Goal: Task Accomplishment & Management: Use online tool/utility

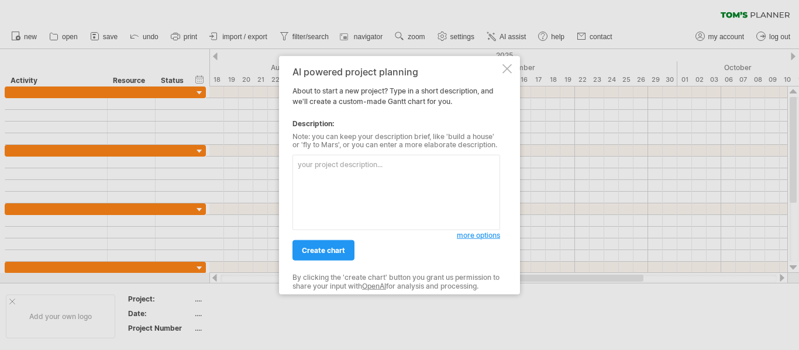
drag, startPoint x: 340, startPoint y: 170, endPoint x: 348, endPoint y: 167, distance: 8.0
click at [342, 170] on textarea at bounding box center [397, 192] width 208 height 75
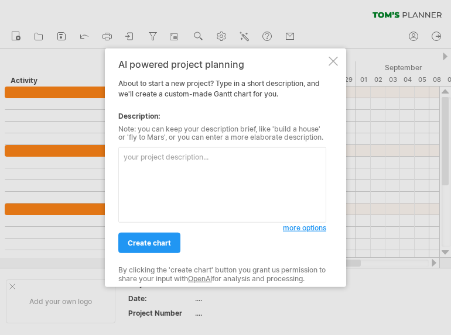
drag, startPoint x: 46, startPoint y: 244, endPoint x: 46, endPoint y: 297, distance: 53.2
click at [46, 297] on div at bounding box center [225, 167] width 451 height 335
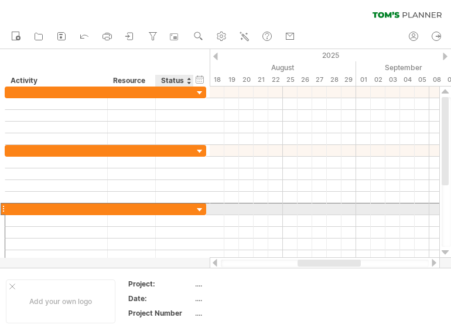
click at [169, 207] on div at bounding box center [174, 209] width 26 height 11
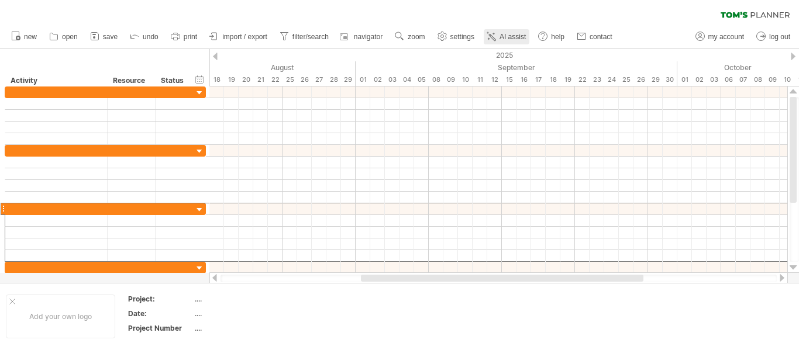
click at [497, 40] on icon at bounding box center [492, 36] width 12 height 12
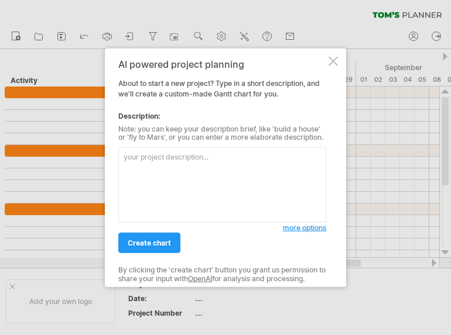
click at [149, 165] on textarea at bounding box center [222, 184] width 208 height 75
type textarea "C"
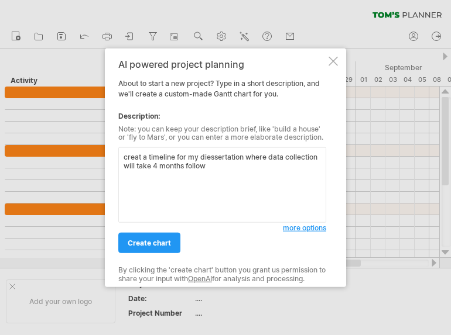
click at [207, 163] on textarea "creat a timeline for my diessertation where data collection will take 4 months …" at bounding box center [222, 184] width 208 height 75
click at [0, 0] on span "**********" at bounding box center [0, 0] width 0 height 0
click at [240, 182] on textarea "creat a timeline for my diessertation where data collection will take 4 months,…" at bounding box center [222, 184] width 208 height 75
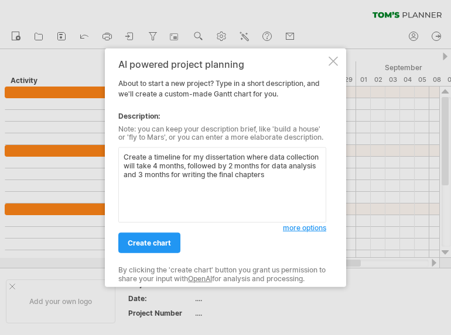
click at [0, 0] on span "********" at bounding box center [0, 0] width 0 height 0
type textarea "Create a timeline for my dissertation where data collection will take 4 months,…"
click at [173, 245] on link "create chart" at bounding box center [149, 243] width 62 height 20
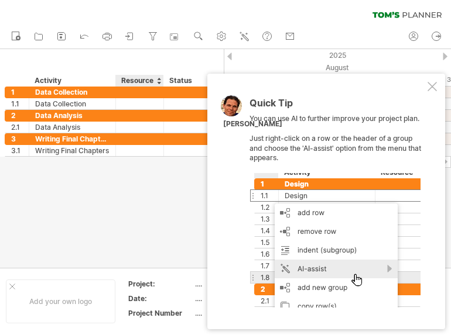
click at [167, 201] on div at bounding box center [225, 158] width 451 height 219
click at [240, 262] on div "Quick Tip You can use AI to further improve your project plan. Just right-click…" at bounding box center [326, 202] width 238 height 256
click at [431, 84] on div at bounding box center [431, 86] width 9 height 9
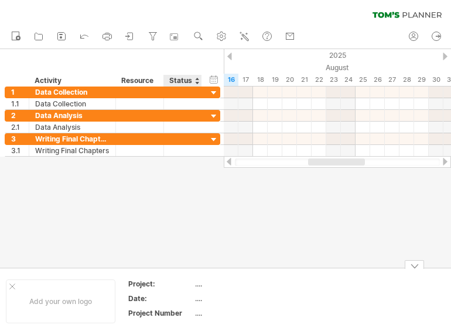
click at [198, 286] on div "...." at bounding box center [244, 284] width 98 height 10
type input "*"
type input "*****"
click at [201, 300] on div "...." at bounding box center [244, 299] width 98 height 10
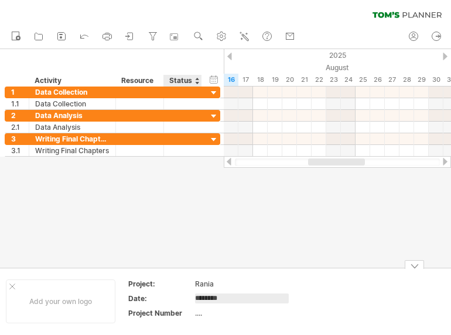
type input "*********"
click at [197, 314] on div "...." at bounding box center [244, 313] width 98 height 10
click at [197, 312] on input "text" at bounding box center [242, 313] width 94 height 10
type input "**********"
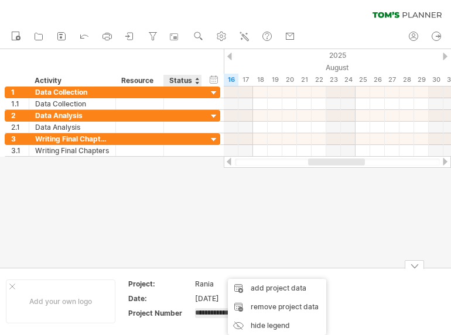
click at [220, 312] on input "**********" at bounding box center [242, 313] width 94 height 10
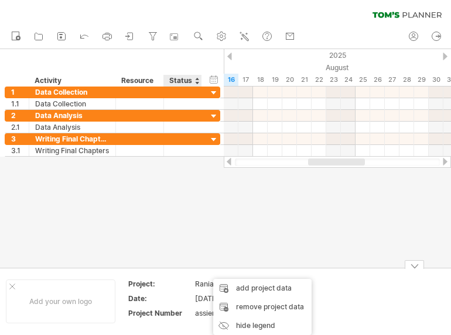
click at [207, 314] on div "assiengment" at bounding box center [244, 313] width 98 height 10
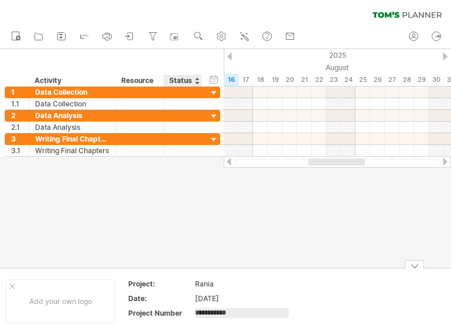
click at [207, 316] on input "**********" at bounding box center [242, 313] width 94 height 10
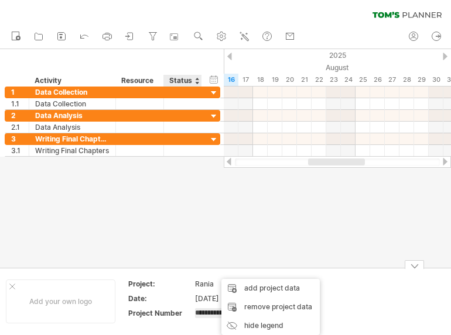
click at [213, 316] on input "**********" at bounding box center [242, 313] width 94 height 10
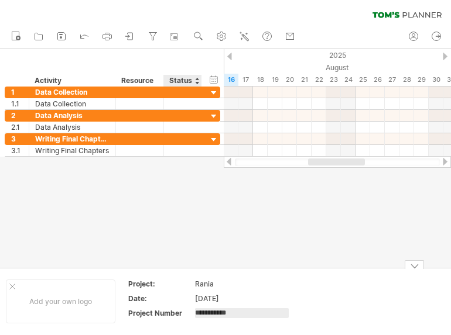
click at [200, 317] on input "**********" at bounding box center [242, 313] width 94 height 10
drag, startPoint x: 245, startPoint y: 315, endPoint x: 190, endPoint y: 312, distance: 55.1
click at [190, 312] on tr "**********" at bounding box center [211, 315] width 166 height 13
type input "**********"
click at [197, 331] on div "Add your own logo Project: Rania Date: 16/8/2025 Project Number assingment" at bounding box center [225, 301] width 451 height 67
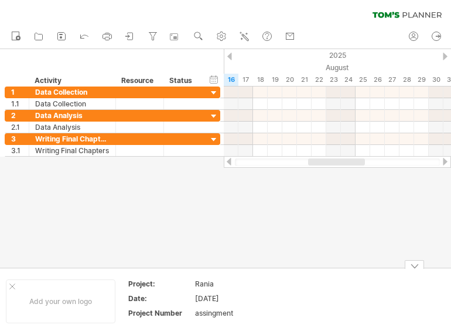
click at [241, 317] on div "assingment" at bounding box center [244, 313] width 98 height 10
type input "**********"
click at [71, 303] on div "Add your own logo" at bounding box center [60, 302] width 109 height 44
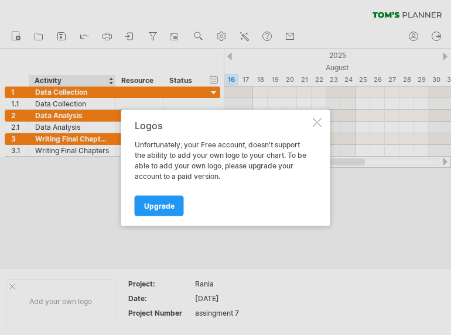
click at [315, 122] on div at bounding box center [316, 122] width 9 height 9
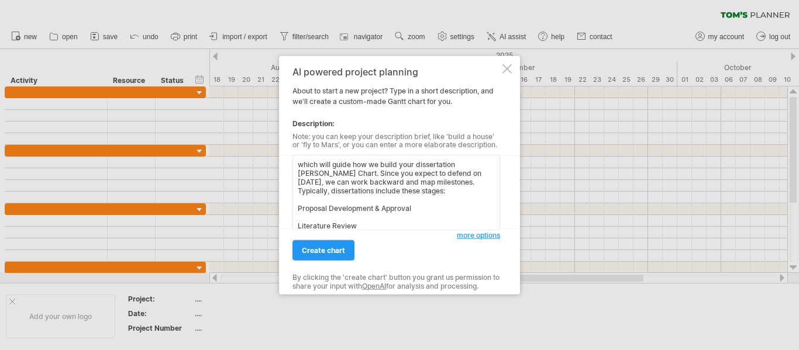
click at [297, 164] on textarea "which will guide how we build your dissertation [PERSON_NAME] Chart. Since you …" at bounding box center [397, 192] width 208 height 75
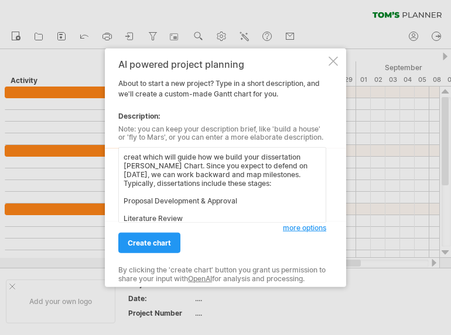
click at [142, 157] on textarea "creat which will guide how we build your dissertation Gantt Chart. Since you ex…" at bounding box center [222, 184] width 208 height 75
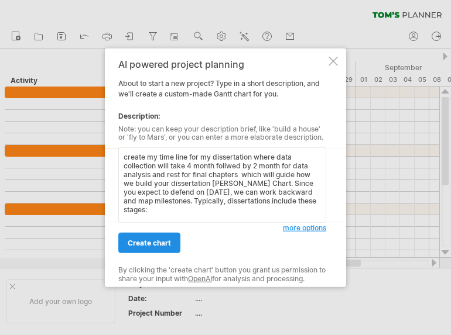
type textarea "create my time line for my dissertation where data collection will take 4 month…"
click at [156, 240] on span "create chart" at bounding box center [149, 243] width 43 height 9
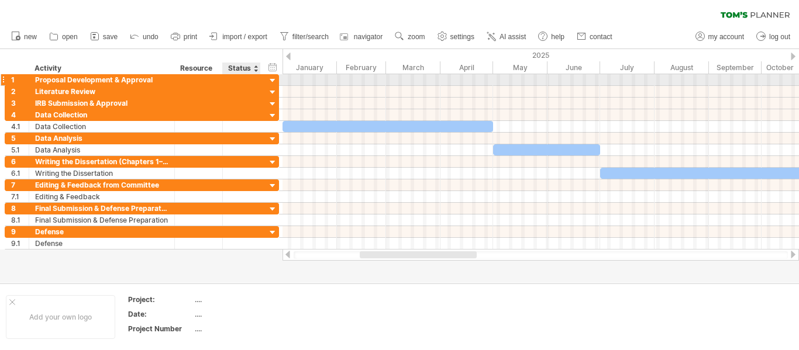
click at [272, 81] on div at bounding box center [272, 80] width 11 height 11
click at [5, 80] on div at bounding box center [3, 80] width 5 height 12
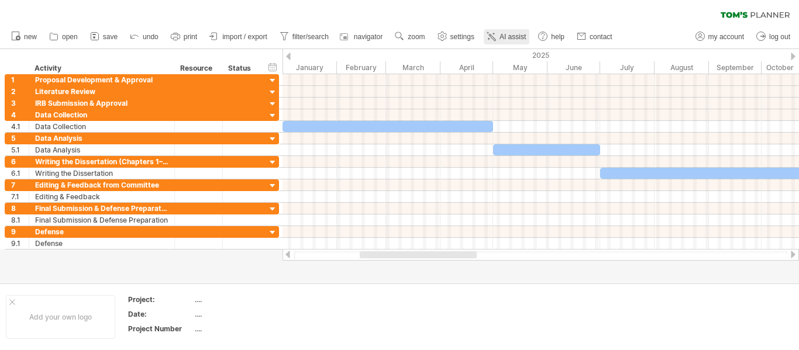
click at [523, 42] on link "AI assist" at bounding box center [507, 36] width 46 height 15
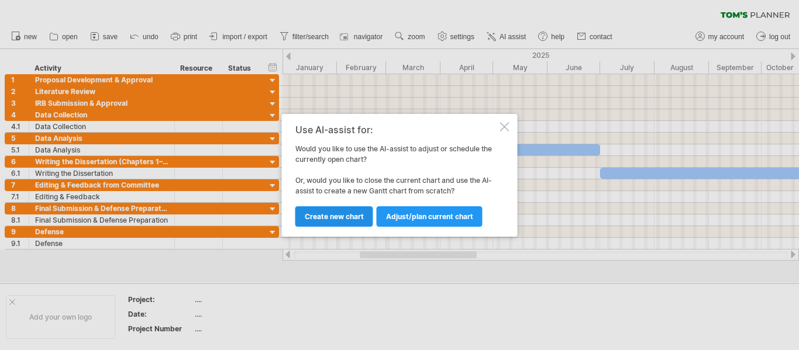
click at [324, 226] on link "Create new chart" at bounding box center [334, 217] width 78 height 20
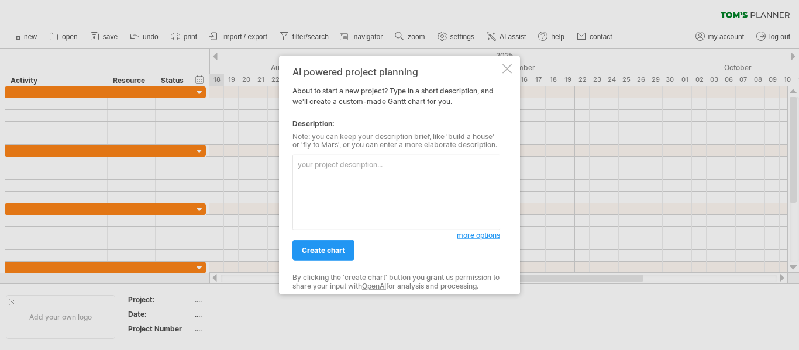
click at [508, 69] on div at bounding box center [507, 68] width 9 height 9
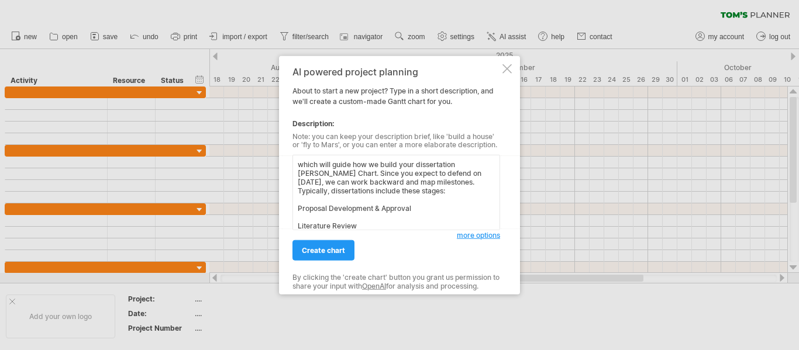
click at [295, 166] on textarea "which will guide how we build your dissertation Gantt Chart. Since you expect t…" at bounding box center [397, 192] width 208 height 75
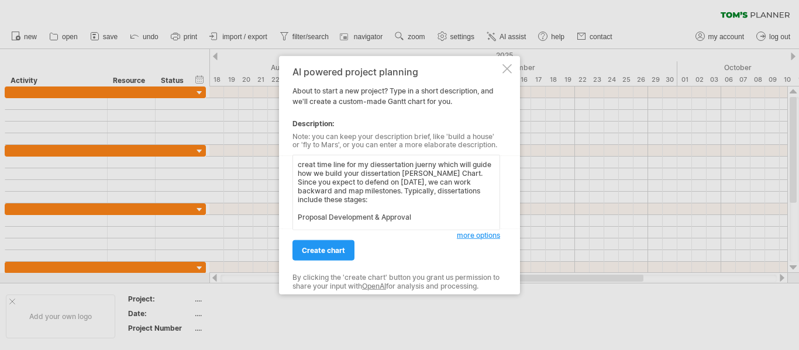
click at [0, 0] on span "**********" at bounding box center [0, 0] width 0 height 0
click at [0, 0] on span "*******" at bounding box center [0, 0] width 0 height 0
type textarea "Create a timeline for my dissertation journey, to guide how we build your Gantt…"
click at [333, 246] on span "create chart" at bounding box center [323, 250] width 43 height 9
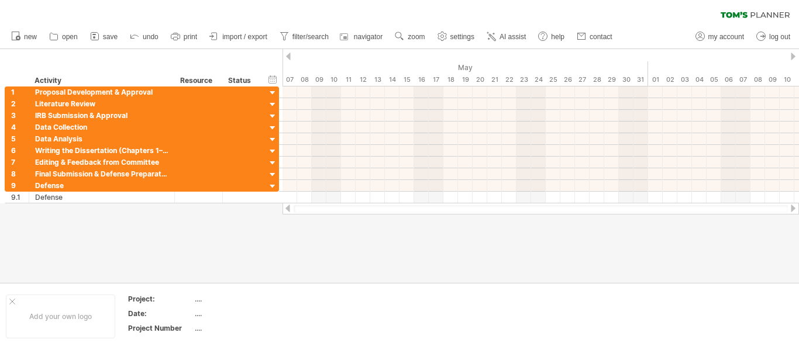
click at [514, 34] on span "AI assist" at bounding box center [513, 37] width 26 height 8
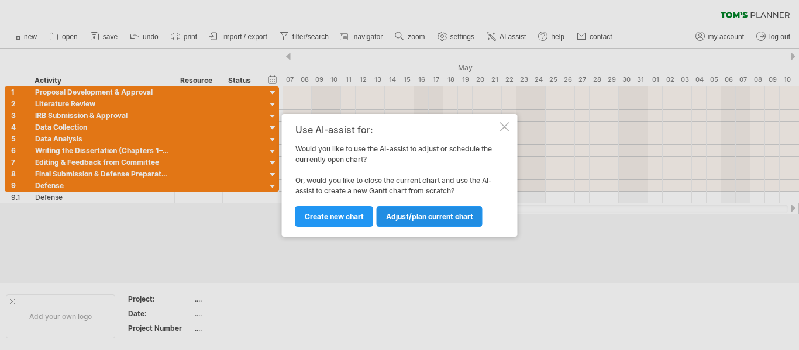
click at [450, 218] on span "Adjust/plan current chart" at bounding box center [429, 216] width 87 height 9
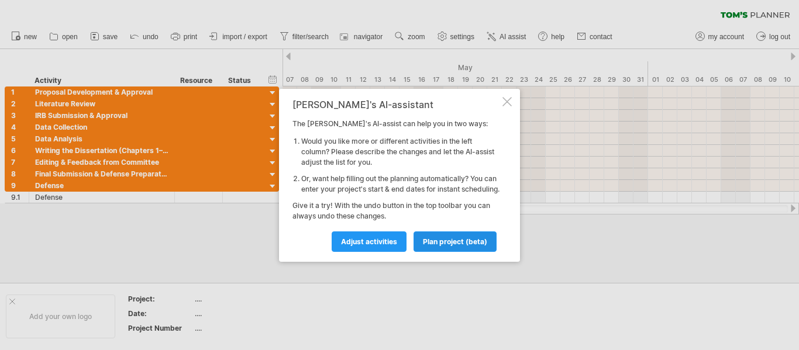
click at [432, 246] on span "plan project (beta)" at bounding box center [455, 242] width 64 height 9
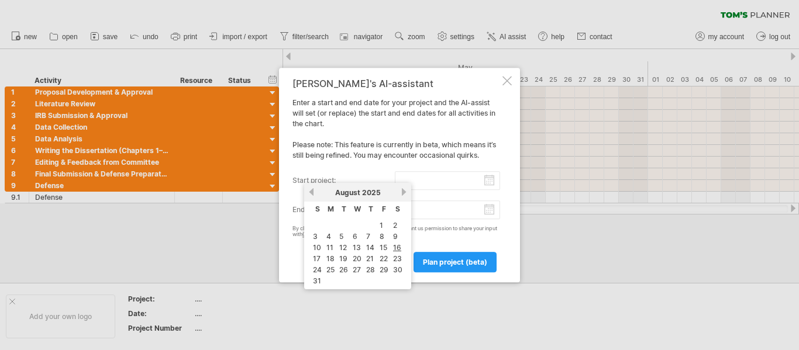
click at [492, 188] on input "start project:" at bounding box center [448, 180] width 106 height 19
click at [492, 187] on input "start project:" at bounding box center [448, 180] width 106 height 19
click at [480, 184] on input "start project:" at bounding box center [448, 180] width 106 height 19
click at [460, 174] on input "start project:" at bounding box center [448, 180] width 106 height 19
click at [318, 236] on link "3" at bounding box center [315, 236] width 7 height 11
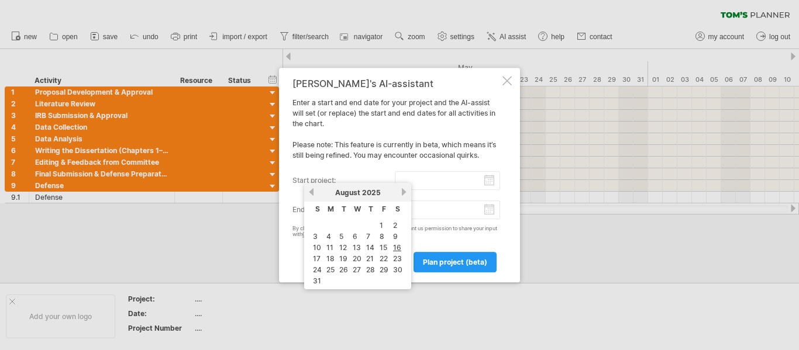
type input "********"
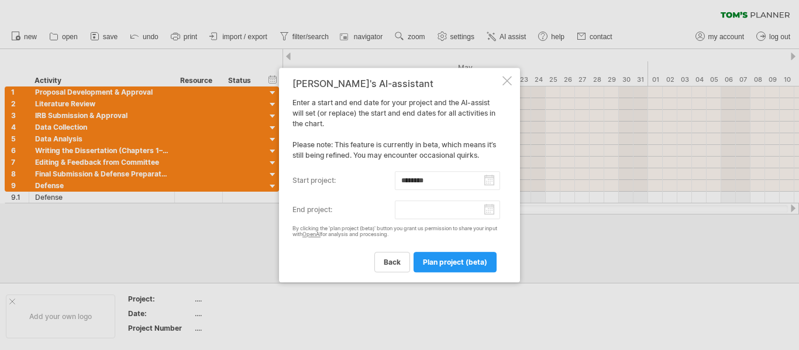
click at [420, 214] on input "end project:" at bounding box center [448, 210] width 106 height 19
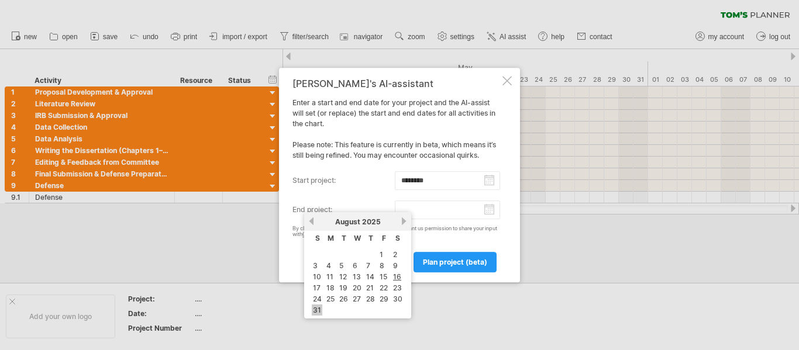
click at [319, 311] on link "31" at bounding box center [317, 310] width 11 height 11
type input "********"
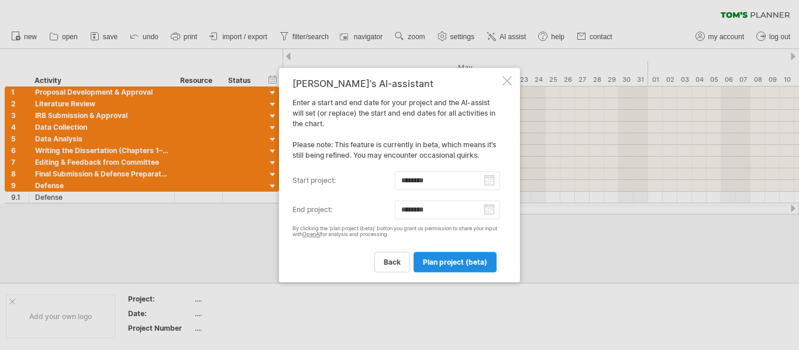
click at [439, 262] on span "plan project (beta)" at bounding box center [455, 262] width 64 height 9
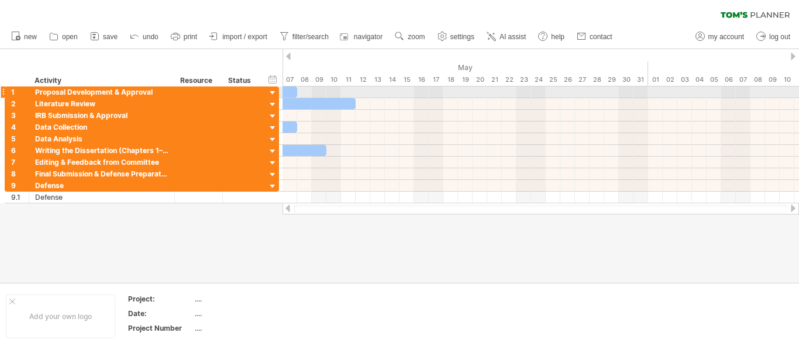
click at [293, 90] on div at bounding box center [253, 92] width 88 height 11
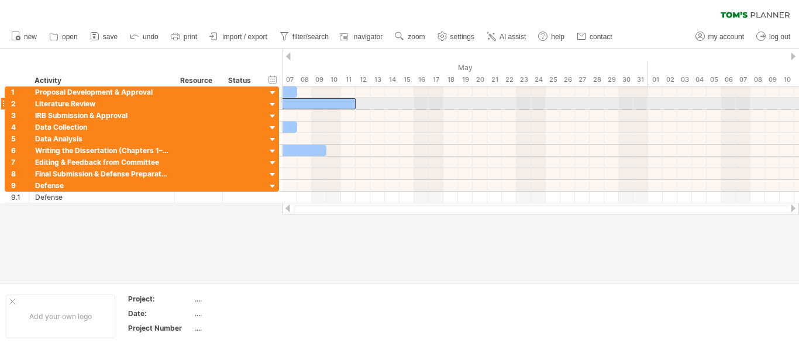
click at [300, 105] on div at bounding box center [282, 103] width 146 height 11
drag, startPoint x: 301, startPoint y: 105, endPoint x: 445, endPoint y: 104, distance: 143.9
click at [445, 104] on div at bounding box center [541, 145] width 517 height 117
click at [292, 99] on div at bounding box center [282, 103] width 146 height 11
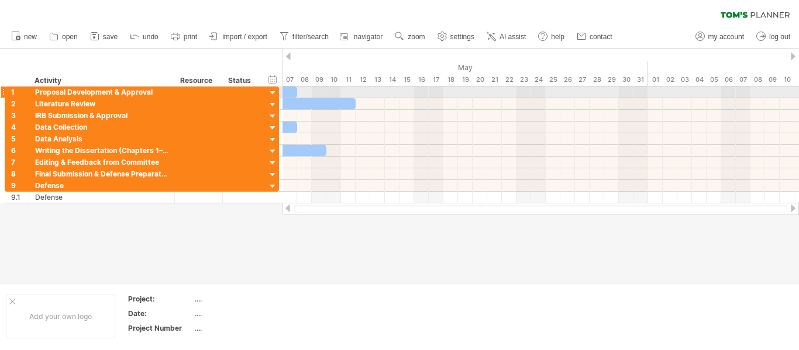
click at [293, 92] on div at bounding box center [253, 92] width 88 height 11
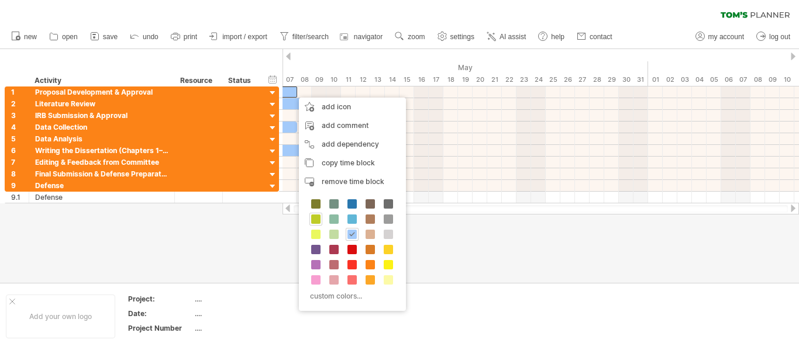
click at [318, 217] on span at bounding box center [315, 219] width 9 height 9
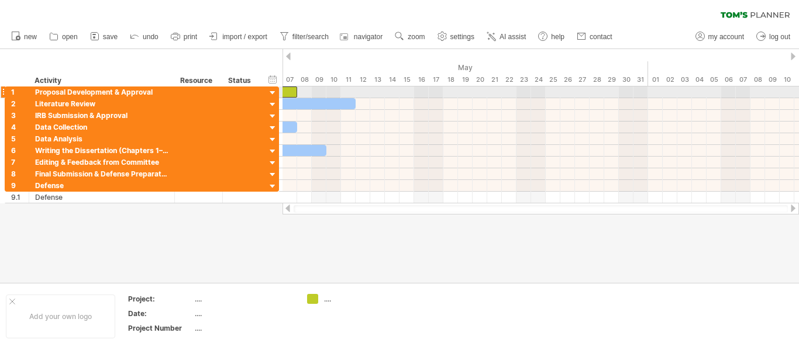
click at [291, 97] on div at bounding box center [253, 92] width 88 height 11
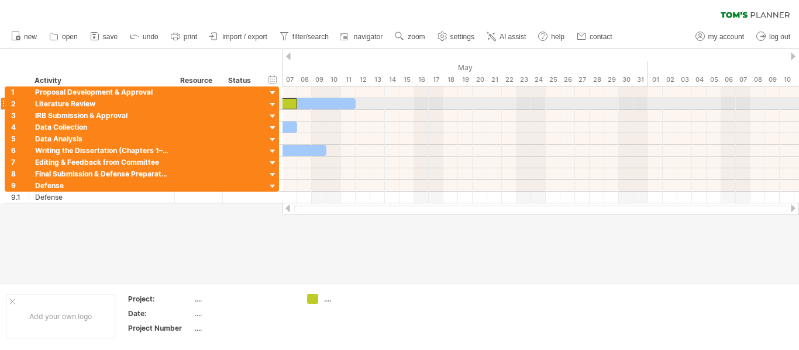
drag, startPoint x: 293, startPoint y: 94, endPoint x: 317, endPoint y: 102, distance: 25.7
click at [209, 102] on div at bounding box center [209, 145] width 0 height 117
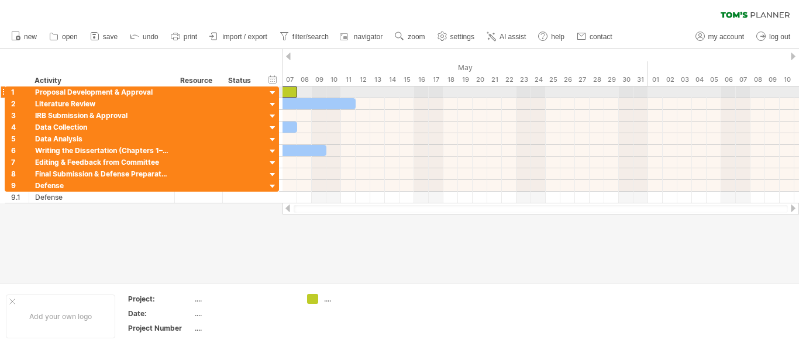
drag, startPoint x: 292, startPoint y: 103, endPoint x: 296, endPoint y: 90, distance: 14.1
click at [296, 90] on div at bounding box center [253, 92] width 88 height 11
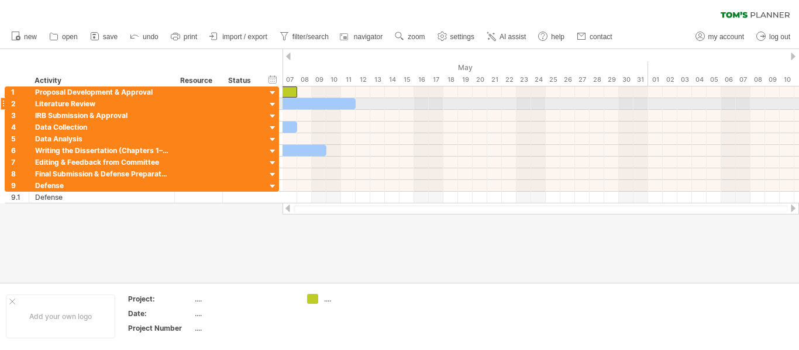
click at [301, 104] on div at bounding box center [282, 103] width 146 height 11
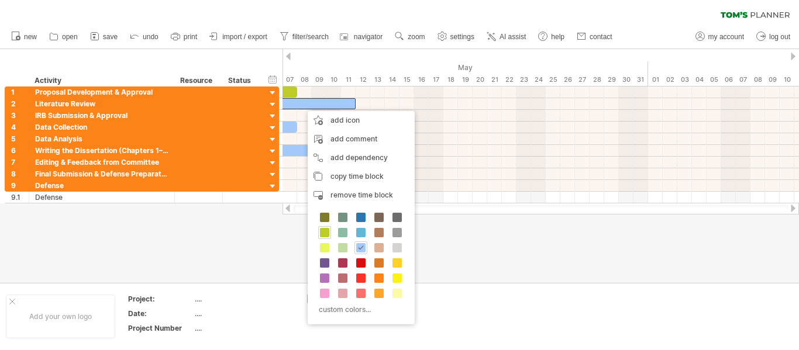
click at [275, 266] on div at bounding box center [399, 166] width 799 height 234
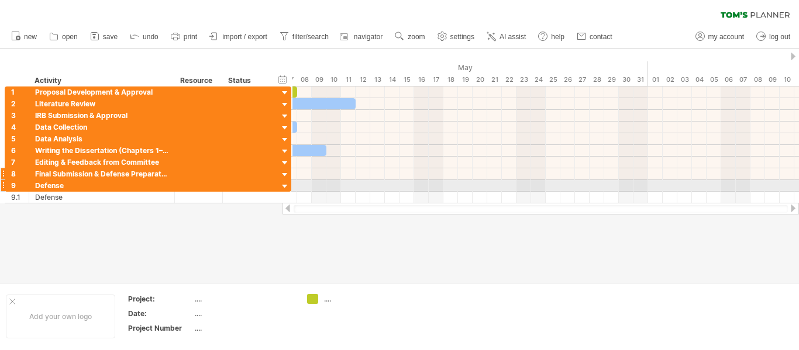
drag, startPoint x: 279, startPoint y: 183, endPoint x: 291, endPoint y: 178, distance: 13.1
click at [291, 178] on div "**********" at bounding box center [148, 145] width 287 height 117
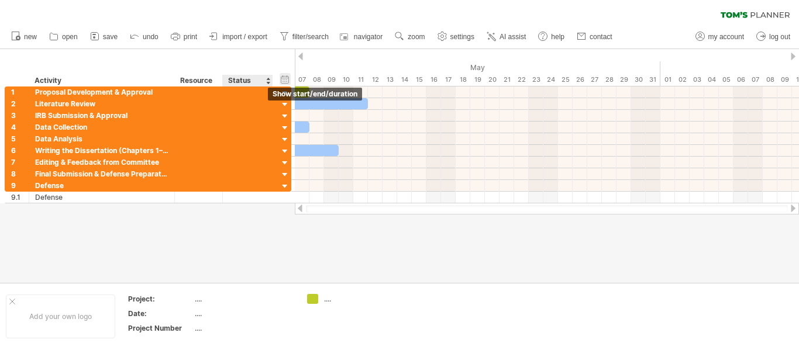
click at [284, 81] on div "hide start/end/duration show start/end/duration" at bounding box center [285, 79] width 11 height 12
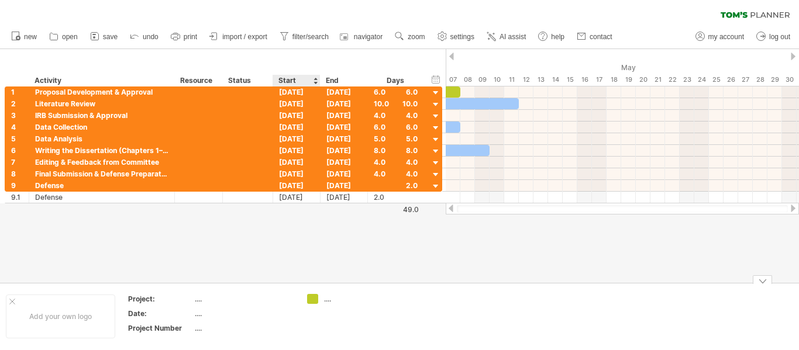
click at [315, 300] on div "Trying to reach [DOMAIN_NAME] Connected again... 0% clear filter new 1" at bounding box center [399, 175] width 799 height 350
click at [320, 300] on div "...." at bounding box center [347, 299] width 81 height 10
click at [483, 107] on div at bounding box center [446, 103] width 146 height 11
click at [26, 33] on span "new" at bounding box center [30, 37] width 13 height 8
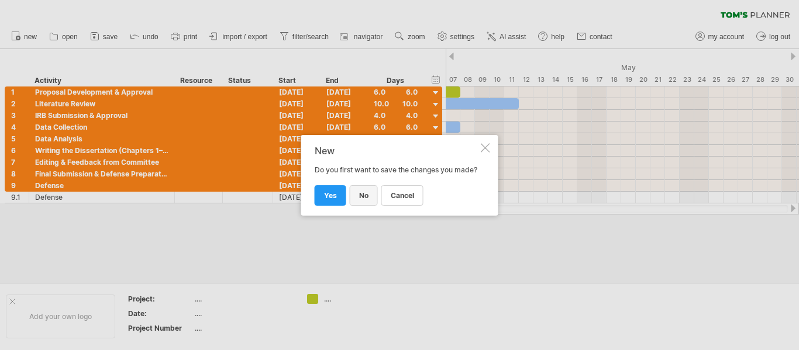
click at [360, 198] on span "no" at bounding box center [363, 195] width 9 height 9
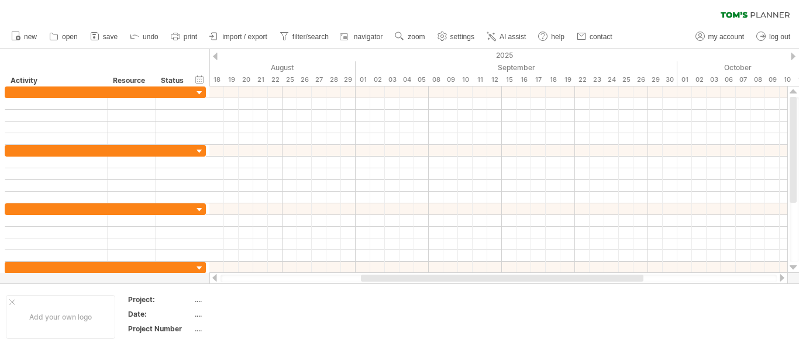
click at [510, 36] on span "AI assist" at bounding box center [513, 37] width 26 height 8
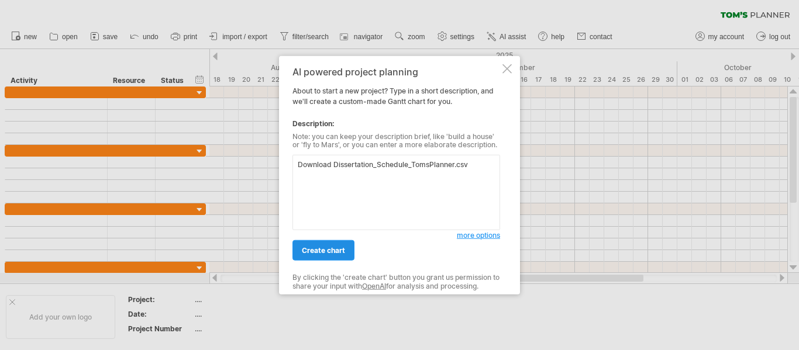
type textarea "Download Dissertation_Schedule_TomsPlanner.csv"
click at [319, 246] on span "create chart" at bounding box center [323, 250] width 43 height 9
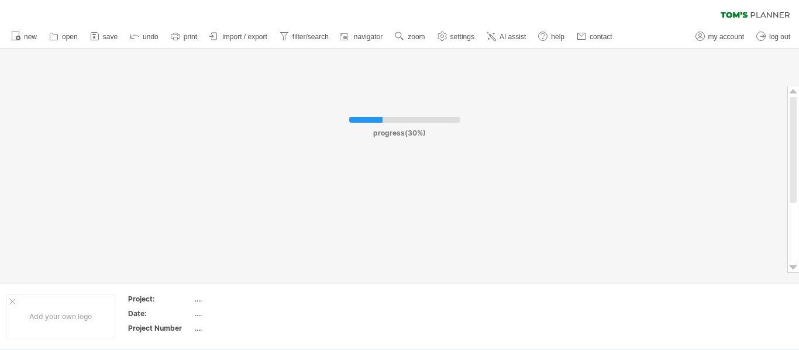
click at [398, 122] on div at bounding box center [404, 120] width 111 height 6
click at [384, 162] on div at bounding box center [399, 166] width 799 height 234
click at [387, 161] on div at bounding box center [399, 166] width 799 height 234
click at [279, 300] on div "...." at bounding box center [244, 299] width 98 height 10
click at [326, 160] on div at bounding box center [399, 166] width 799 height 234
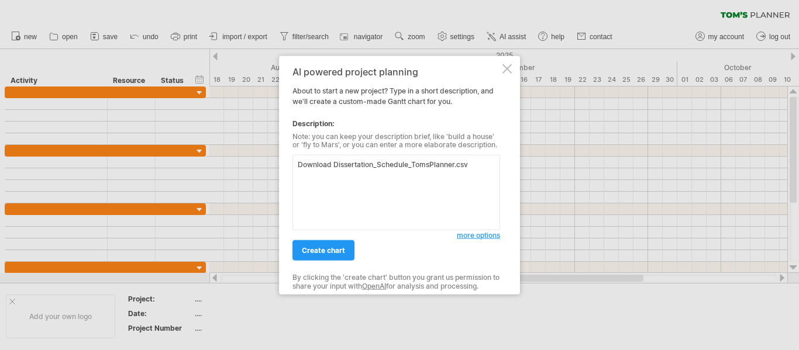
drag, startPoint x: 473, startPoint y: 163, endPoint x: 458, endPoint y: 159, distance: 15.9
click at [458, 159] on textarea "Download Dissertation_Schedule_TomsPlanner.csv" at bounding box center [397, 192] width 208 height 75
type textarea "Download Dissertation_Schedule_TomsPlanner."
click at [324, 249] on span "create chart" at bounding box center [323, 250] width 43 height 9
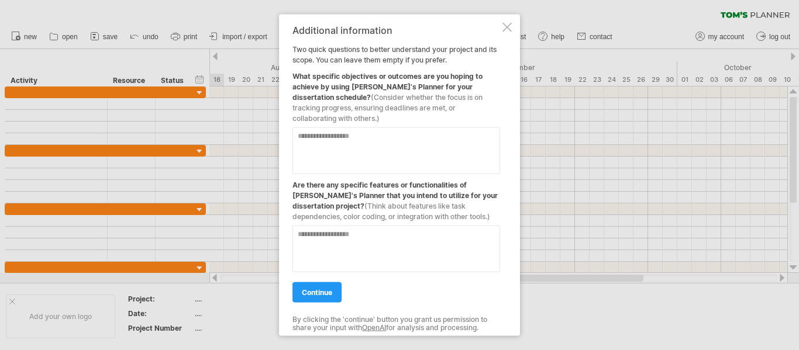
click at [501, 40] on div "Additional information Two quick questions to better understand your project an…" at bounding box center [399, 175] width 241 height 322
click at [508, 27] on div at bounding box center [507, 26] width 9 height 9
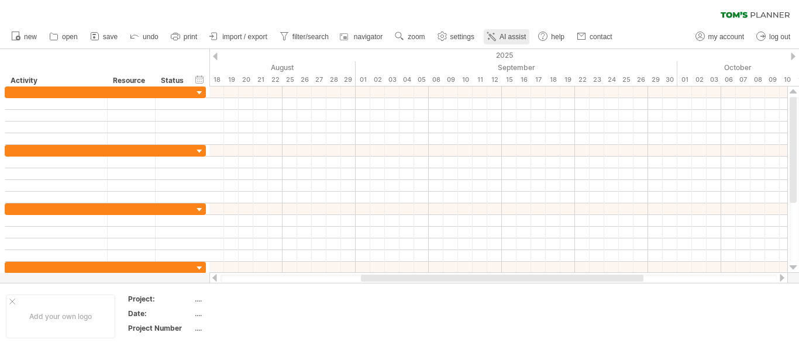
click at [513, 35] on span "AI assist" at bounding box center [513, 37] width 26 height 8
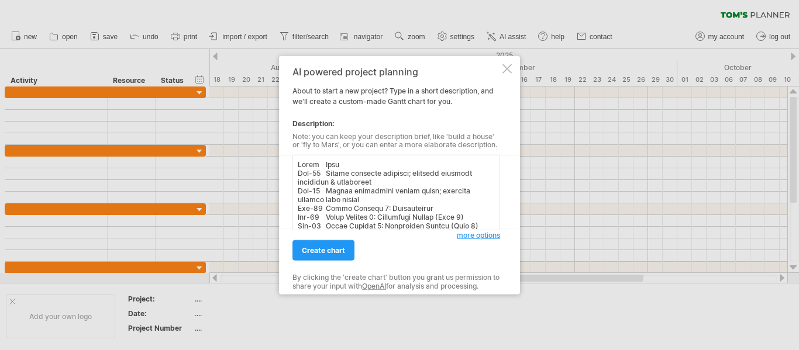
scroll to position [290, 0]
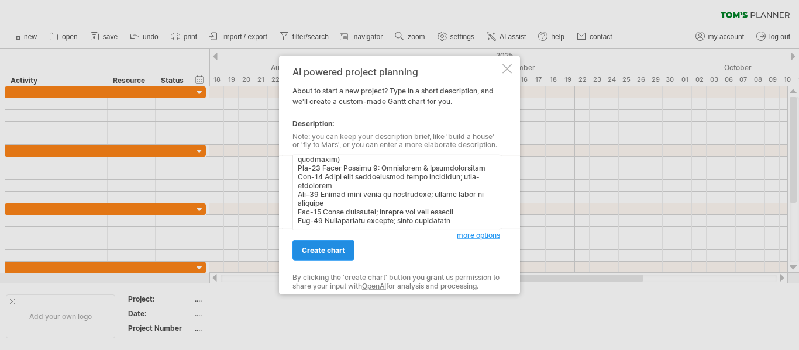
type textarea "Lorem Ipsu Dol-65 Sitame consecte adipisci; elitsedd eiusmodt incididun & utlab…"
click at [325, 246] on link "create chart" at bounding box center [324, 250] width 62 height 20
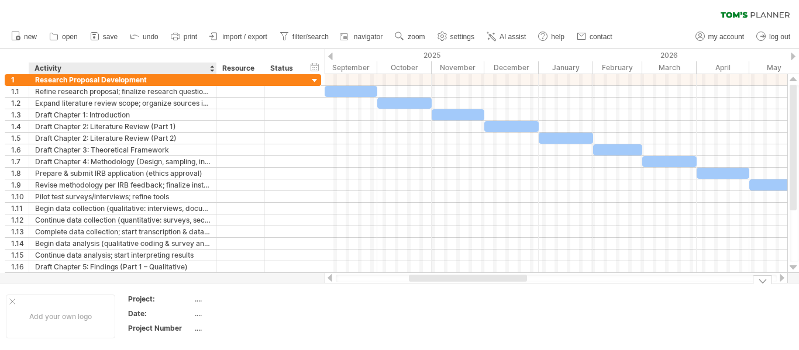
click at [204, 297] on div "...." at bounding box center [244, 299] width 98 height 10
type input "*"
type input "***"
click at [201, 312] on div "...." at bounding box center [244, 314] width 98 height 10
click at [200, 312] on input "text" at bounding box center [242, 314] width 94 height 10
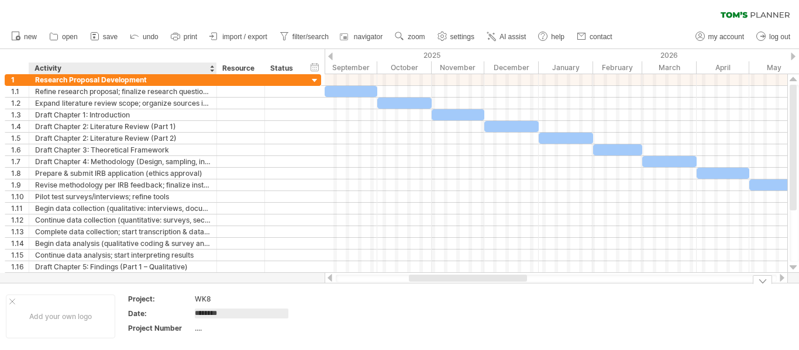
type input "*********"
click at [199, 328] on div "...." at bounding box center [244, 329] width 98 height 10
type input "**"
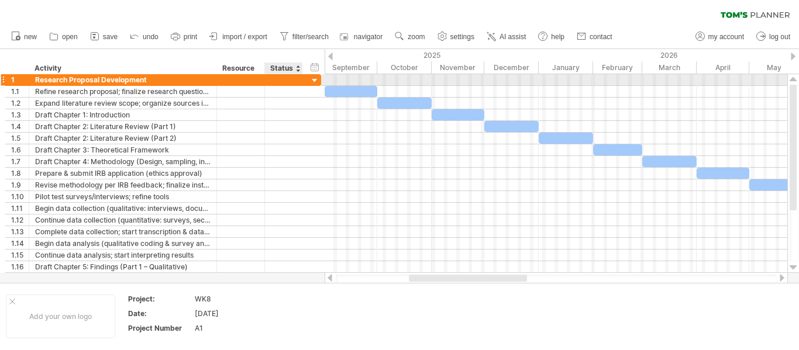
click at [319, 80] on div at bounding box center [315, 80] width 11 height 11
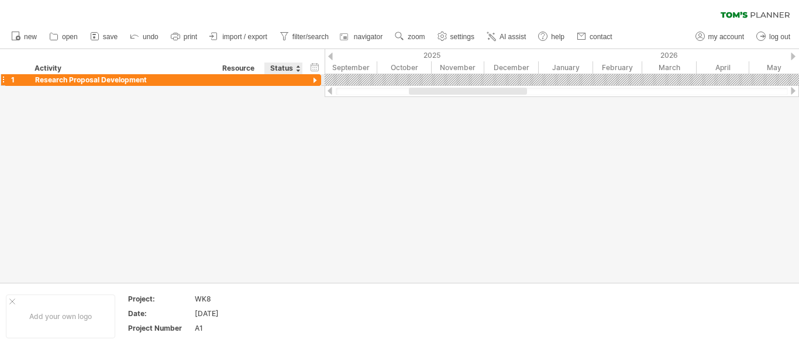
click at [316, 81] on div at bounding box center [315, 80] width 11 height 11
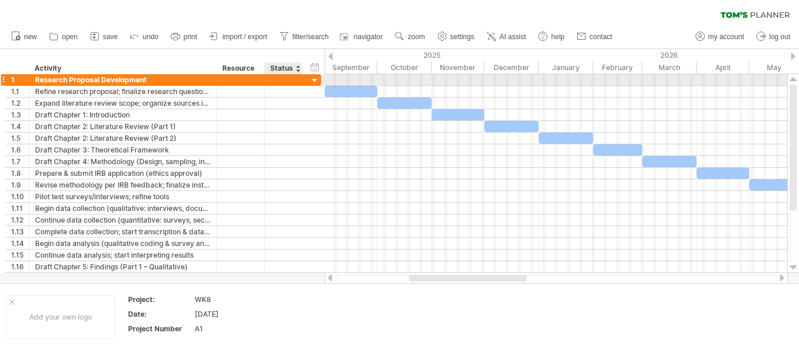
click at [317, 81] on div at bounding box center [315, 80] width 11 height 11
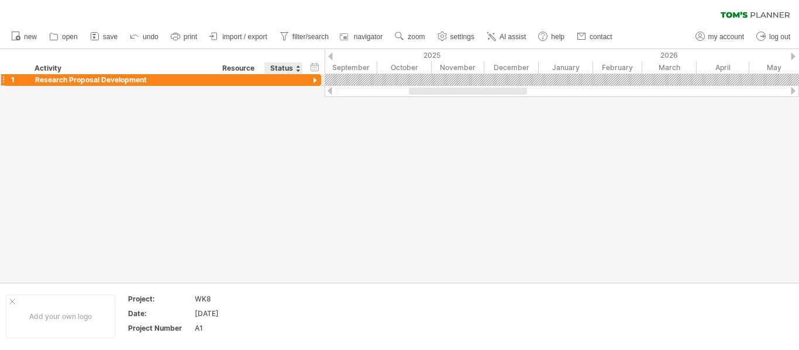
click at [317, 81] on div at bounding box center [315, 80] width 11 height 11
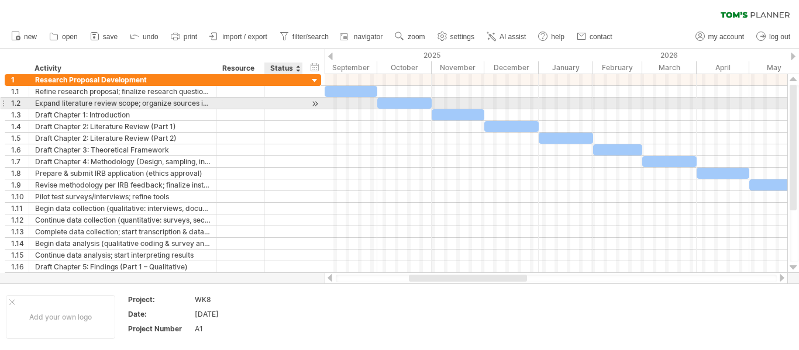
click at [316, 104] on div at bounding box center [315, 104] width 11 height 12
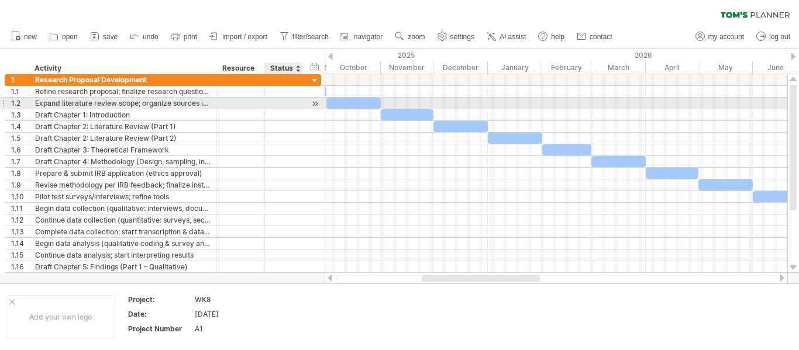
click at [316, 104] on div at bounding box center [315, 104] width 11 height 12
click at [316, 103] on div at bounding box center [315, 104] width 11 height 12
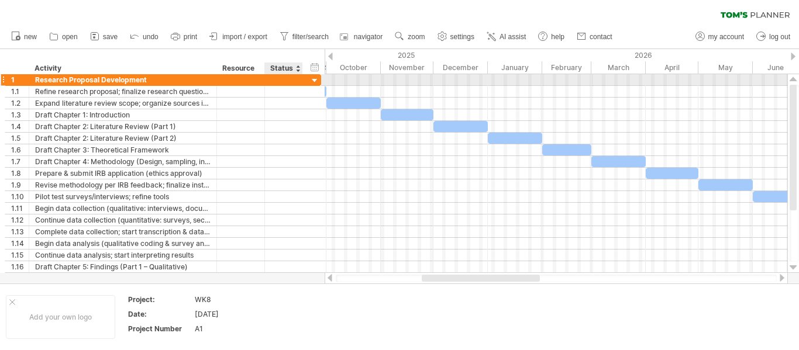
click at [319, 80] on div at bounding box center [315, 80] width 11 height 11
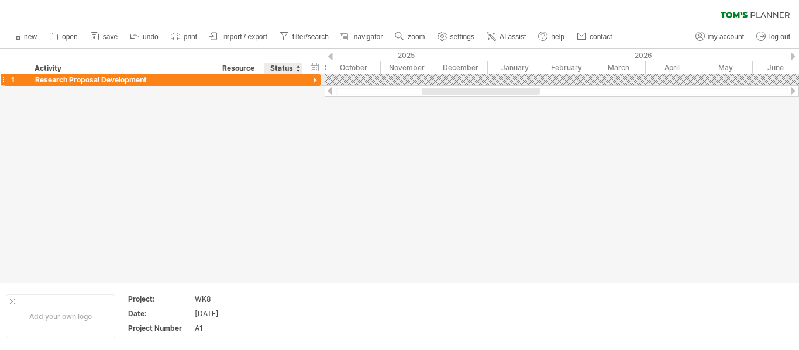
click at [319, 80] on div at bounding box center [315, 80] width 11 height 11
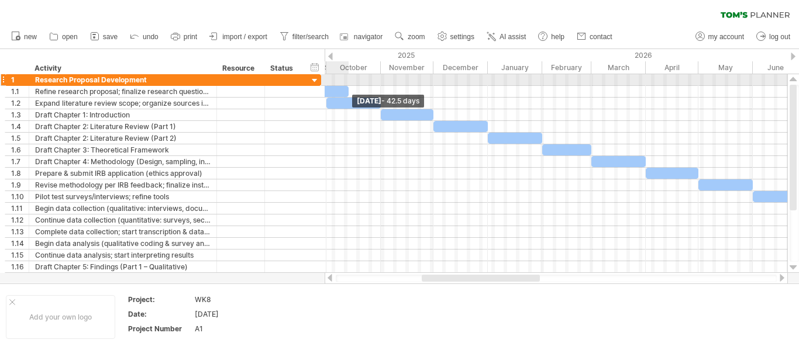
drag, startPoint x: 327, startPoint y: 88, endPoint x: 348, endPoint y: 86, distance: 21.7
click at [348, 86] on span at bounding box center [348, 91] width 5 height 11
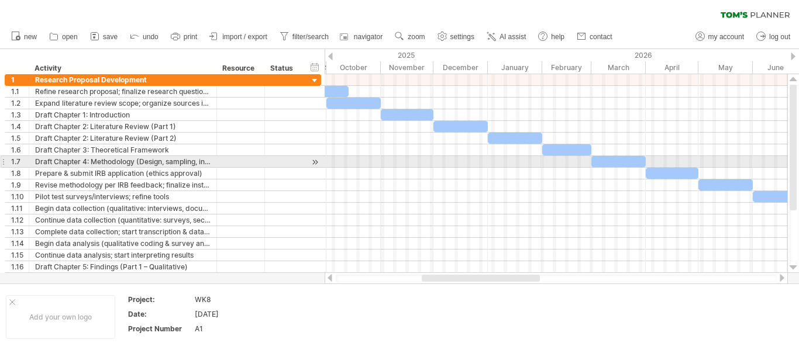
click at [355, 164] on div at bounding box center [556, 162] width 463 height 12
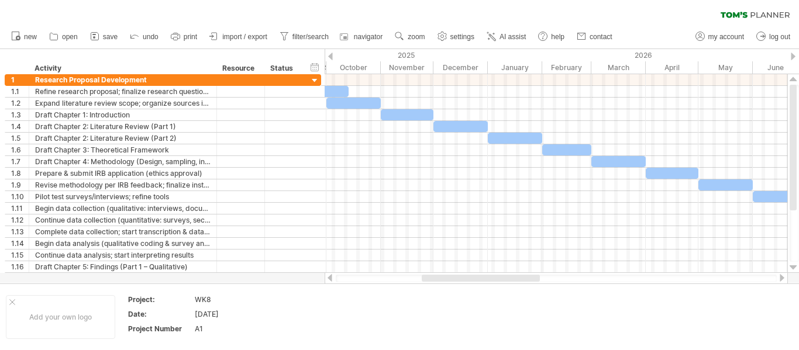
click at [331, 56] on div at bounding box center [330, 57] width 5 height 8
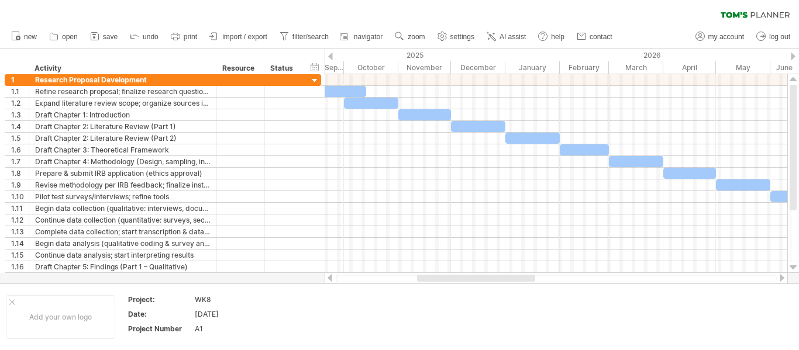
click at [331, 56] on div at bounding box center [330, 57] width 5 height 8
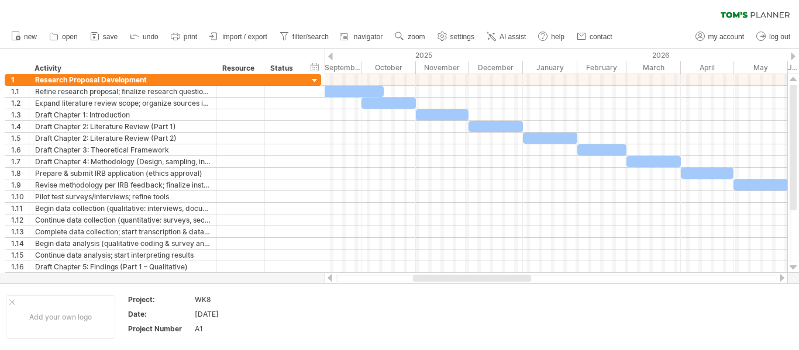
click at [331, 56] on div at bounding box center [330, 57] width 5 height 8
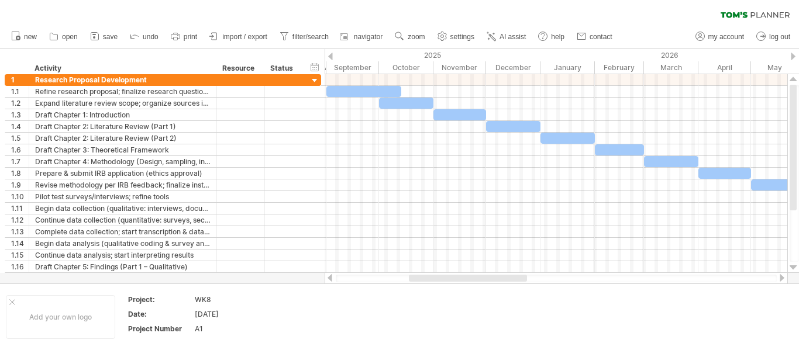
click at [331, 56] on div at bounding box center [330, 57] width 5 height 8
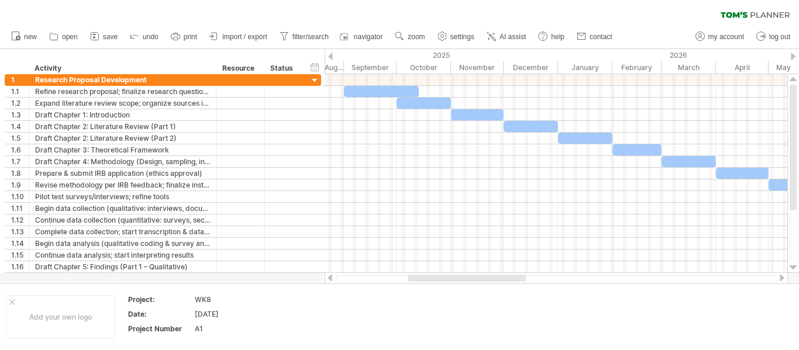
click at [331, 56] on div at bounding box center [330, 57] width 5 height 8
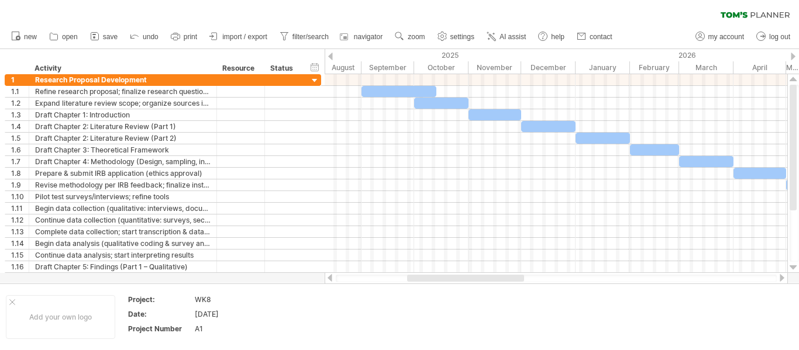
click at [331, 56] on div at bounding box center [330, 57] width 5 height 8
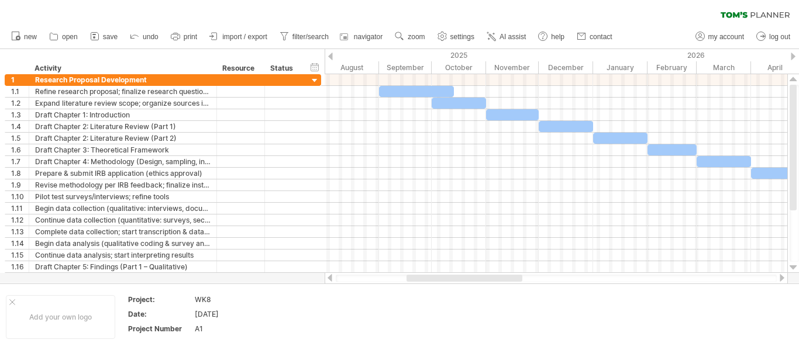
click at [331, 56] on div at bounding box center [330, 57] width 5 height 8
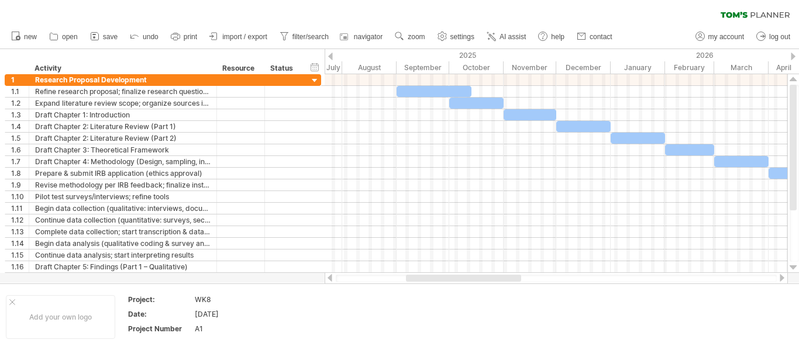
click at [332, 56] on div at bounding box center [330, 57] width 5 height 8
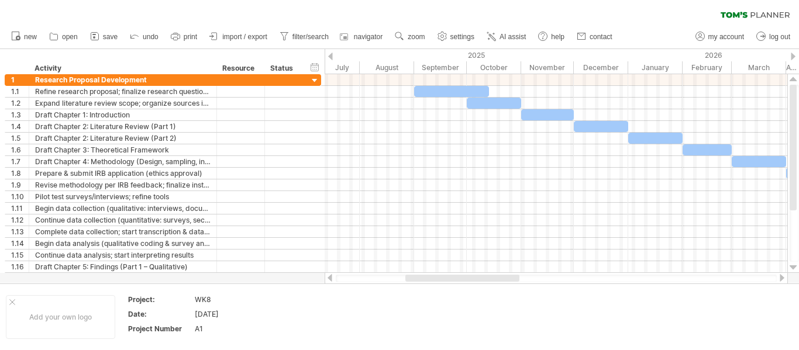
click at [332, 56] on div at bounding box center [330, 57] width 5 height 8
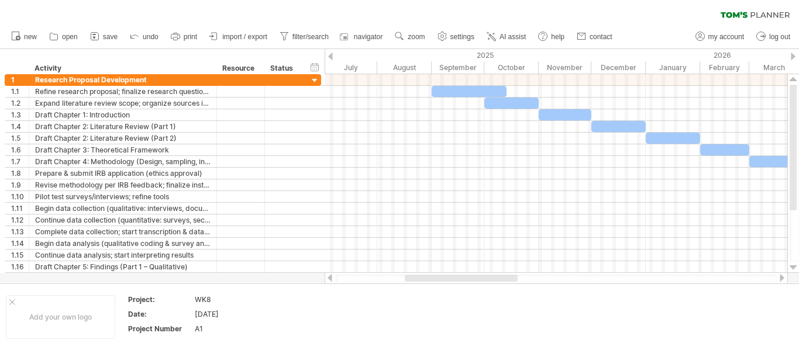
click at [332, 56] on div at bounding box center [330, 57] width 5 height 8
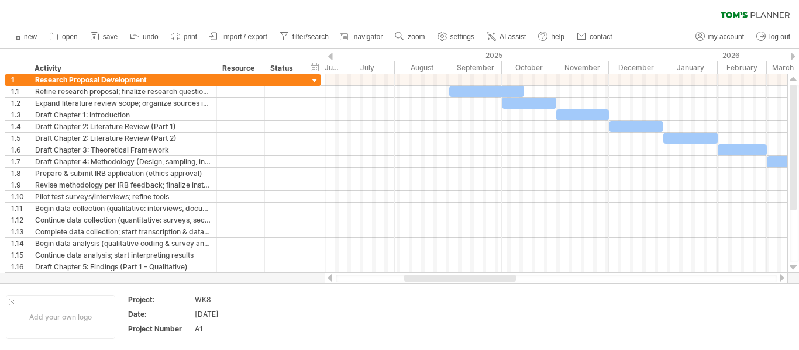
click at [332, 56] on div at bounding box center [330, 57] width 5 height 8
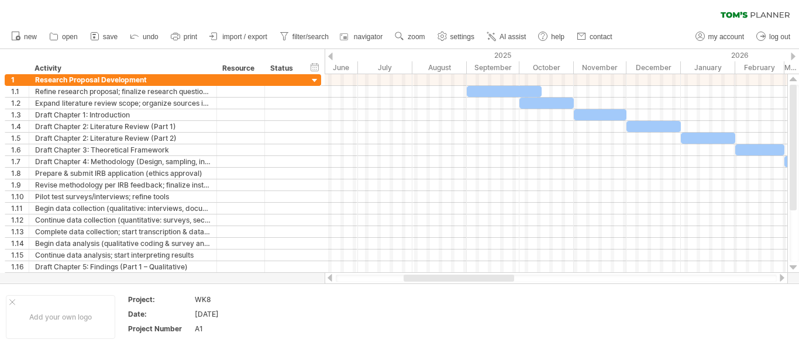
click at [332, 56] on div at bounding box center [330, 57] width 5 height 8
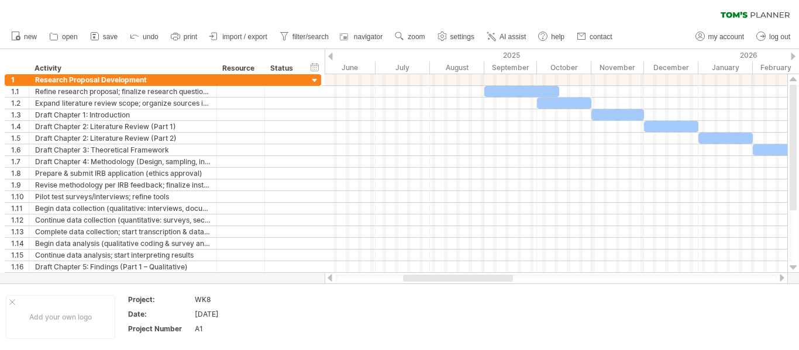
click at [332, 56] on div at bounding box center [330, 57] width 5 height 8
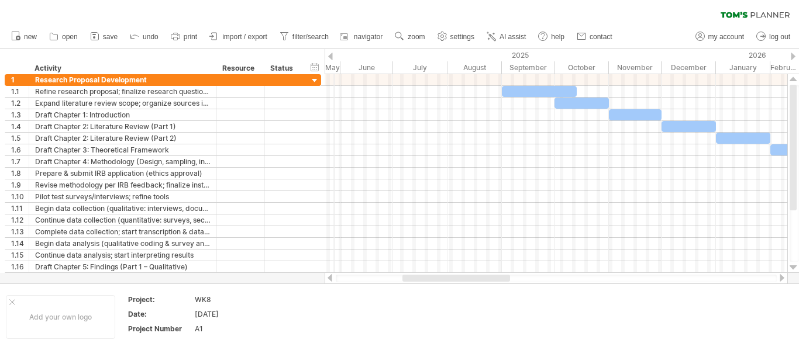
click at [334, 53] on div "2025" at bounding box center [395, 55] width 641 height 12
click at [793, 56] on div at bounding box center [793, 57] width 5 height 8
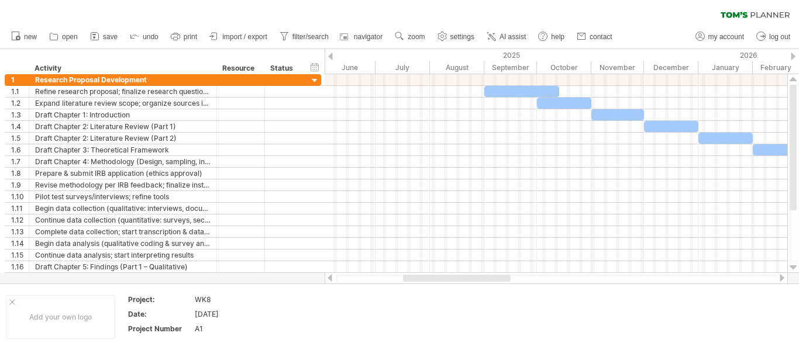
click at [794, 56] on div at bounding box center [793, 57] width 5 height 8
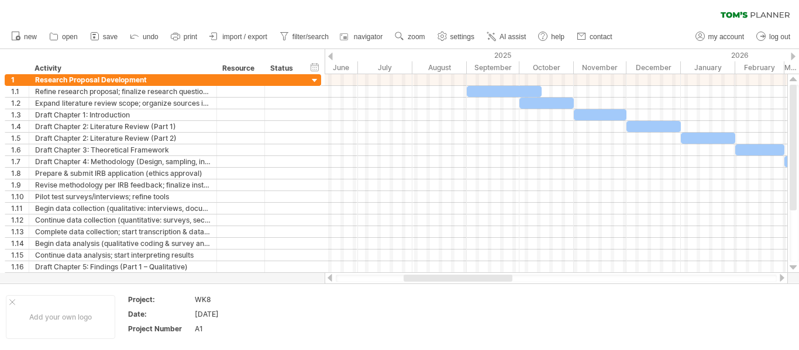
click at [794, 56] on div at bounding box center [793, 57] width 5 height 8
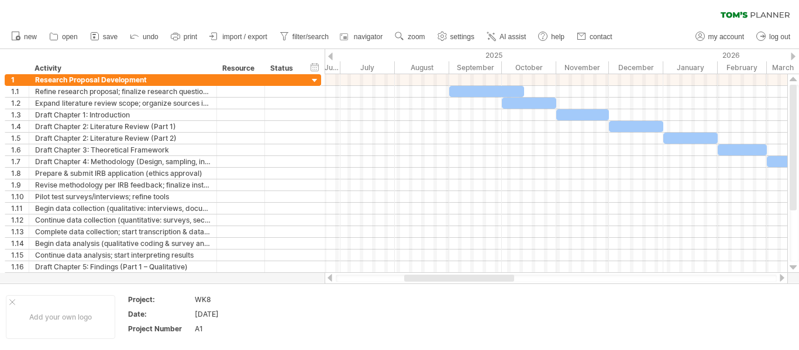
click at [795, 56] on div at bounding box center [793, 57] width 5 height 8
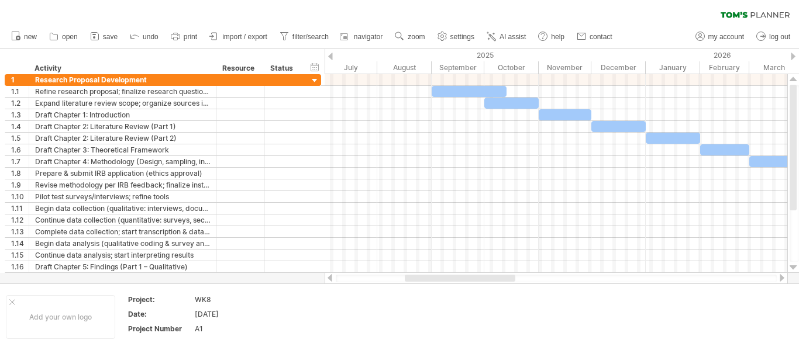
click at [795, 56] on div at bounding box center [793, 57] width 5 height 8
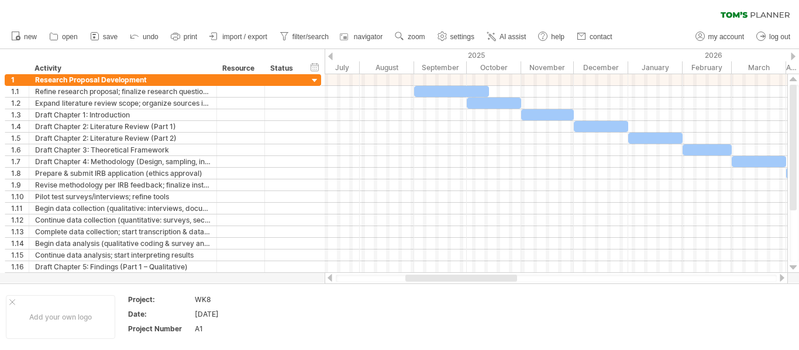
click at [795, 56] on div at bounding box center [793, 57] width 5 height 8
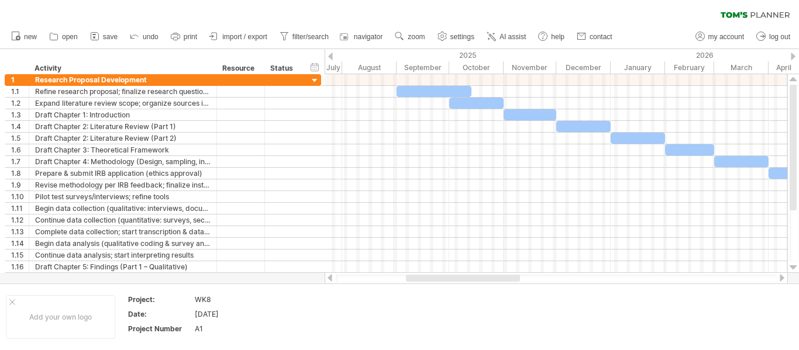
click at [795, 55] on div at bounding box center [793, 57] width 5 height 8
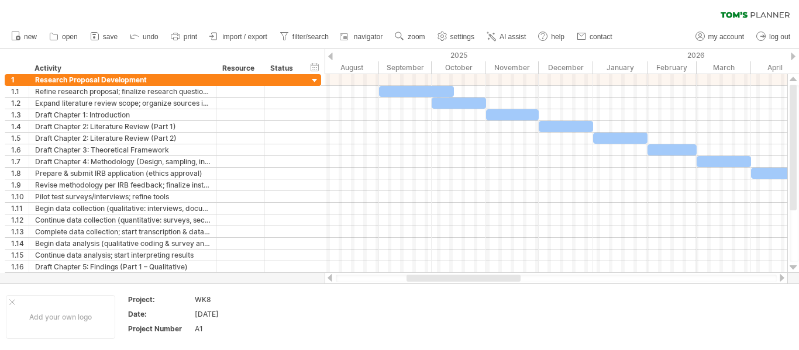
click at [795, 55] on div at bounding box center [793, 57] width 5 height 8
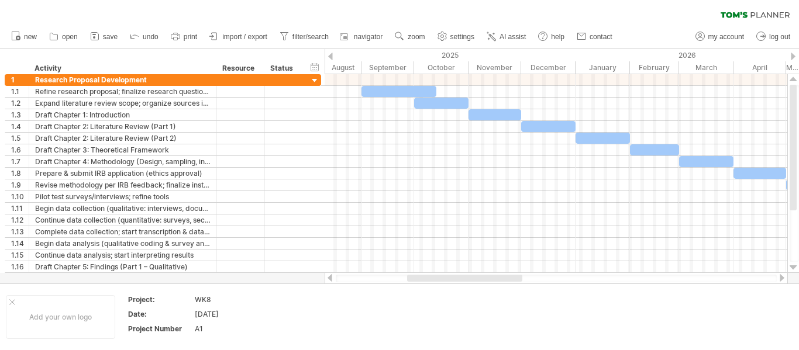
click at [795, 55] on div at bounding box center [793, 57] width 5 height 8
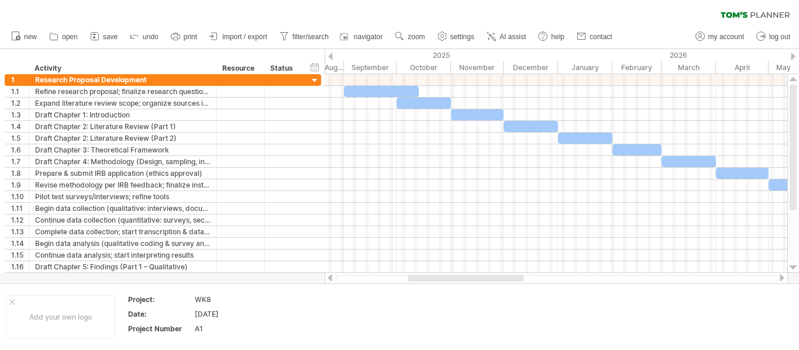
click at [795, 55] on div at bounding box center [793, 57] width 5 height 8
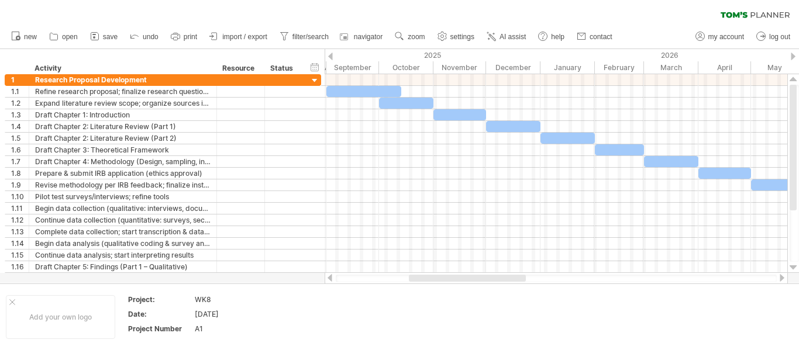
click at [795, 55] on div at bounding box center [793, 57] width 5 height 8
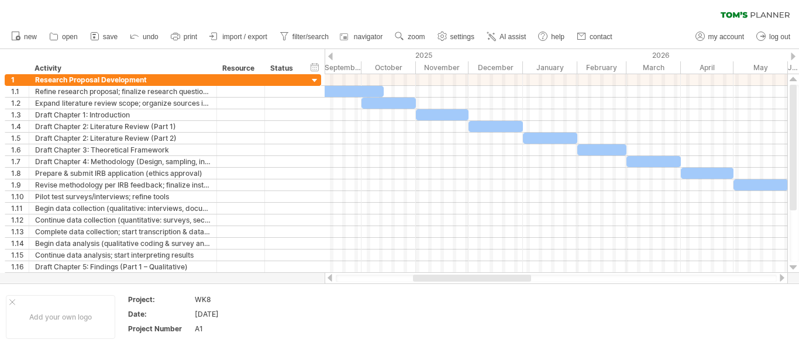
click at [331, 56] on div at bounding box center [330, 57] width 5 height 8
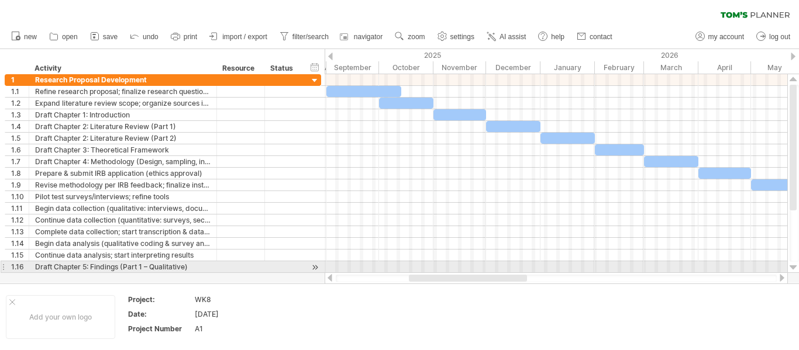
click at [799, 264] on div at bounding box center [794, 173] width 12 height 199
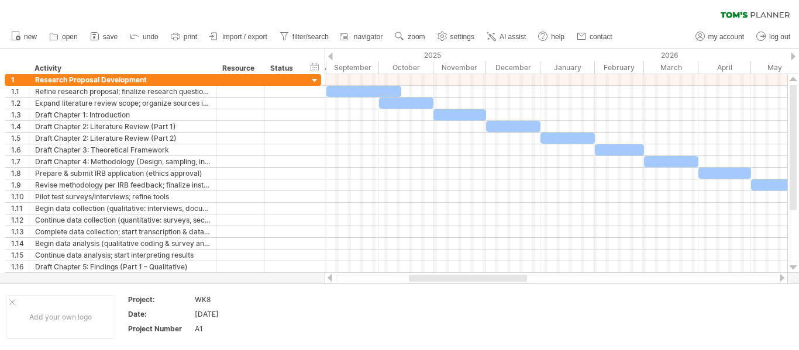
click at [783, 279] on div at bounding box center [782, 278] width 9 height 8
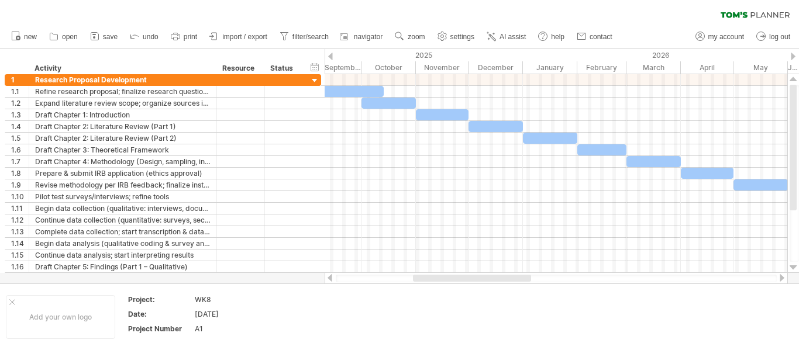
click at [783, 279] on div at bounding box center [782, 278] width 9 height 8
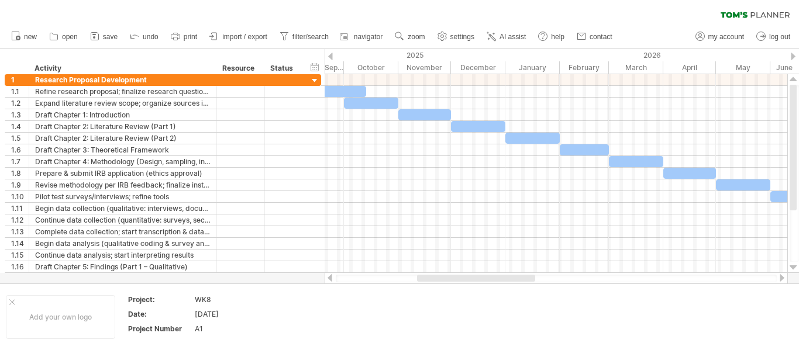
click at [783, 279] on div at bounding box center [782, 278] width 9 height 8
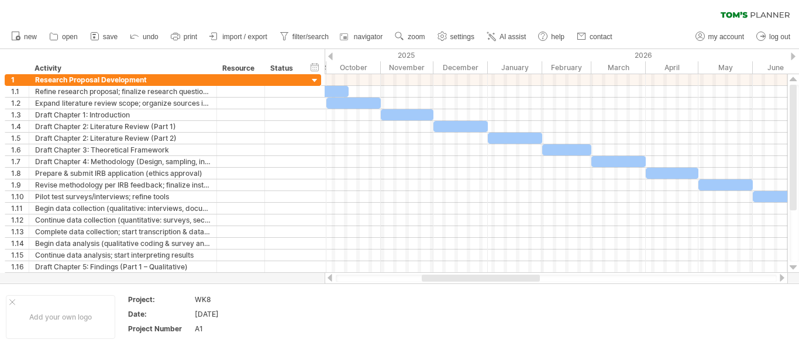
click at [783, 279] on div at bounding box center [782, 278] width 9 height 8
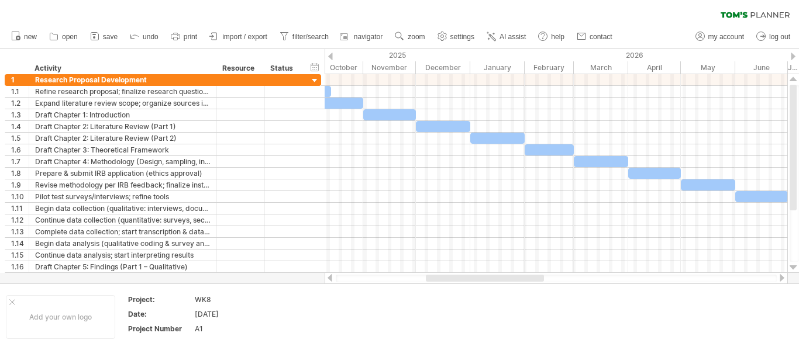
click at [783, 279] on div at bounding box center [782, 278] width 9 height 8
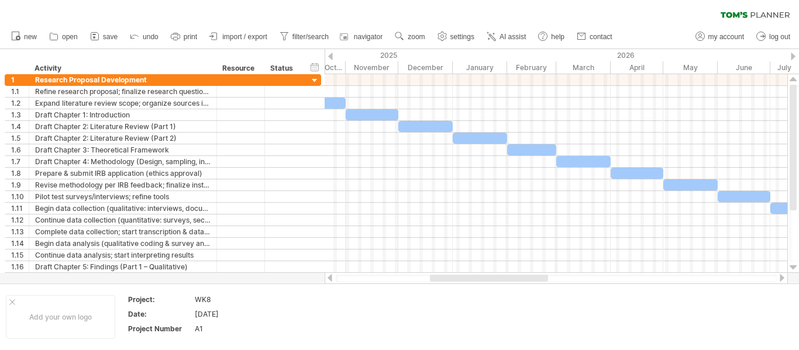
click at [783, 279] on div at bounding box center [782, 278] width 9 height 8
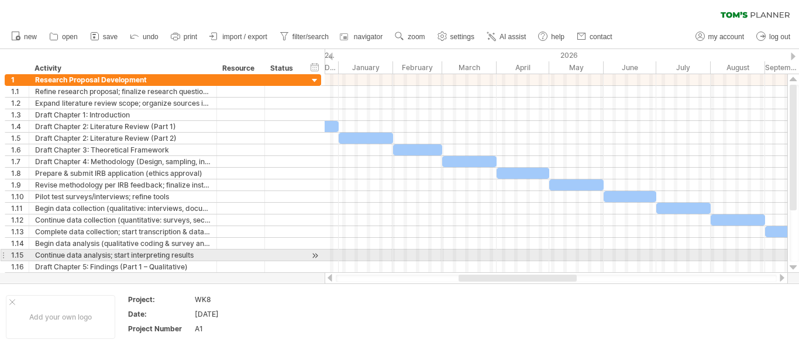
drag, startPoint x: 500, startPoint y: 277, endPoint x: 524, endPoint y: 257, distance: 31.2
click at [524, 257] on div "Trying to reach [DOMAIN_NAME] Connected again... 0% clear filter new 1" at bounding box center [399, 175] width 799 height 350
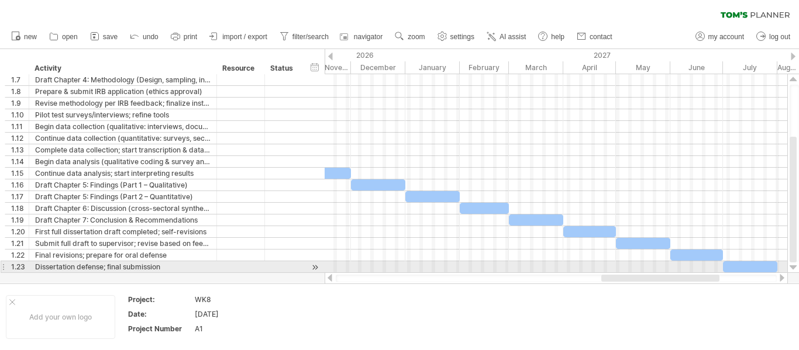
drag, startPoint x: 545, startPoint y: 279, endPoint x: 686, endPoint y: 272, distance: 141.8
click at [686, 272] on div "Trying to reach [DOMAIN_NAME] Connected again... 0% clear filter new 1" at bounding box center [399, 175] width 799 height 350
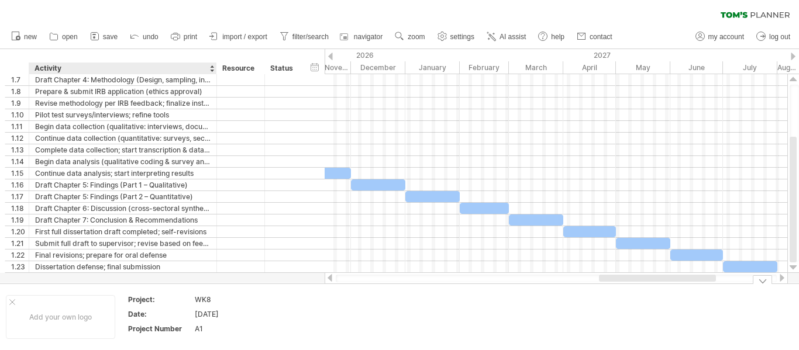
click at [213, 300] on div "WK8" at bounding box center [244, 300] width 98 height 10
drag, startPoint x: 210, startPoint y: 301, endPoint x: 192, endPoint y: 303, distance: 18.2
click at [192, 303] on tr "Project: ***" at bounding box center [211, 301] width 166 height 13
click at [207, 335] on td "A1" at bounding box center [244, 330] width 99 height 13
click at [206, 331] on input "**" at bounding box center [242, 329] width 94 height 10
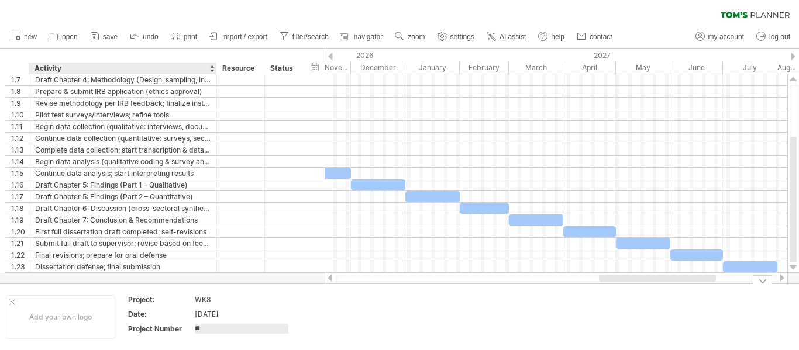
type input "*"
type input "***"
drag, startPoint x: 212, startPoint y: 297, endPoint x: 169, endPoint y: 302, distance: 43.6
click at [155, 302] on tr "Project: WK8" at bounding box center [211, 301] width 166 height 13
click at [206, 298] on div "WK8" at bounding box center [244, 300] width 98 height 10
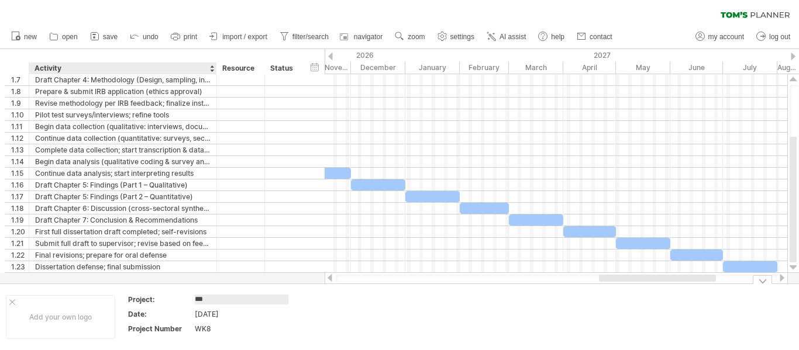
click at [206, 298] on input "***" at bounding box center [242, 300] width 94 height 10
type input "*****"
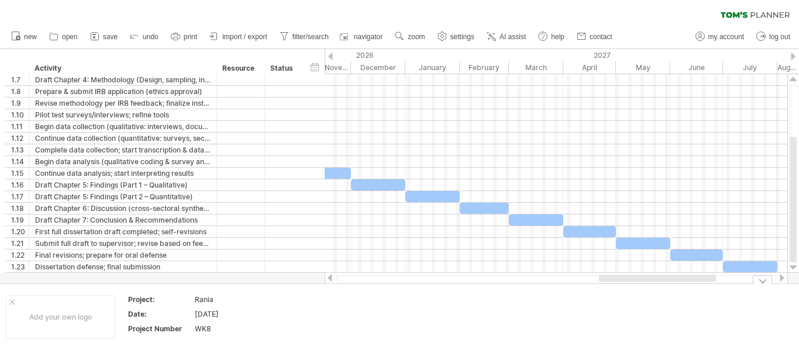
click at [336, 328] on td at bounding box center [347, 317] width 92 height 45
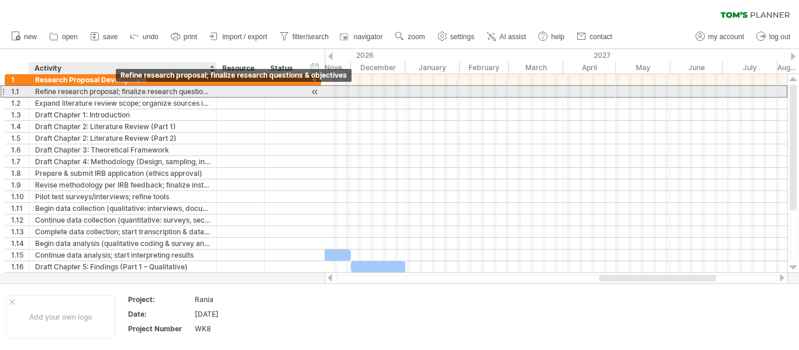
click at [121, 88] on div "Refine research proposal; finalize research questions & objectives" at bounding box center [123, 91] width 176 height 11
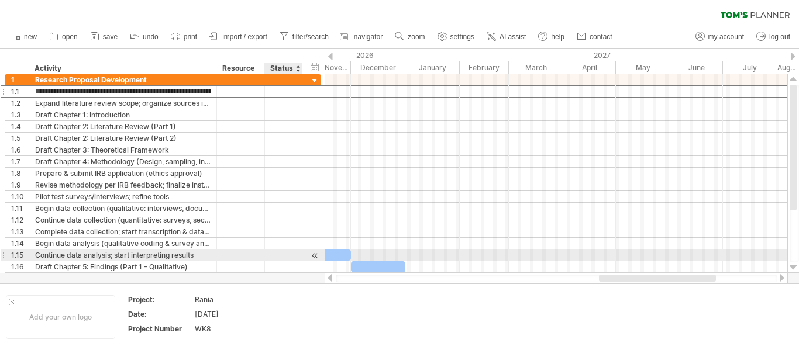
click at [316, 254] on div at bounding box center [315, 256] width 11 height 12
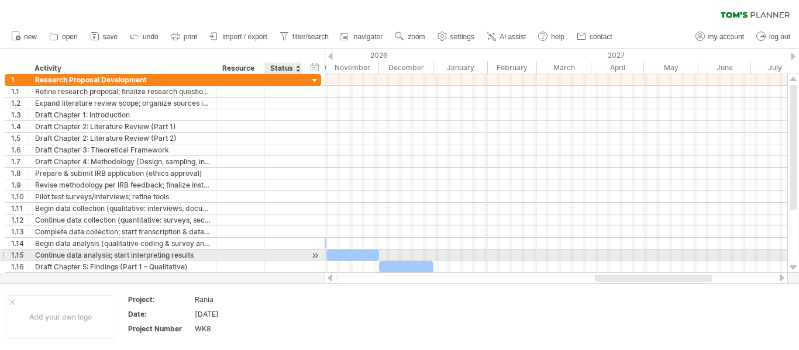
click at [316, 253] on div at bounding box center [315, 256] width 11 height 12
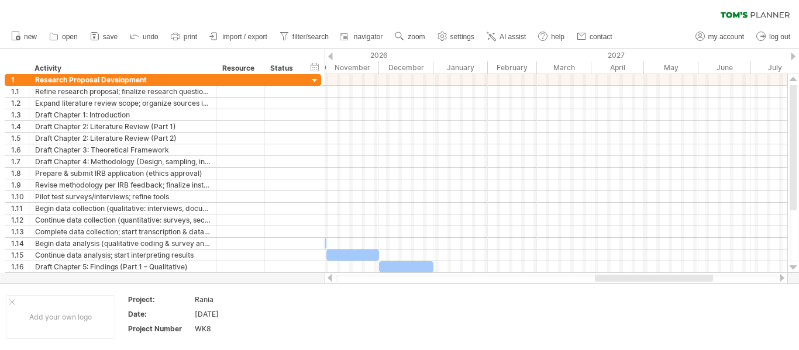
click at [331, 276] on div at bounding box center [329, 278] width 9 height 8
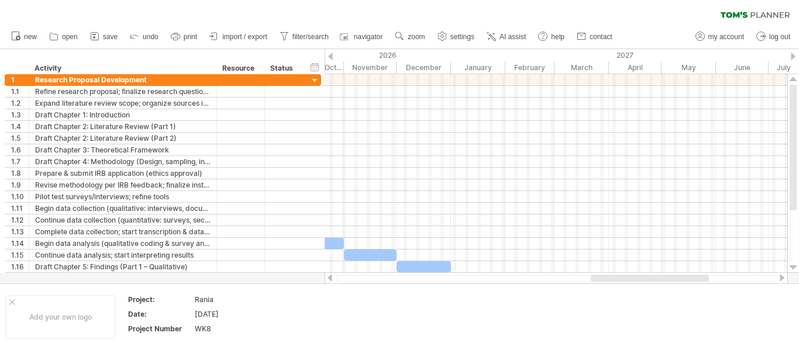
click at [331, 276] on div at bounding box center [329, 278] width 9 height 8
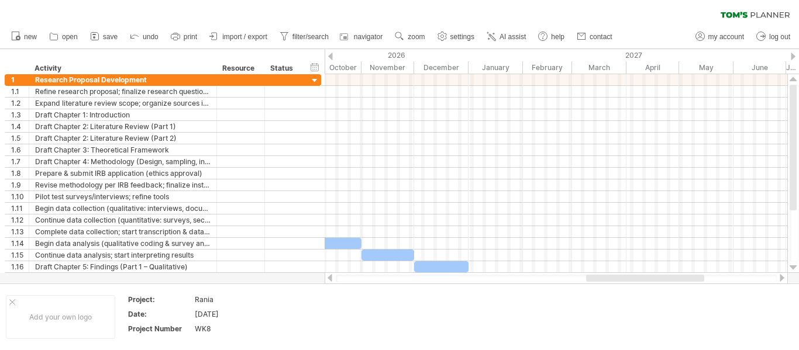
click at [331, 276] on div at bounding box center [329, 278] width 9 height 8
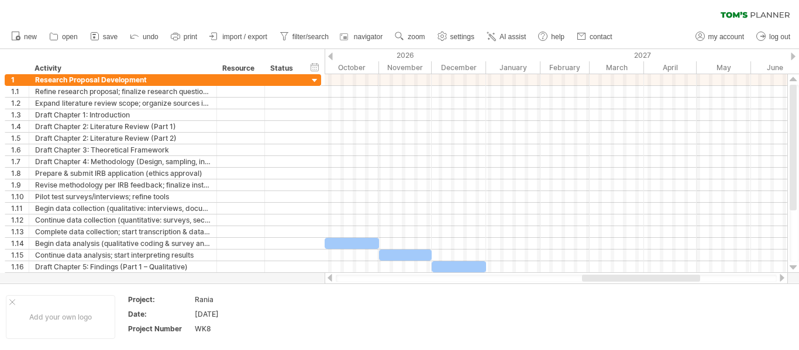
click at [331, 276] on div at bounding box center [329, 278] width 9 height 8
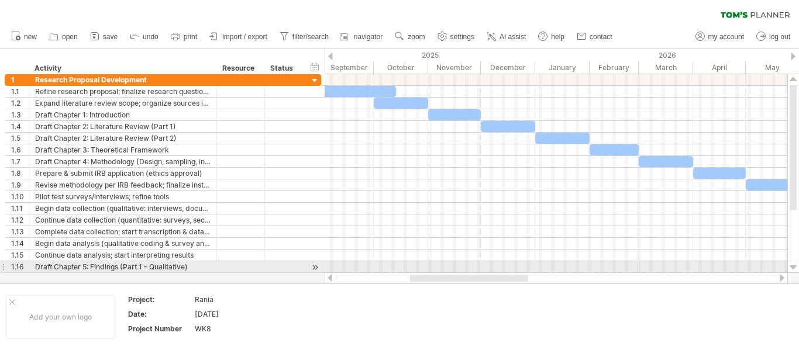
drag, startPoint x: 648, startPoint y: 280, endPoint x: 484, endPoint y: 266, distance: 163.9
click at [484, 266] on div "Trying to reach [DOMAIN_NAME] Connected again... 0% clear filter new 1" at bounding box center [399, 175] width 799 height 350
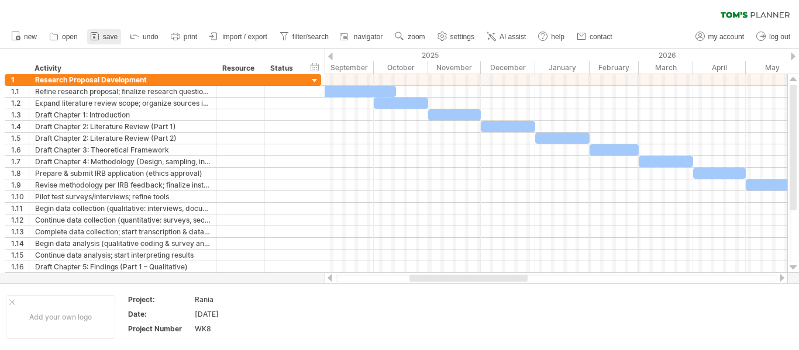
click at [110, 34] on span "save" at bounding box center [110, 37] width 15 height 8
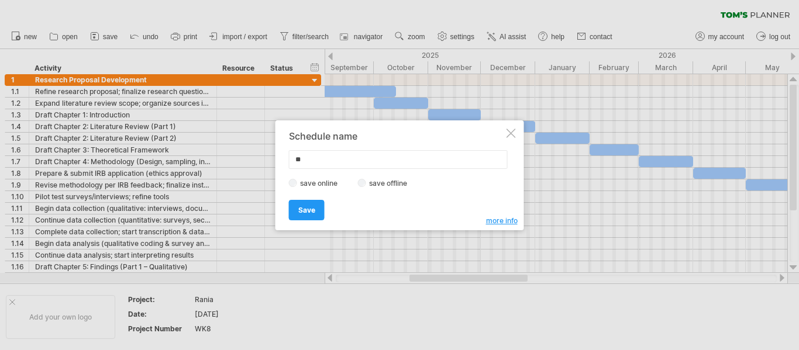
type input "*"
click at [327, 154] on input "******" at bounding box center [398, 159] width 219 height 19
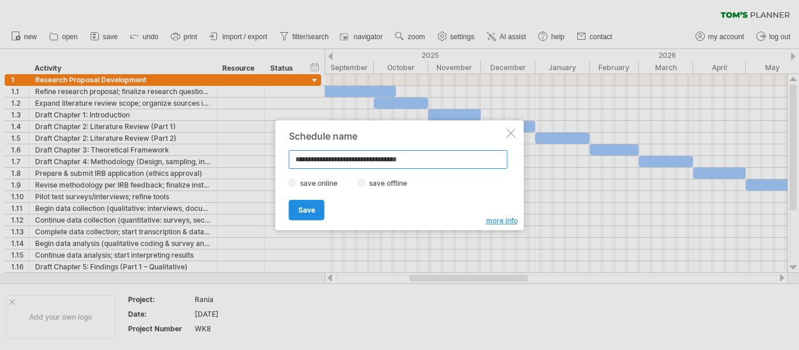
type input "**********"
click at [303, 206] on span "Save" at bounding box center [306, 210] width 17 height 9
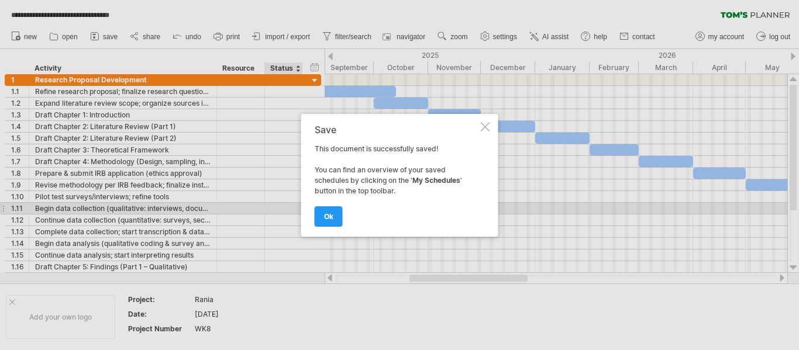
click at [335, 218] on link "ok" at bounding box center [329, 217] width 28 height 20
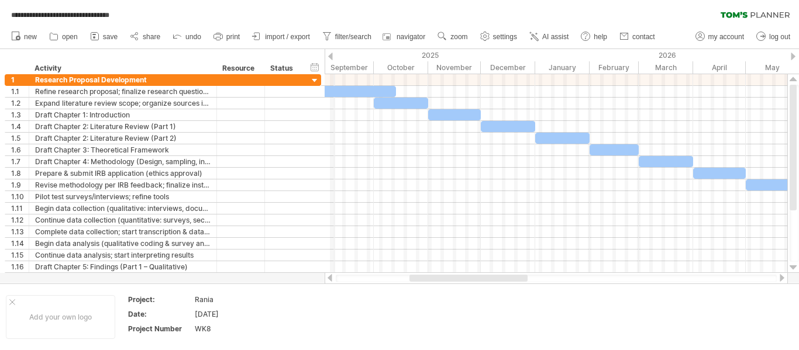
click at [334, 56] on div "2025" at bounding box center [215, 55] width 641 height 12
click at [329, 56] on div at bounding box center [330, 57] width 5 height 8
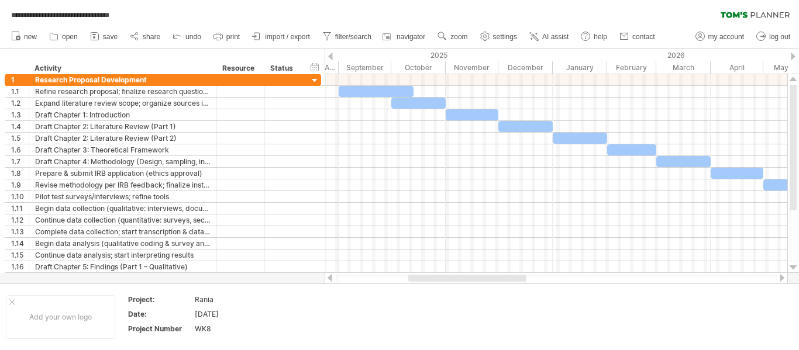
click at [329, 56] on div at bounding box center [330, 57] width 5 height 8
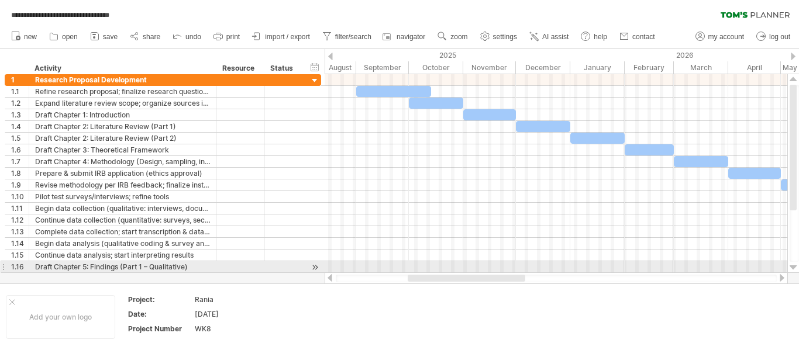
click at [795, 266] on div at bounding box center [794, 267] width 8 height 9
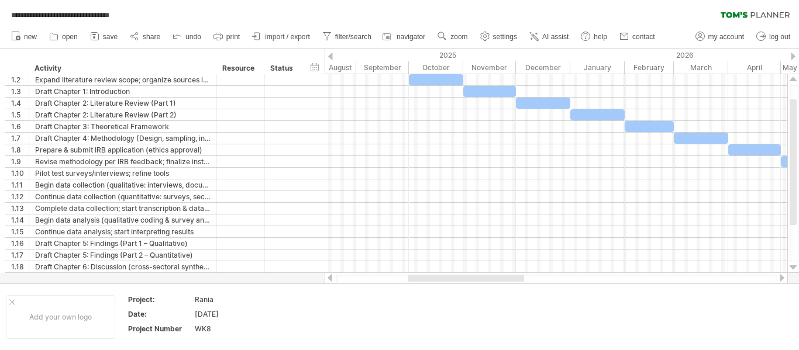
click at [783, 279] on div at bounding box center [782, 278] width 9 height 8
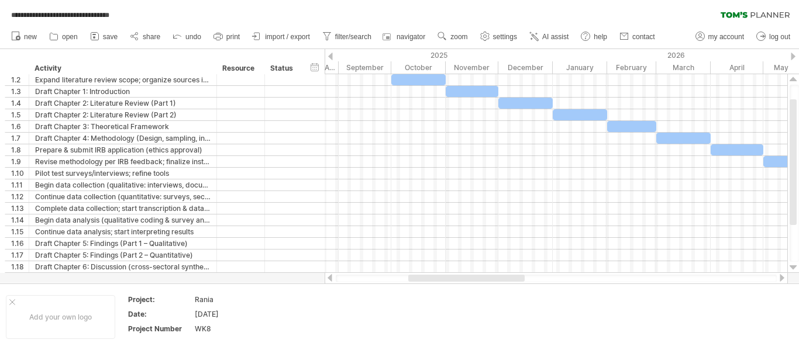
click at [783, 279] on div at bounding box center [782, 278] width 9 height 8
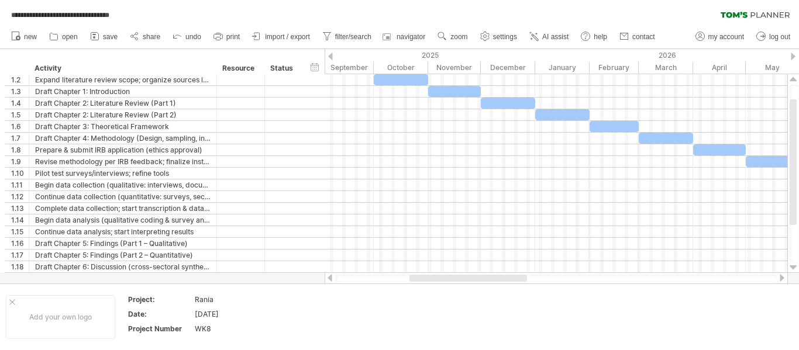
click at [783, 279] on div at bounding box center [782, 278] width 9 height 8
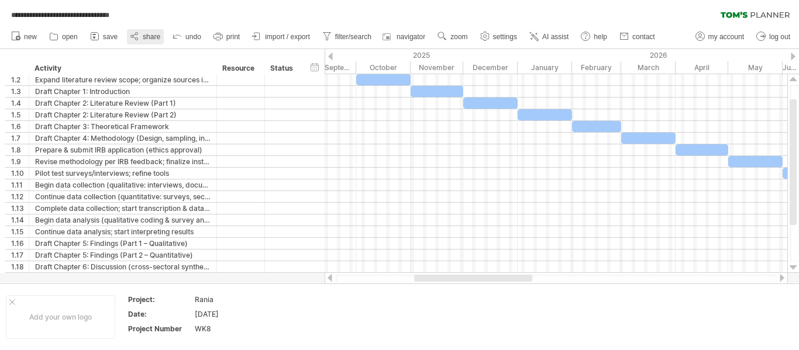
click at [143, 31] on link "share" at bounding box center [145, 36] width 37 height 15
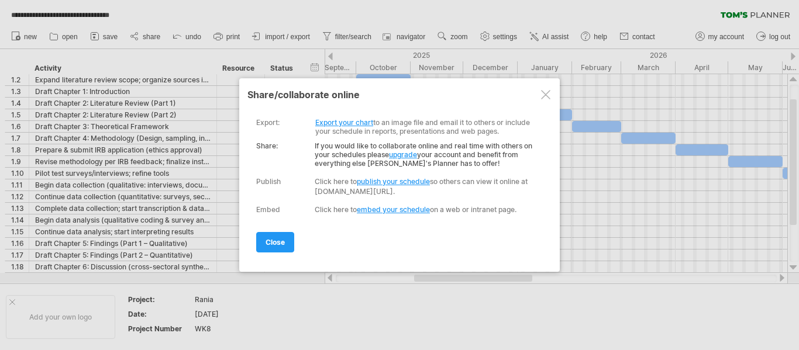
drag, startPoint x: 493, startPoint y: 190, endPoint x: 315, endPoint y: 178, distance: 178.3
click at [305, 190] on div "Publish Published Click here to publish your schedule so others can view it onl…" at bounding box center [396, 187] width 281 height 20
drag, startPoint x: 315, startPoint y: 178, endPoint x: 502, endPoint y: 179, distance: 187.2
click at [502, 179] on div "Click here to publish your schedule so others can view it online at [DOMAIN_NAM…" at bounding box center [426, 187] width 223 height 20
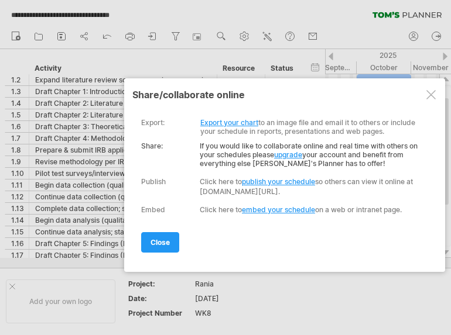
click at [152, 179] on div "Publish" at bounding box center [153, 181] width 25 height 9
click at [257, 182] on link "publish your schedule" at bounding box center [278, 181] width 73 height 9
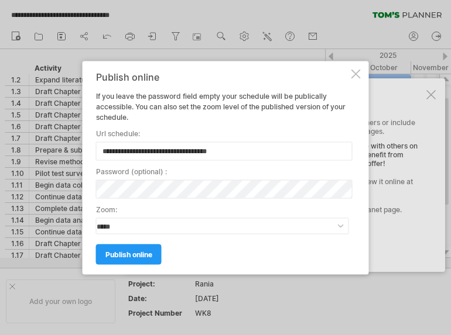
click at [145, 255] on span "publish online" at bounding box center [128, 254] width 47 height 9
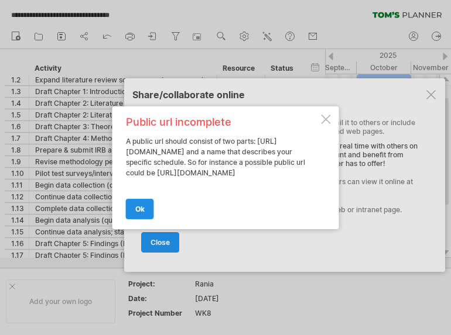
click at [141, 219] on link "ok" at bounding box center [140, 209] width 28 height 20
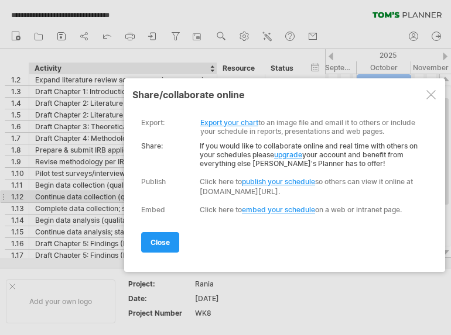
click at [214, 191] on div "Click here to publish your schedule so others can view it online at [DOMAIN_NAM…" at bounding box center [311, 187] width 223 height 20
click at [215, 191] on div "Click here to publish your schedule so others can view it online at [DOMAIN_NAM…" at bounding box center [311, 187] width 223 height 20
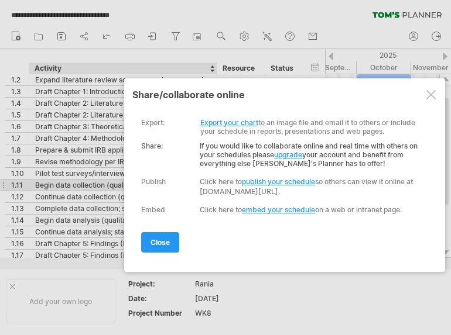
click at [215, 191] on div "Click here to publish your schedule so others can view it online at [DOMAIN_NAM…" at bounding box center [311, 187] width 223 height 20
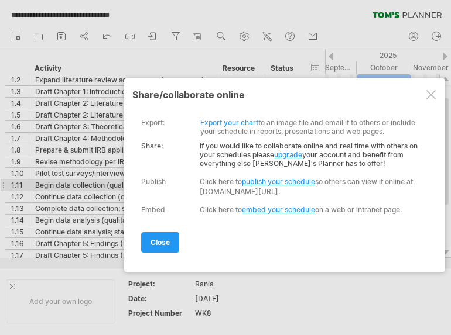
click at [349, 187] on div "Click here to publish your schedule so others can view it online at [DOMAIN_NAM…" at bounding box center [311, 187] width 223 height 20
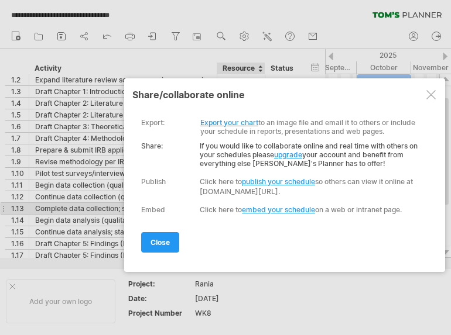
drag, startPoint x: 419, startPoint y: 165, endPoint x: 196, endPoint y: 213, distance: 228.0
click at [196, 213] on div "Double click on one of the schedules in the list on the left to open it. Or sin…" at bounding box center [281, 185] width 298 height 152
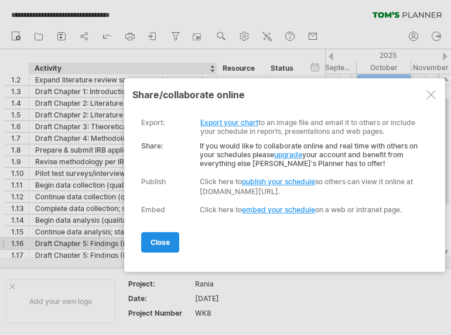
click at [163, 240] on span "close" at bounding box center [159, 242] width 19 height 9
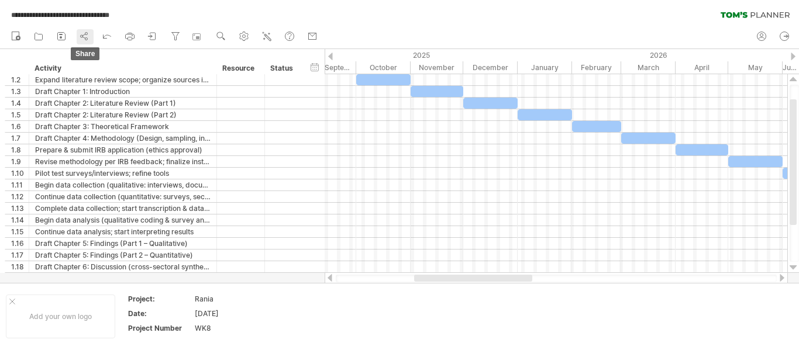
click at [83, 39] on icon at bounding box center [84, 36] width 12 height 12
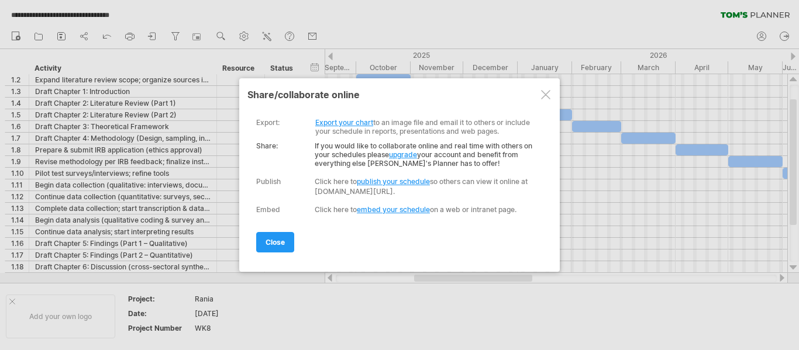
click at [279, 180] on div "Publish" at bounding box center [268, 181] width 25 height 9
click at [350, 122] on link "Export your chart" at bounding box center [344, 122] width 58 height 9
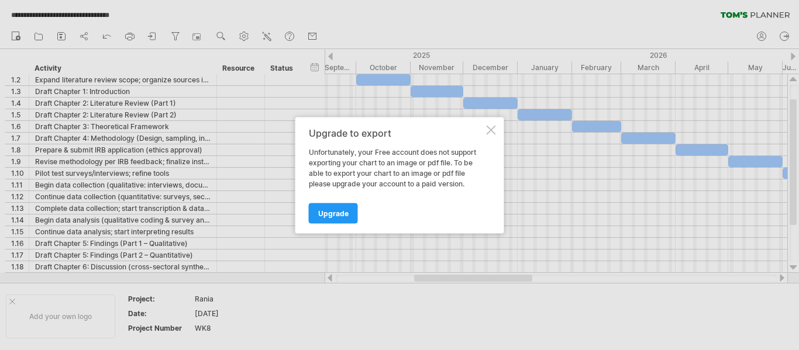
click at [487, 129] on div at bounding box center [491, 129] width 9 height 9
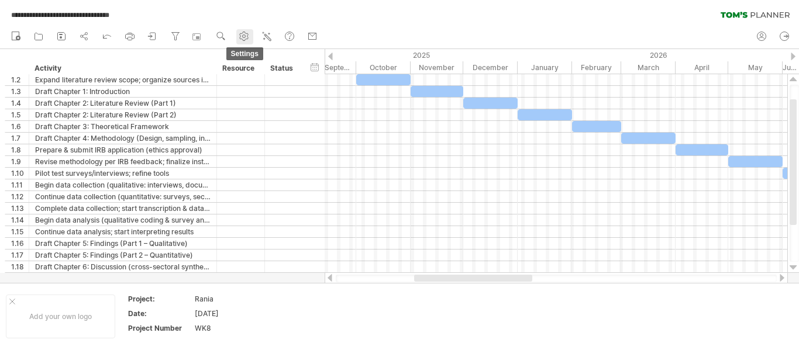
click at [252, 39] on link "settings" at bounding box center [244, 36] width 17 height 15
select select "*"
select select "**"
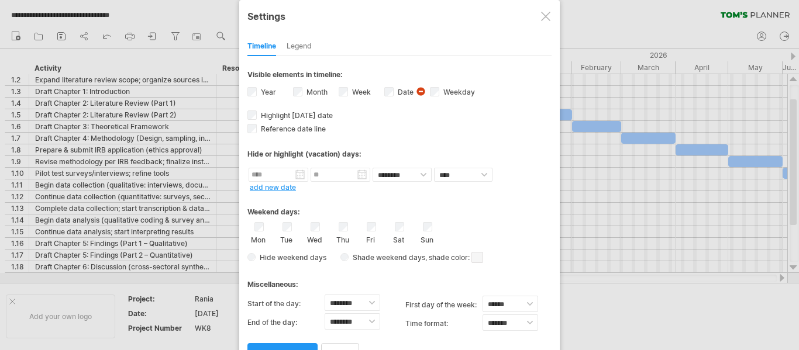
click at [681, 297] on div at bounding box center [399, 175] width 799 height 350
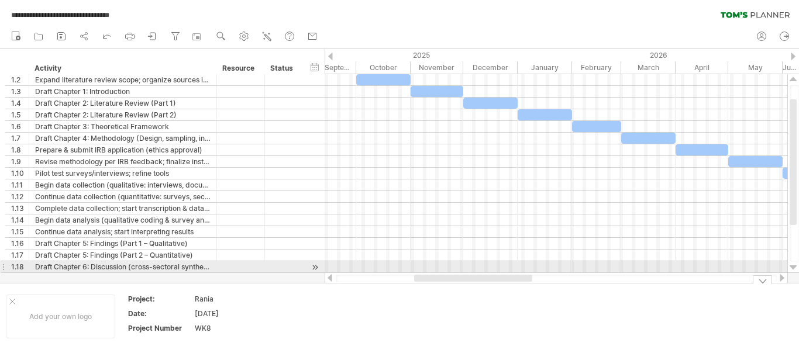
click at [795, 264] on div at bounding box center [794, 267] width 8 height 9
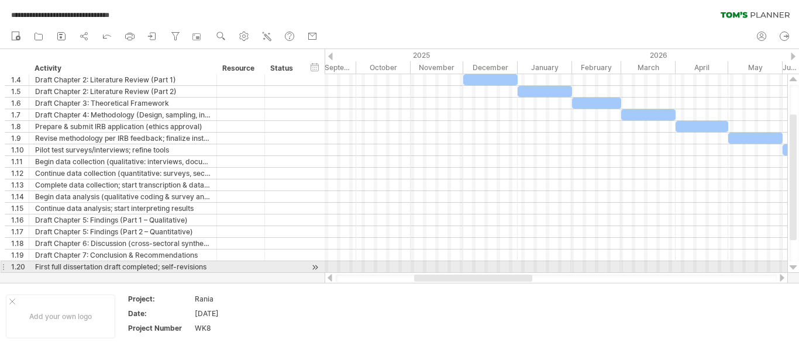
click at [796, 264] on div at bounding box center [794, 267] width 8 height 9
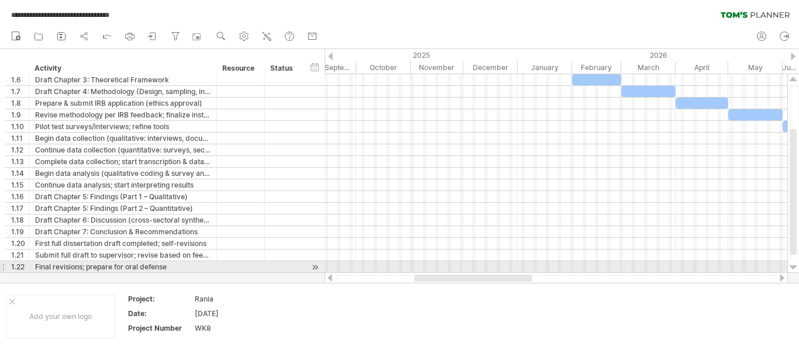
click at [796, 264] on div at bounding box center [794, 267] width 8 height 9
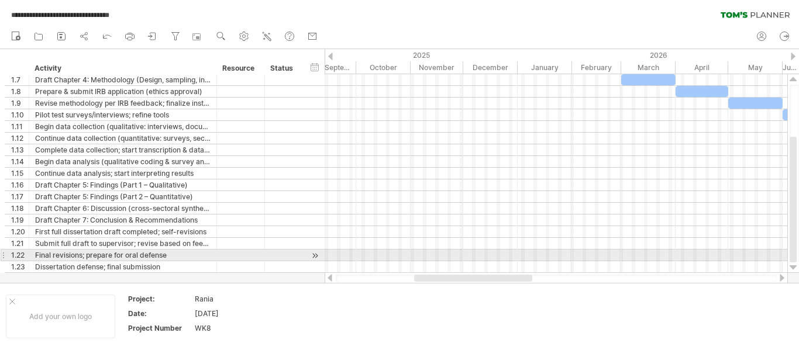
click at [796, 264] on div at bounding box center [794, 267] width 8 height 9
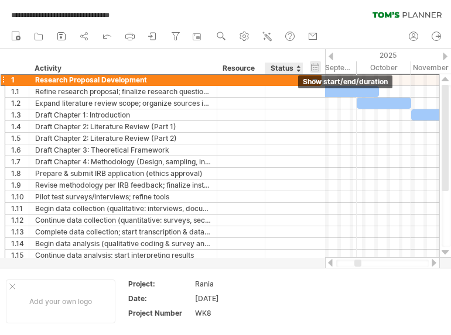
click at [315, 71] on div "hide start/end/duration show start/end/duration" at bounding box center [315, 67] width 11 height 12
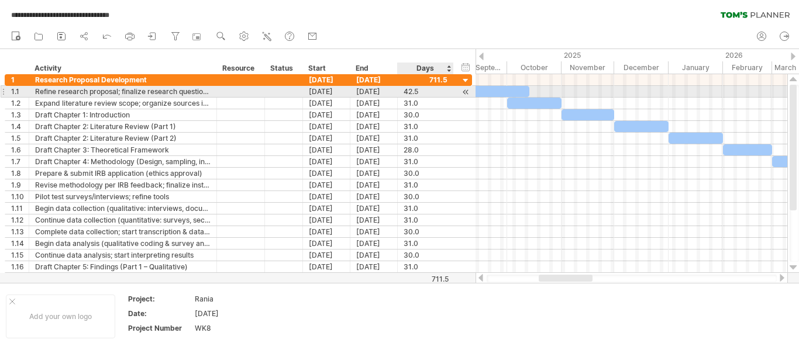
click at [467, 92] on div at bounding box center [466, 92] width 11 height 12
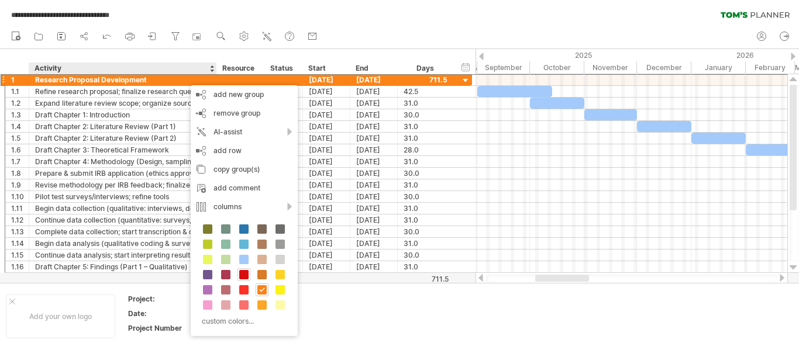
click at [247, 276] on span at bounding box center [243, 274] width 9 height 9
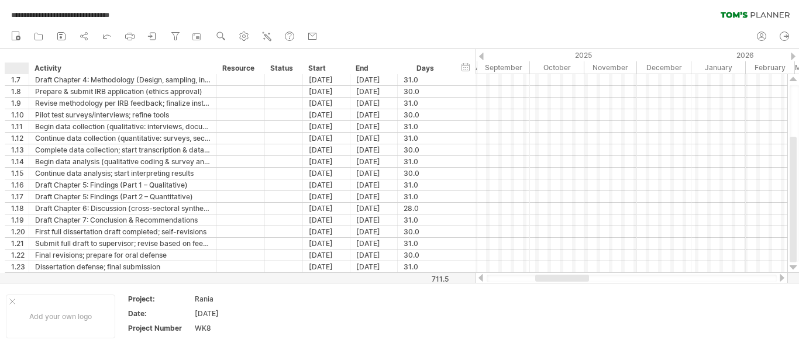
click at [13, 66] on div at bounding box center [20, 69] width 18 height 12
click at [13, 68] on input "text" at bounding box center [20, 69] width 18 height 12
click at [15, 69] on input "text" at bounding box center [20, 69] width 18 height 12
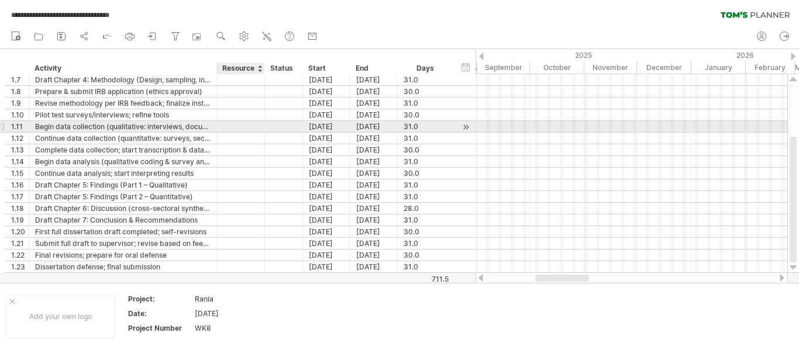
click at [252, 128] on div at bounding box center [241, 126] width 36 height 11
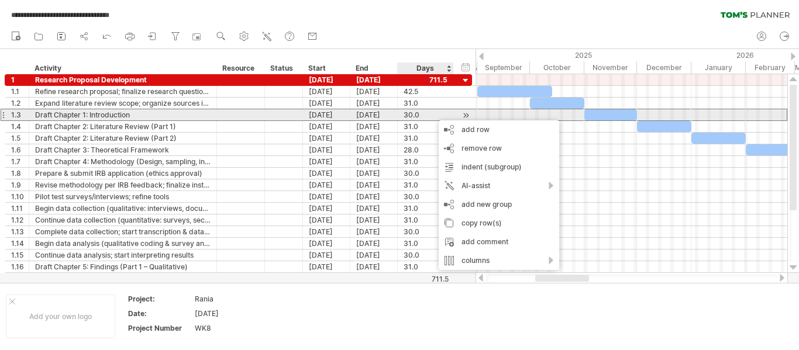
click at [433, 115] on div "30.0" at bounding box center [426, 114] width 44 height 11
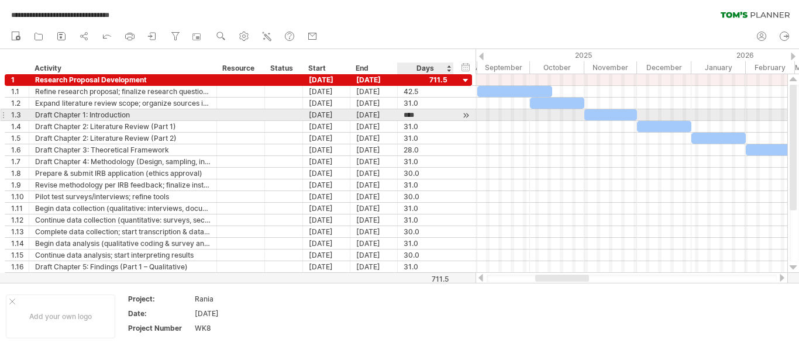
scroll to position [1, 0]
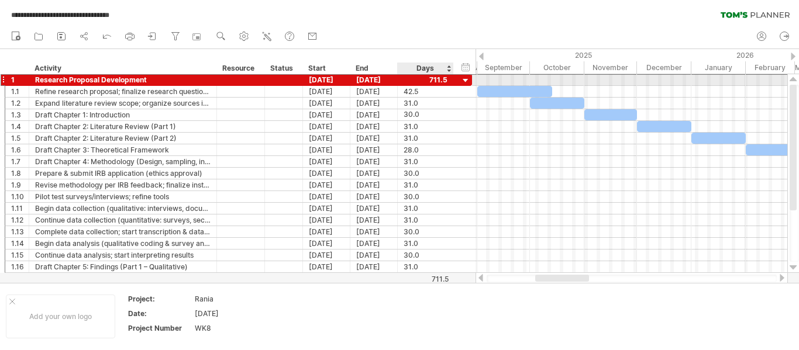
click at [406, 81] on div at bounding box center [426, 79] width 44 height 11
click at [406, 82] on input "text" at bounding box center [415, 79] width 22 height 11
click at [23, 83] on div "1" at bounding box center [20, 79] width 18 height 11
click at [449, 71] on div "Days" at bounding box center [425, 69] width 56 height 12
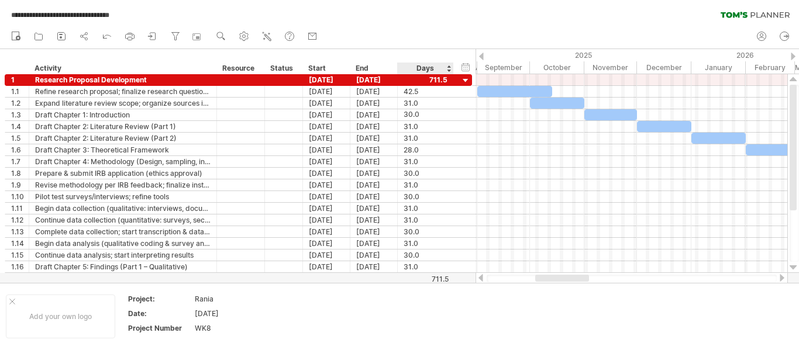
click at [451, 73] on div "Days" at bounding box center [425, 69] width 56 height 12
click at [293, 71] on div "Status" at bounding box center [283, 69] width 26 height 12
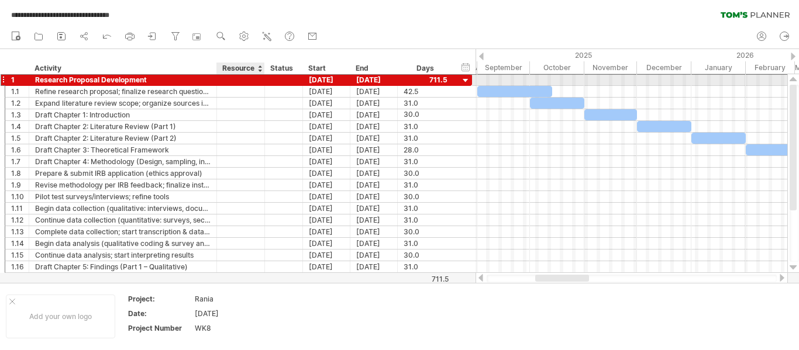
click at [245, 75] on div at bounding box center [241, 79] width 36 height 11
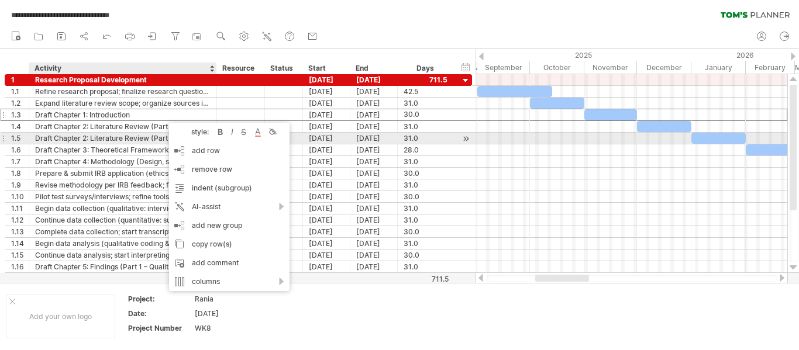
click at [262, 138] on div "style: bold italic strikethrough text color background color" at bounding box center [229, 132] width 121 height 19
click at [259, 136] on div at bounding box center [258, 132] width 12 height 12
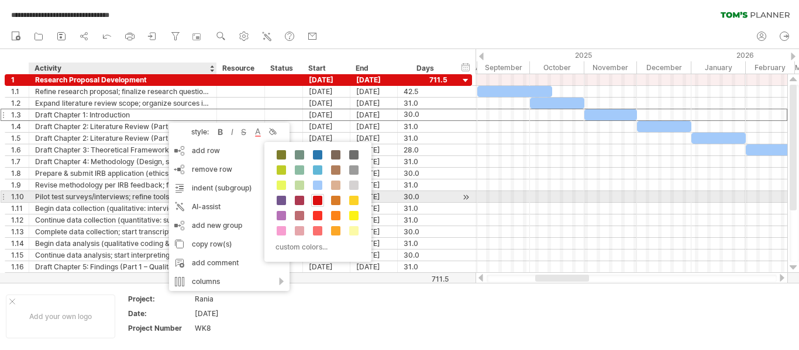
click at [320, 201] on span at bounding box center [317, 200] width 9 height 9
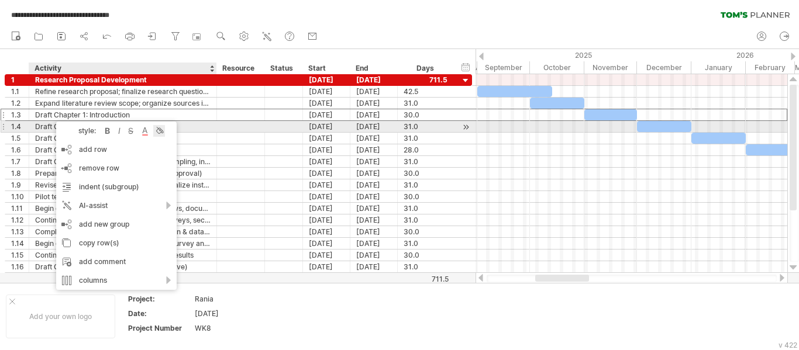
click at [163, 133] on div at bounding box center [159, 131] width 12 height 12
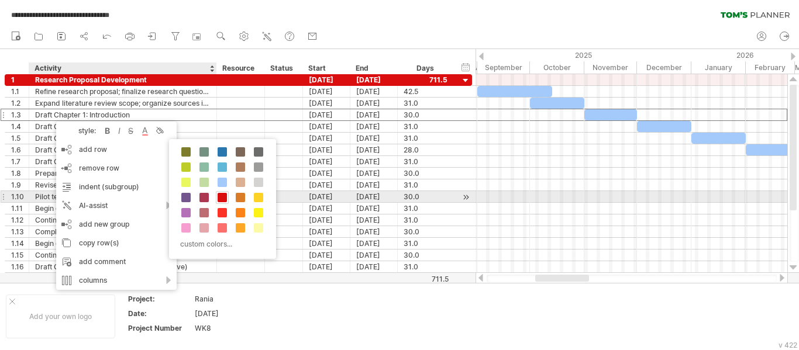
click at [217, 198] on div at bounding box center [222, 197] width 13 height 13
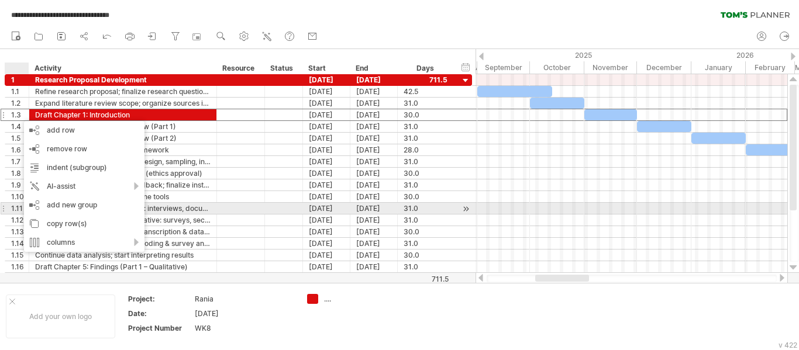
click at [256, 204] on div "**********" at bounding box center [239, 179] width 468 height 211
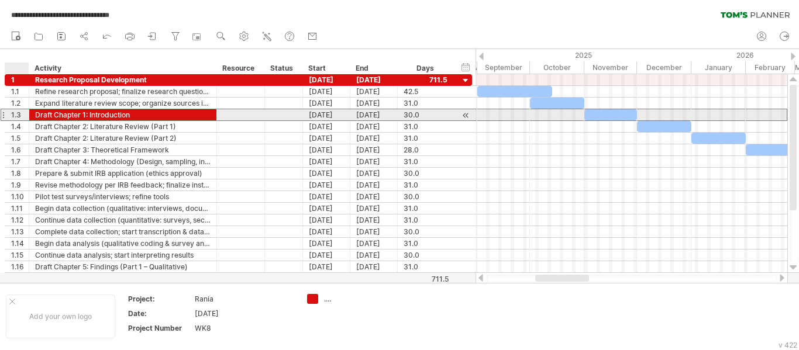
click at [15, 119] on div "1.3" at bounding box center [20, 114] width 18 height 11
click at [2, 118] on div at bounding box center [3, 115] width 5 height 12
click at [468, 114] on div at bounding box center [466, 115] width 11 height 12
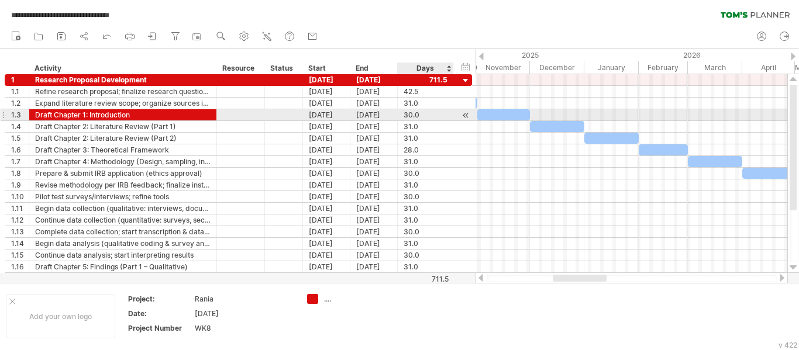
click at [468, 115] on div at bounding box center [466, 115] width 11 height 12
click at [465, 116] on div at bounding box center [466, 115] width 11 height 12
click at [468, 116] on div at bounding box center [466, 115] width 11 height 12
click at [468, 118] on div at bounding box center [466, 115] width 11 height 12
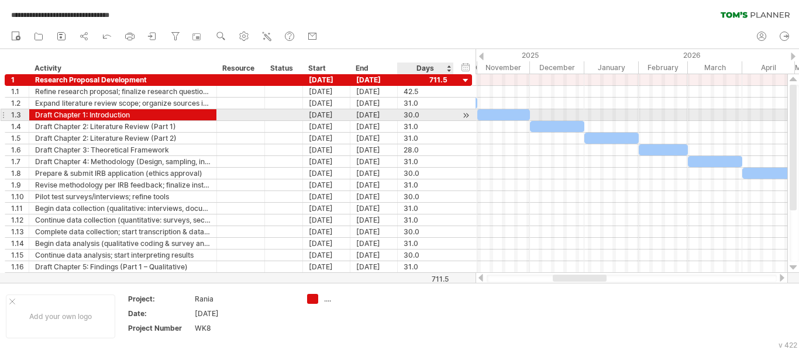
click at [468, 118] on div at bounding box center [466, 115] width 11 height 12
click at [19, 119] on div "1.3" at bounding box center [20, 114] width 18 height 11
click at [20, 118] on div "1.3" at bounding box center [20, 114] width 18 height 11
click at [22, 118] on div "1.3" at bounding box center [20, 114] width 18 height 11
drag, startPoint x: 19, startPoint y: 114, endPoint x: 174, endPoint y: 119, distance: 155.7
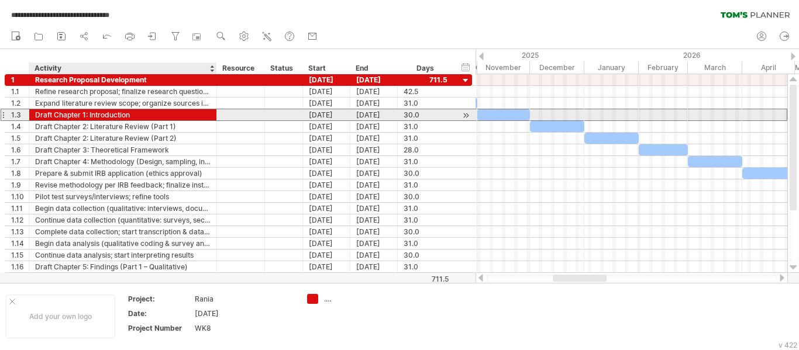
click at [175, 119] on div "**********" at bounding box center [239, 115] width 468 height 12
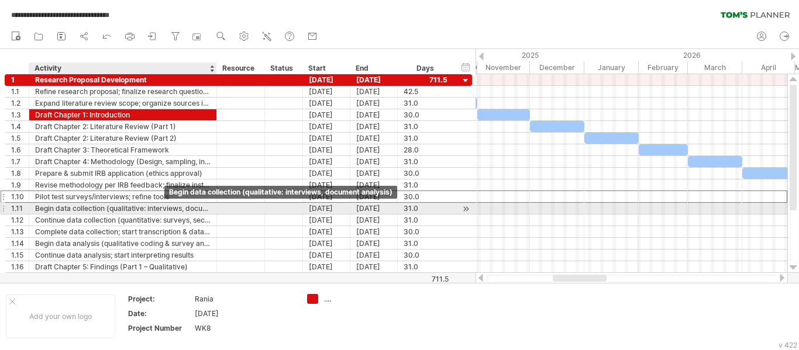
click at [167, 204] on div "**********" at bounding box center [239, 179] width 468 height 211
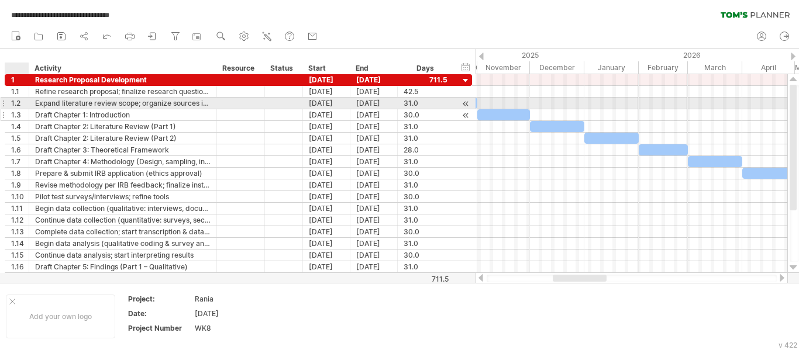
click at [17, 111] on div "1.3" at bounding box center [20, 114] width 18 height 11
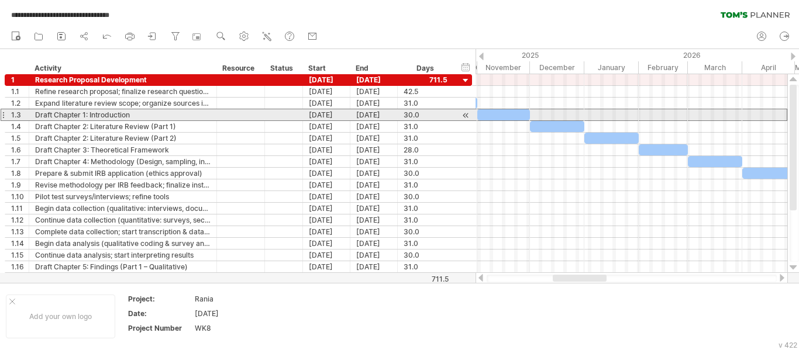
click at [5, 115] on div at bounding box center [3, 115] width 5 height 12
click at [11, 114] on div "1.3" at bounding box center [20, 114] width 18 height 11
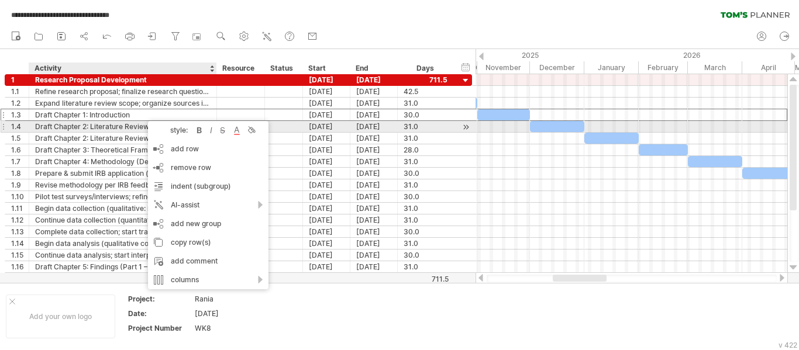
click at [245, 129] on div "style: bold italic strikethrough text color background color" at bounding box center [208, 130] width 121 height 19
click at [253, 133] on div at bounding box center [251, 131] width 12 height 12
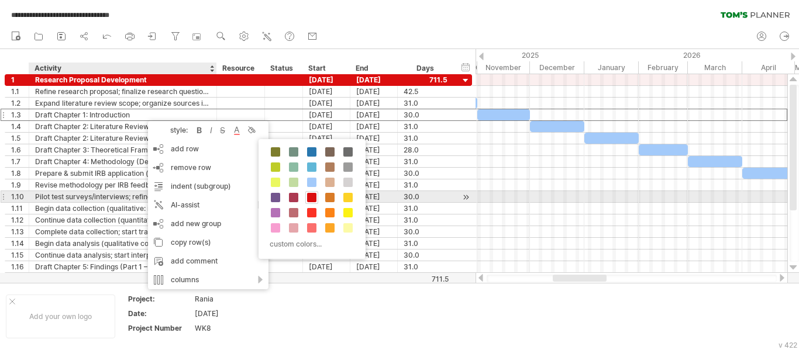
click at [315, 199] on span at bounding box center [311, 197] width 9 height 9
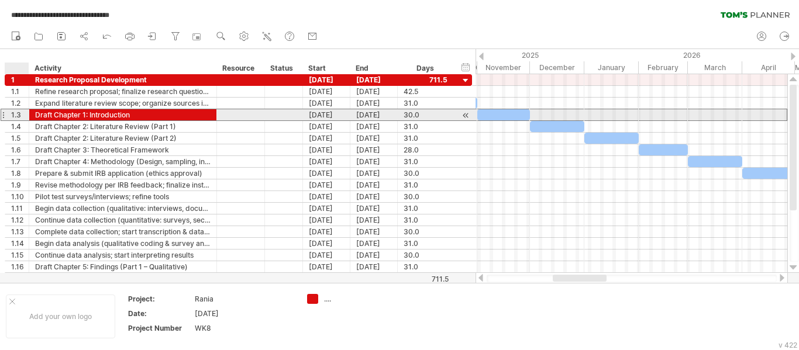
click at [22, 119] on div "1.3" at bounding box center [20, 114] width 18 height 11
click at [21, 115] on div "1.3" at bounding box center [20, 114] width 18 height 11
click at [21, 116] on div "1.3" at bounding box center [20, 114] width 18 height 11
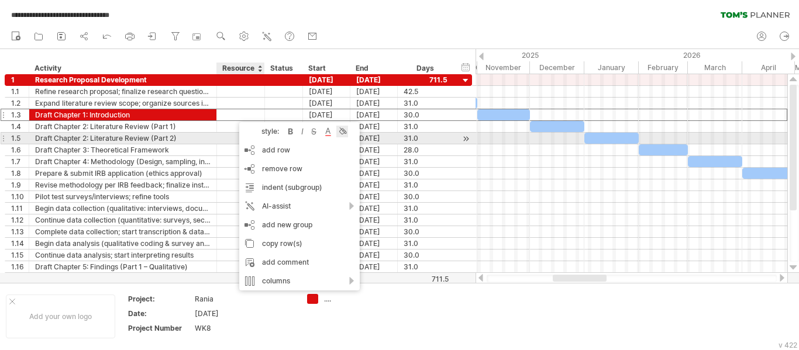
click at [346, 136] on div at bounding box center [342, 132] width 12 height 12
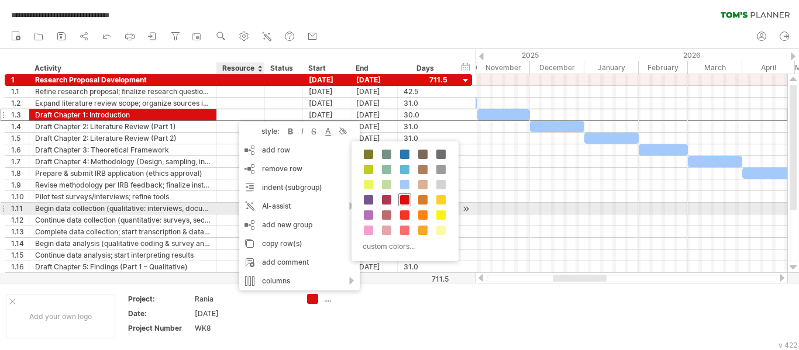
click at [405, 204] on span at bounding box center [404, 199] width 9 height 9
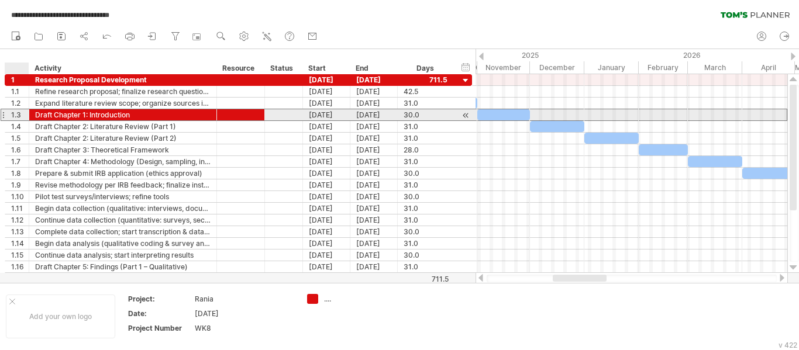
click at [17, 119] on div "1.3" at bounding box center [20, 114] width 18 height 11
click at [276, 115] on div at bounding box center [284, 114] width 26 height 11
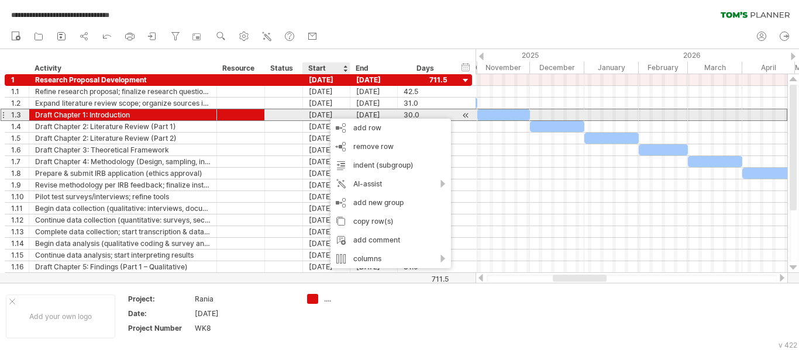
click at [455, 118] on div "**********" at bounding box center [239, 115] width 468 height 12
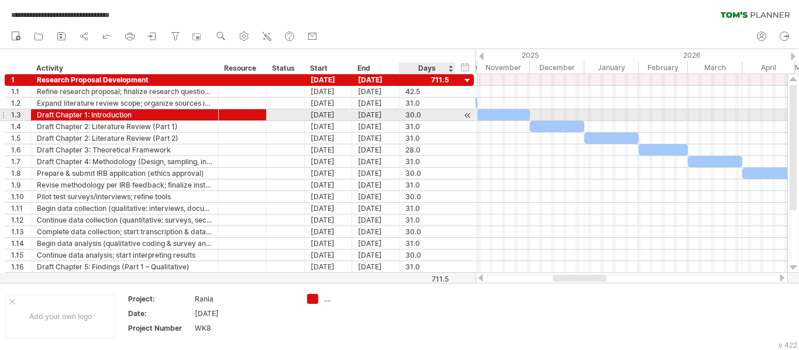
click at [27, 115] on div at bounding box center [29, 115] width 6 height 12
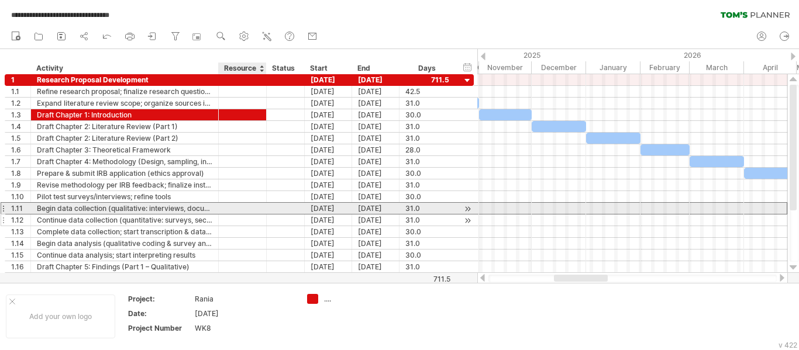
click at [269, 215] on div "**********" at bounding box center [239, 179] width 469 height 211
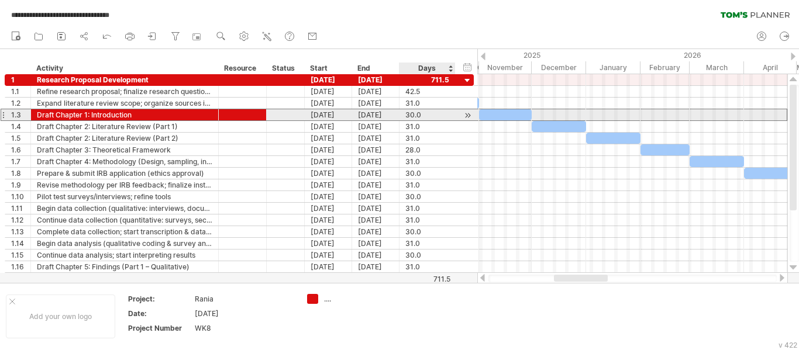
click at [444, 117] on div "30.0" at bounding box center [428, 114] width 44 height 11
click at [424, 113] on input "****" at bounding box center [417, 114] width 22 height 11
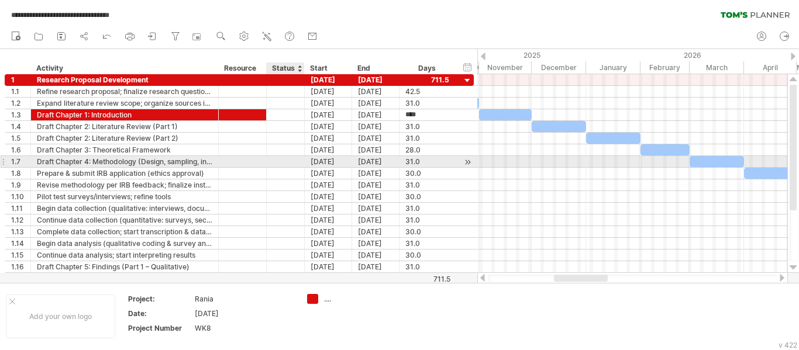
click at [288, 169] on div "**********" at bounding box center [239, 179] width 469 height 211
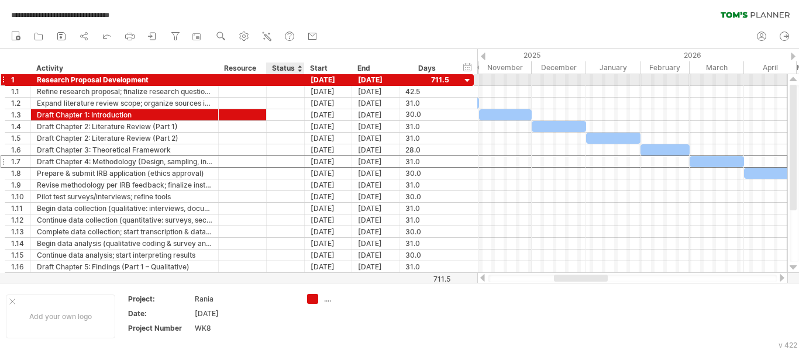
click at [288, 77] on div at bounding box center [286, 79] width 26 height 11
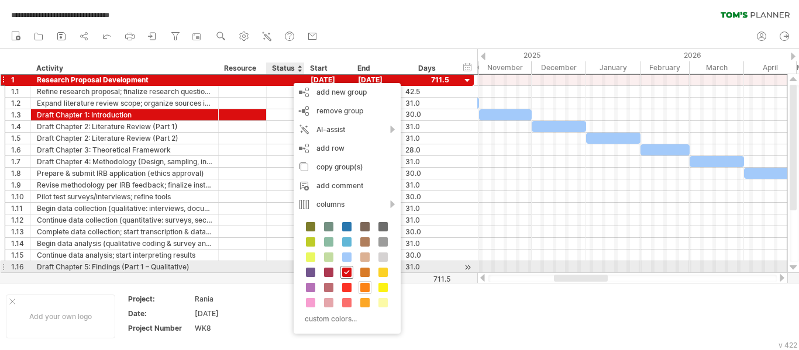
click at [349, 273] on span at bounding box center [346, 272] width 9 height 9
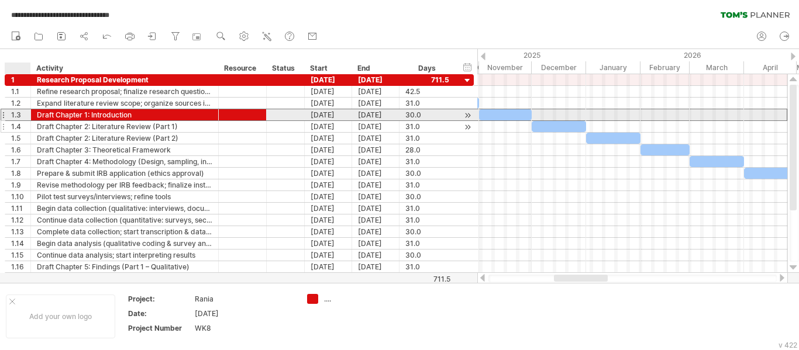
click at [26, 121] on div "**********" at bounding box center [239, 179] width 469 height 211
click at [20, 115] on div "1.3" at bounding box center [20, 114] width 19 height 11
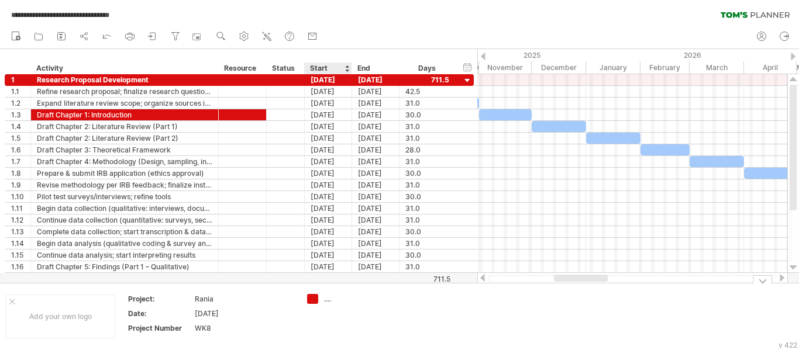
click at [316, 295] on div "**********" at bounding box center [399, 175] width 799 height 350
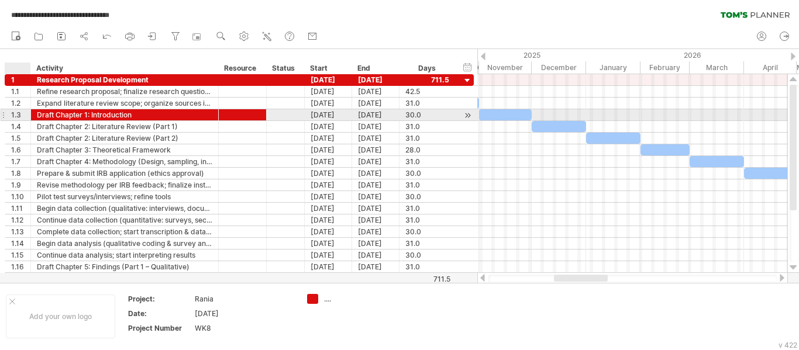
click at [18, 121] on div "**********" at bounding box center [239, 115] width 469 height 12
click at [19, 116] on div "1.3" at bounding box center [20, 114] width 19 height 11
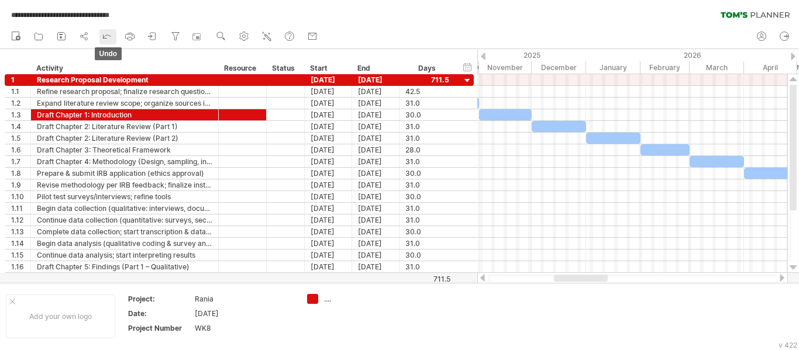
click at [106, 40] on icon at bounding box center [107, 36] width 12 height 12
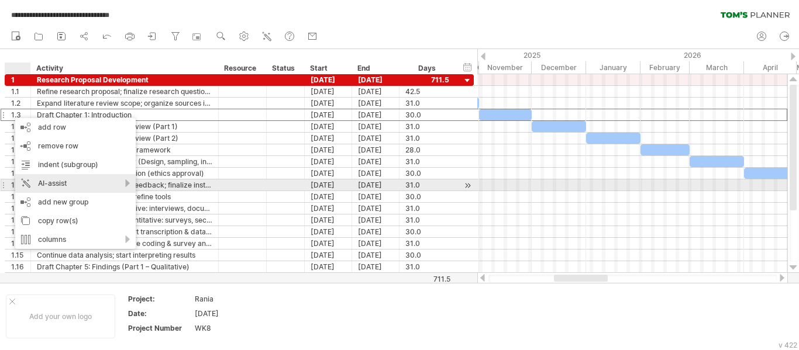
click at [124, 185] on div "AI-assist" at bounding box center [75, 183] width 121 height 19
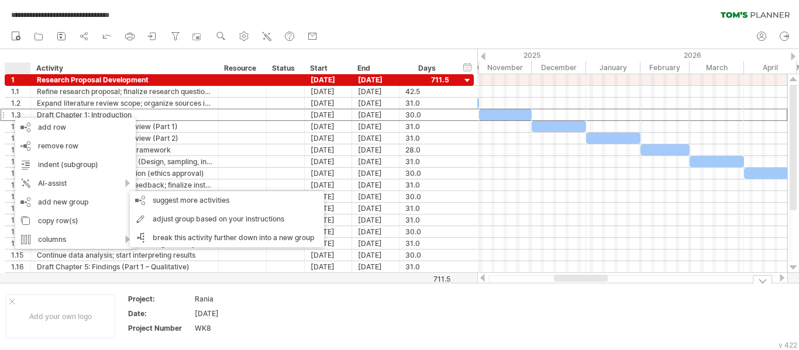
click at [298, 312] on td "Project: Rania Date: [DATE] Project Number WK8" at bounding box center [211, 316] width 180 height 45
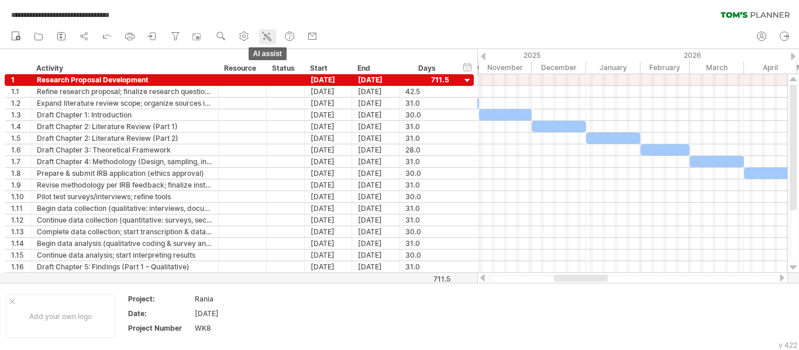
click at [265, 35] on icon at bounding box center [267, 36] width 12 height 12
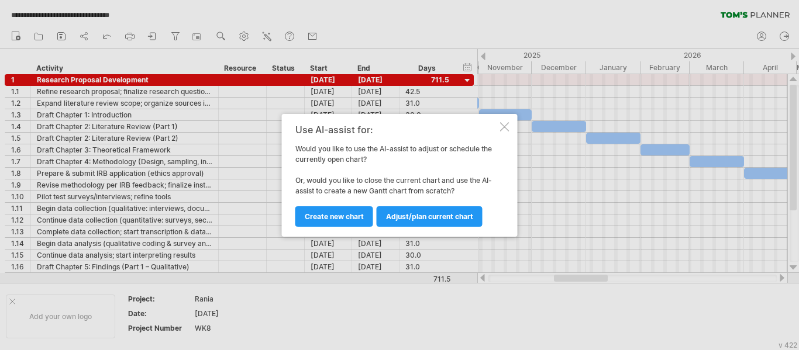
click at [507, 129] on div at bounding box center [504, 126] width 9 height 9
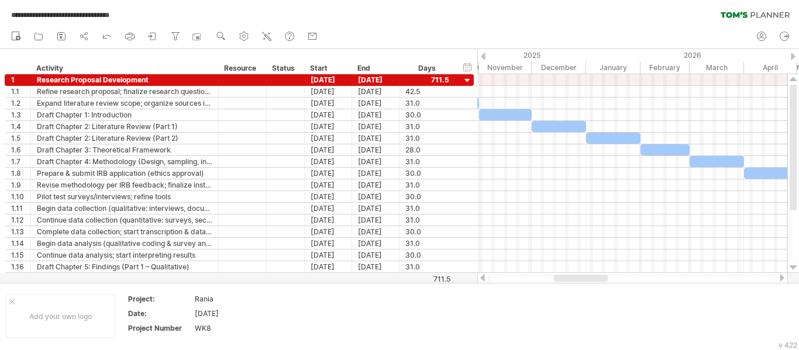
click at [483, 57] on div at bounding box center [483, 57] width 5 height 8
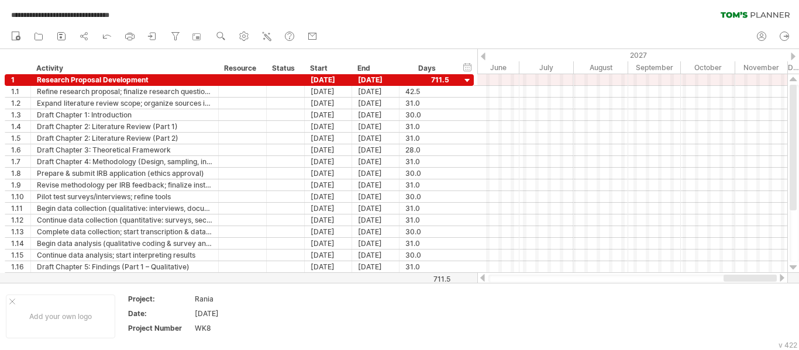
drag, startPoint x: 599, startPoint y: 277, endPoint x: 799, endPoint y: 277, distance: 200.1
click at [799, 277] on div "**********" at bounding box center [399, 175] width 799 height 350
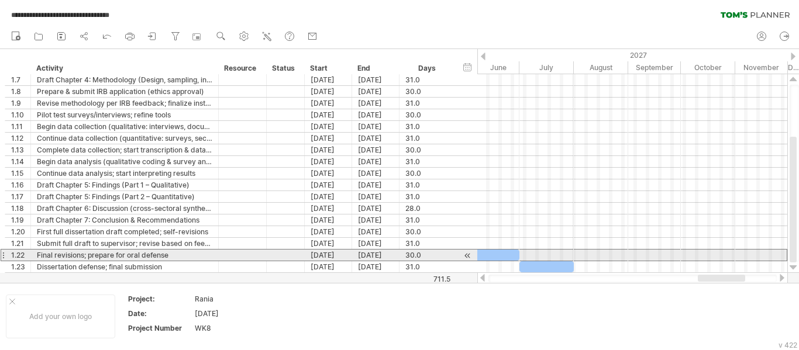
click at [4, 258] on div at bounding box center [3, 255] width 5 height 12
click at [4, 256] on div at bounding box center [3, 255] width 5 height 12
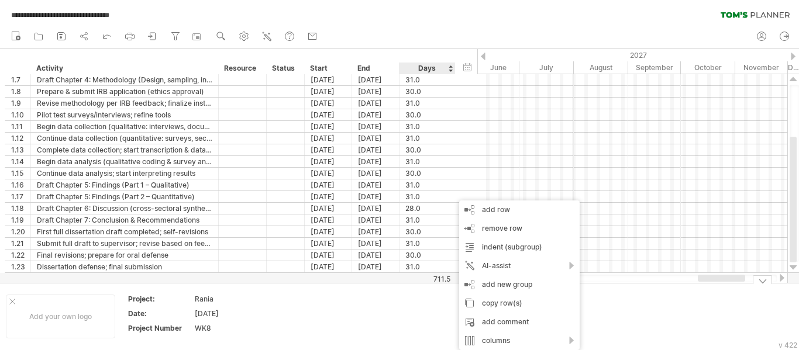
click at [445, 317] on td at bounding box center [440, 316] width 92 height 45
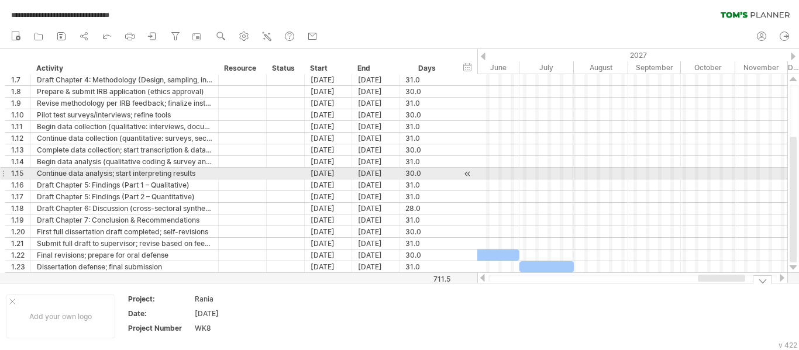
click at [606, 173] on div at bounding box center [632, 174] width 310 height 12
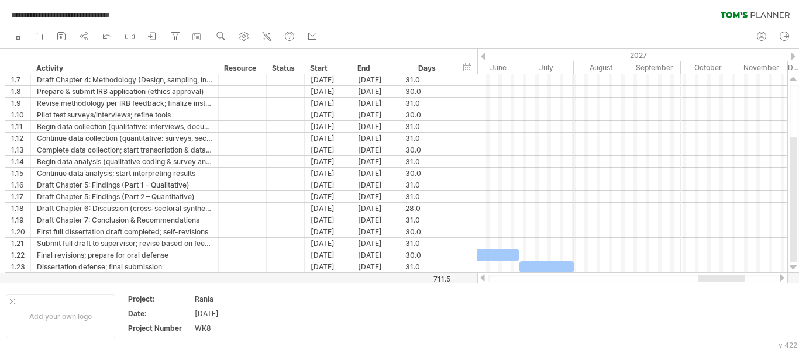
click at [486, 277] on div at bounding box center [482, 278] width 9 height 8
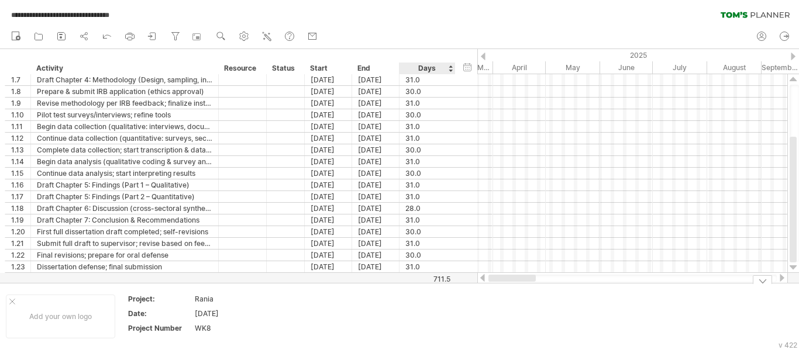
drag, startPoint x: 725, startPoint y: 275, endPoint x: 452, endPoint y: 284, distance: 272.8
click at [452, 284] on div "**********" at bounding box center [399, 175] width 799 height 350
drag, startPoint x: 558, startPoint y: 279, endPoint x: 429, endPoint y: 290, distance: 129.3
click at [429, 290] on div "**********" at bounding box center [399, 175] width 799 height 350
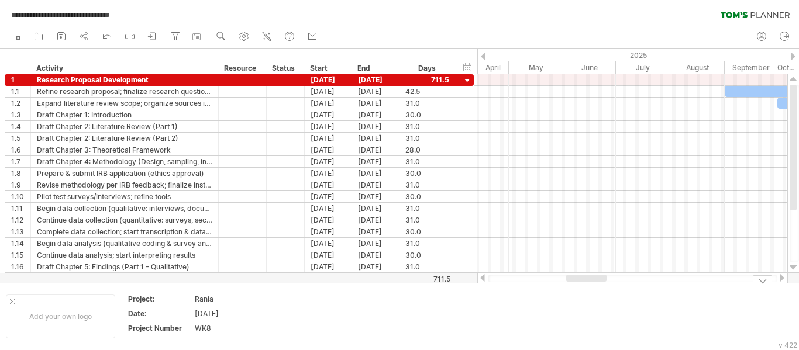
drag, startPoint x: 573, startPoint y: 280, endPoint x: 603, endPoint y: 288, distance: 30.5
click at [603, 288] on div "**********" at bounding box center [399, 175] width 799 height 350
click at [324, 84] on div "[DATE]" at bounding box center [328, 79] width 47 height 11
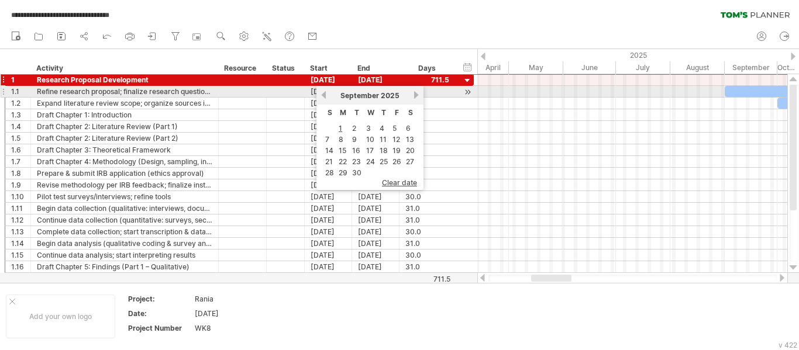
click at [499, 91] on div at bounding box center [632, 92] width 310 height 12
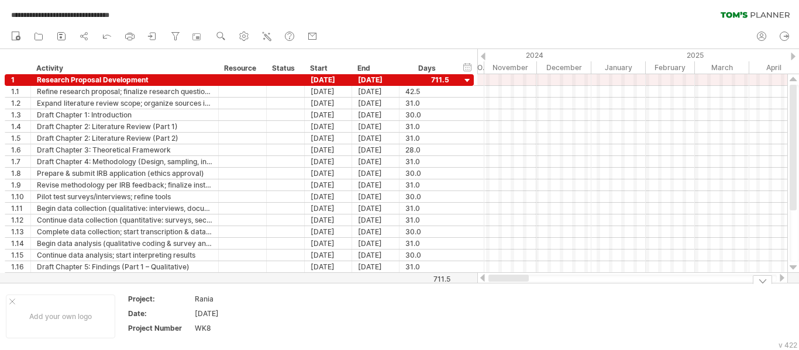
drag, startPoint x: 557, startPoint y: 276, endPoint x: 476, endPoint y: 284, distance: 81.8
click at [476, 284] on div "**********" at bounding box center [399, 175] width 799 height 350
click at [610, 83] on div at bounding box center [632, 80] width 310 height 12
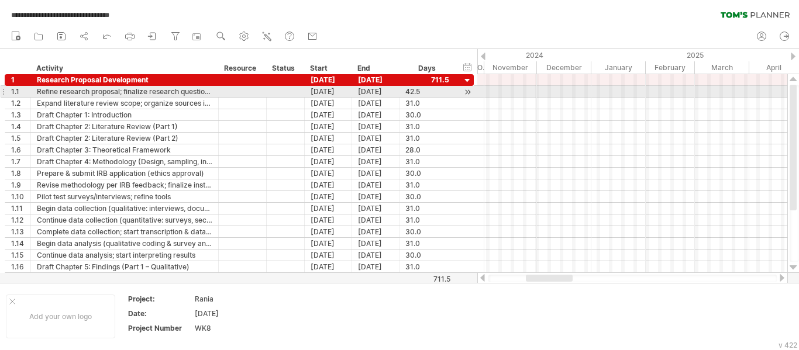
click at [599, 95] on div at bounding box center [632, 92] width 310 height 12
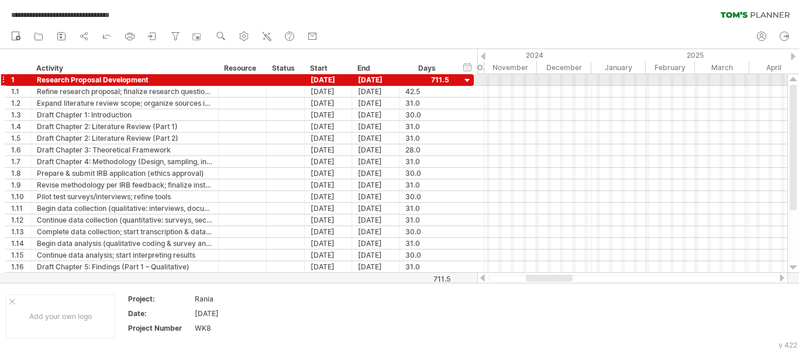
click at [609, 80] on div at bounding box center [632, 80] width 310 height 12
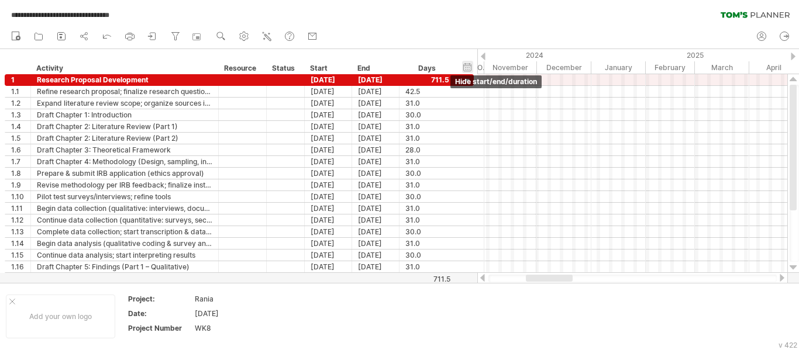
click at [469, 70] on div "hide start/end/duration show start/end/duration" at bounding box center [467, 67] width 11 height 12
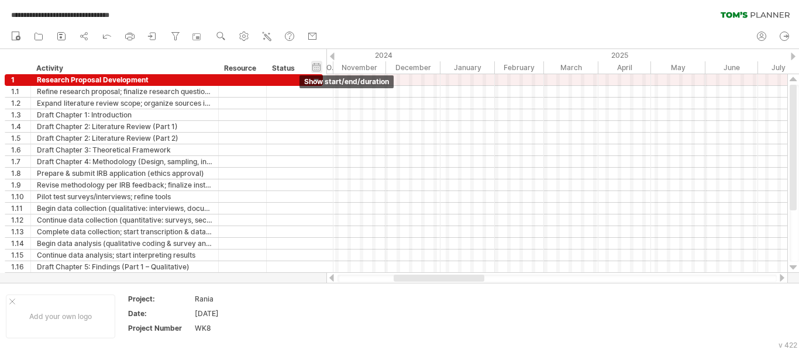
click at [318, 67] on div "hide start/end/duration show start/end/duration" at bounding box center [316, 67] width 11 height 12
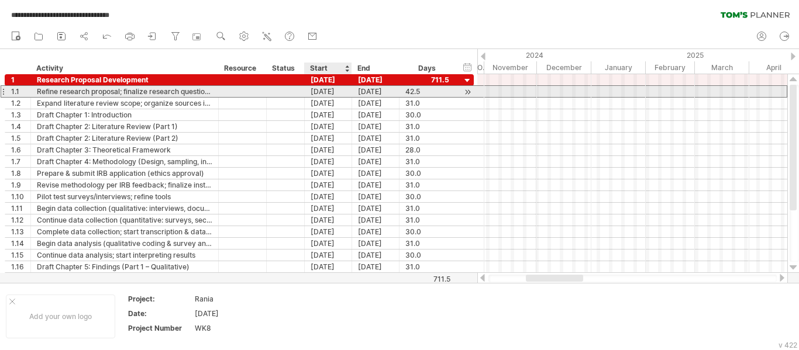
click at [317, 91] on div "[DATE]" at bounding box center [328, 91] width 47 height 11
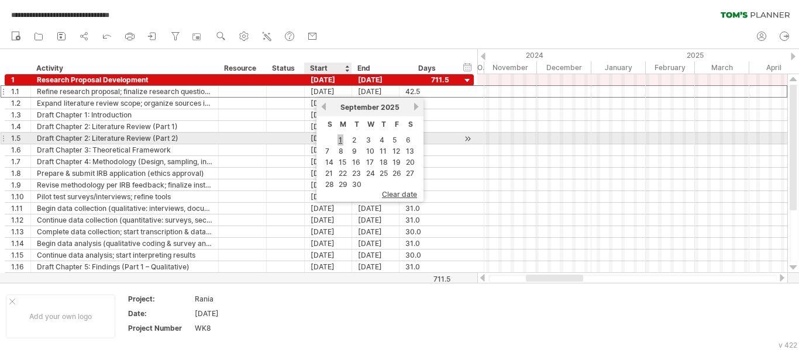
click at [342, 141] on link "1" at bounding box center [341, 140] width 6 height 11
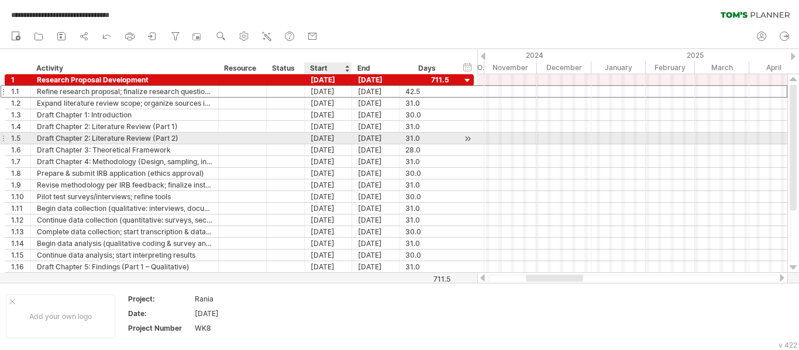
click at [342, 141] on div "[DATE]" at bounding box center [328, 138] width 47 height 11
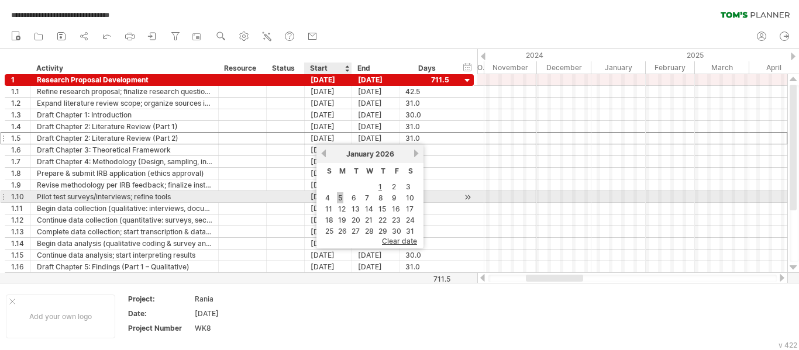
click at [343, 199] on link "5" at bounding box center [340, 198] width 6 height 11
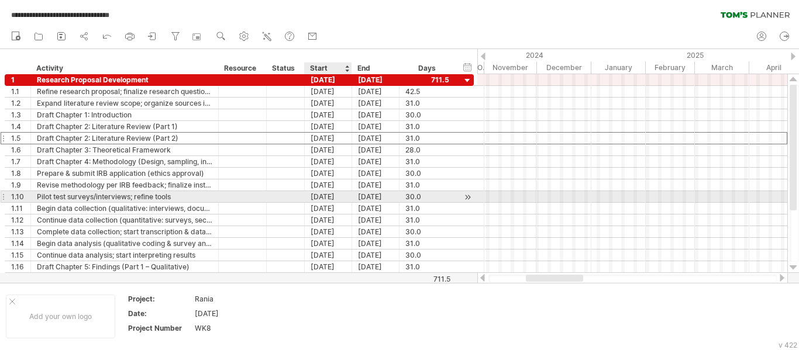
click at [343, 199] on div "[DATE]" at bounding box center [328, 196] width 47 height 11
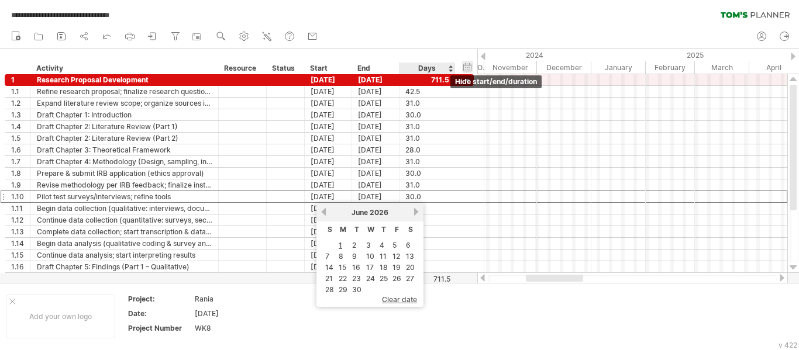
click at [465, 68] on div "hide start/end/duration show start/end/duration" at bounding box center [467, 67] width 11 height 12
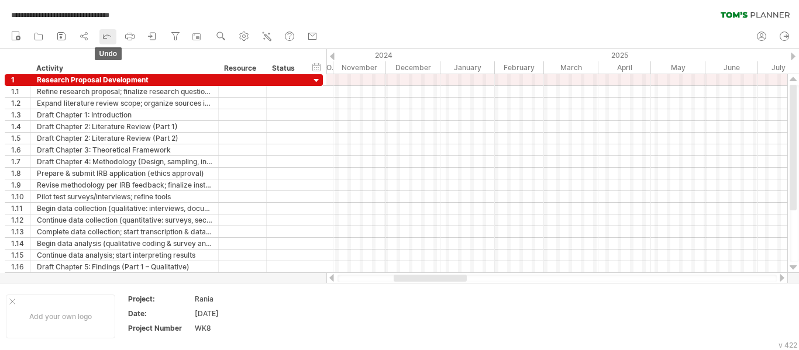
click at [107, 37] on icon at bounding box center [107, 36] width 12 height 12
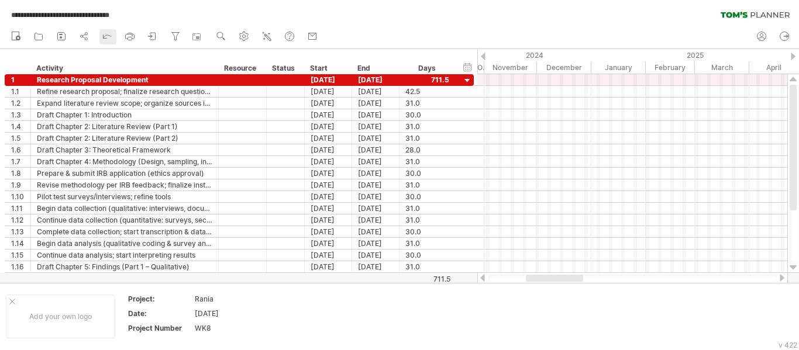
click at [107, 37] on icon at bounding box center [107, 36] width 12 height 12
click at [106, 37] on icon at bounding box center [107, 36] width 12 height 12
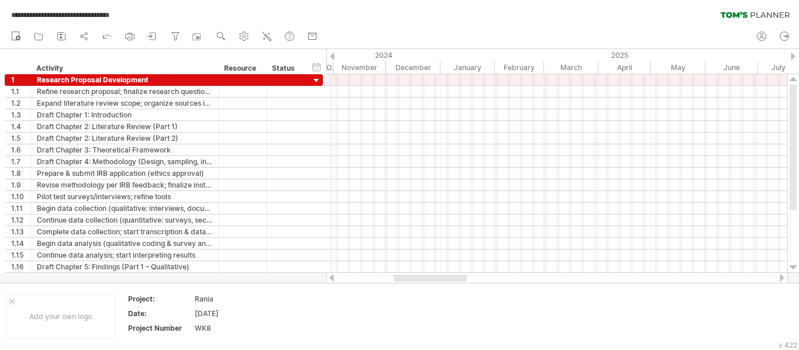
click at [331, 60] on div "2024" at bounding box center [119, 55] width 642 height 12
click at [331, 59] on div at bounding box center [332, 57] width 5 height 8
drag, startPoint x: 477, startPoint y: 283, endPoint x: 579, endPoint y: 286, distance: 101.3
click at [579, 286] on div "Add your own logo Project: Rania Date: [DATE] Project Number WK8" at bounding box center [399, 316] width 799 height 67
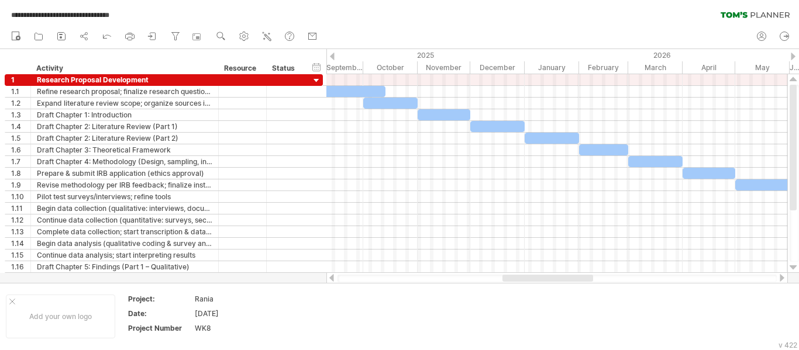
drag, startPoint x: 496, startPoint y: 277, endPoint x: 573, endPoint y: 277, distance: 76.7
click at [573, 277] on div at bounding box center [548, 278] width 91 height 7
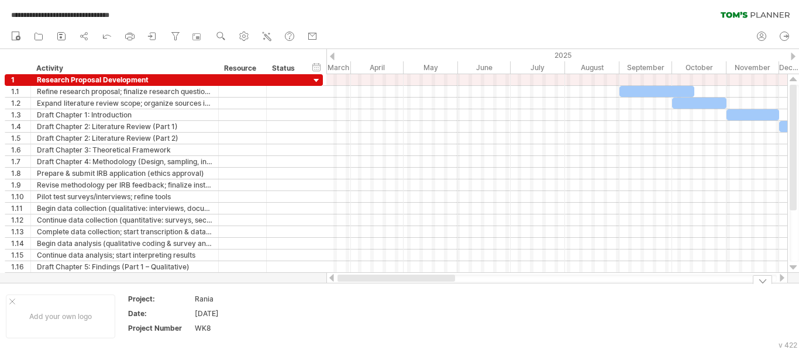
drag, startPoint x: 489, startPoint y: 279, endPoint x: 363, endPoint y: 289, distance: 126.8
click at [363, 289] on div "**********" at bounding box center [399, 175] width 799 height 350
drag, startPoint x: 431, startPoint y: 281, endPoint x: 435, endPoint y: 274, distance: 8.6
click at [434, 274] on div at bounding box center [558, 279] width 462 height 12
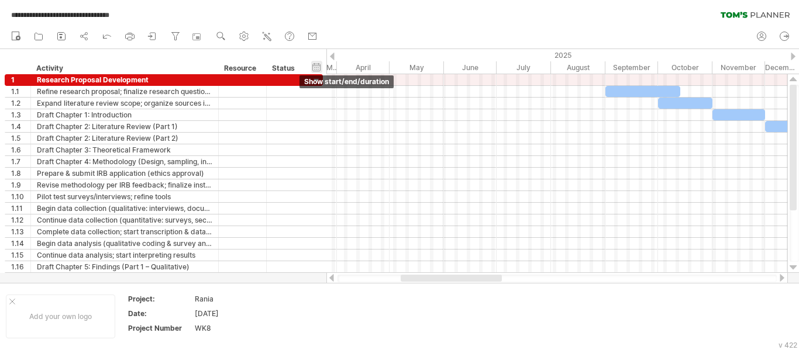
click at [318, 65] on div "hide start/end/duration show start/end/duration" at bounding box center [316, 67] width 11 height 12
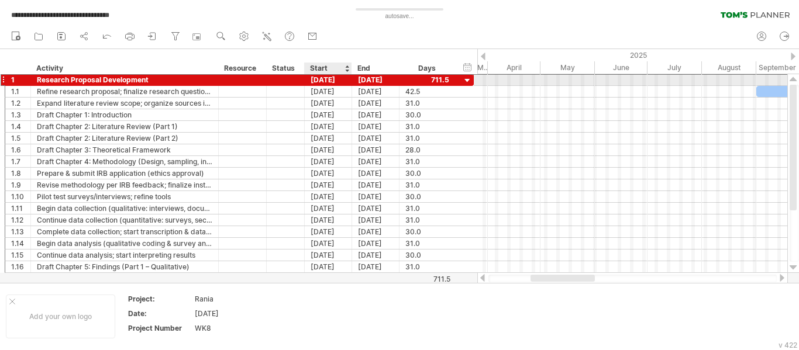
click at [329, 81] on div "[DATE]" at bounding box center [328, 79] width 47 height 11
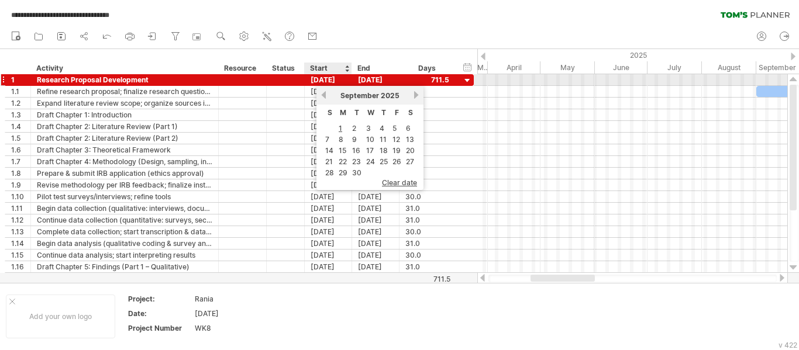
click at [330, 80] on div "[DATE]" at bounding box center [328, 79] width 47 height 11
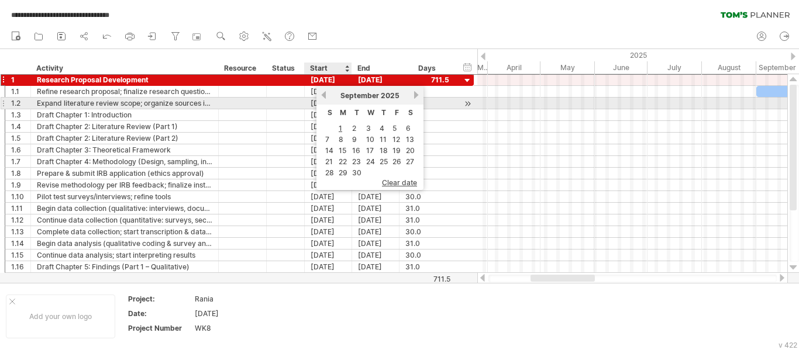
click at [324, 98] on link "previous" at bounding box center [323, 95] width 9 height 9
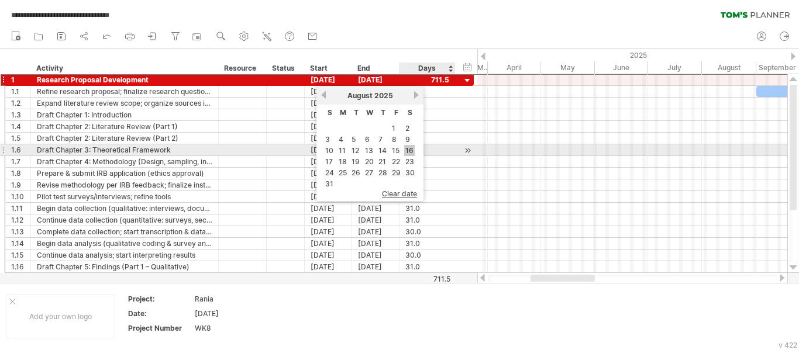
click at [410, 147] on link "16" at bounding box center [409, 150] width 11 height 11
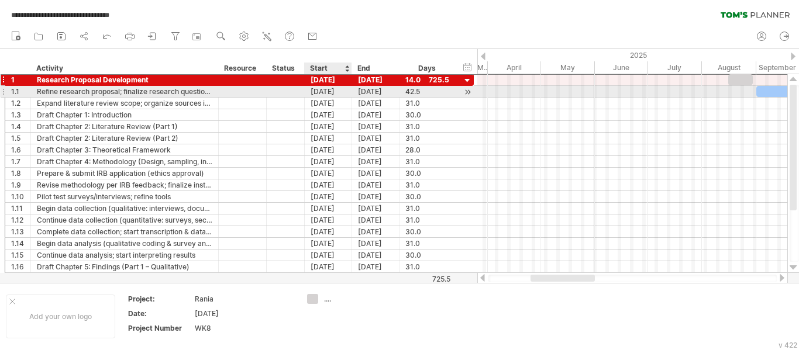
click at [320, 93] on div "[DATE]" at bounding box center [328, 91] width 47 height 11
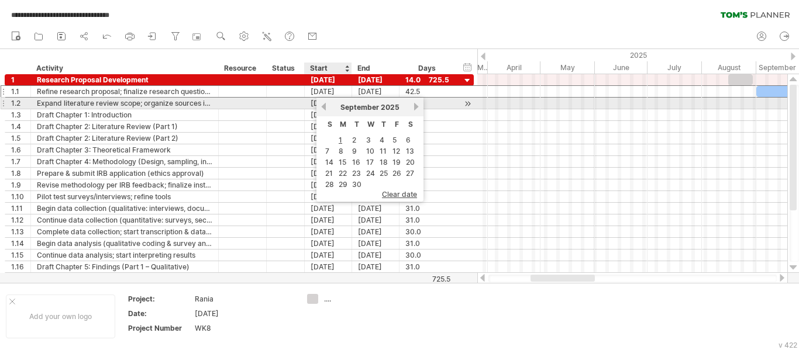
click at [326, 106] on link "previous" at bounding box center [323, 106] width 9 height 9
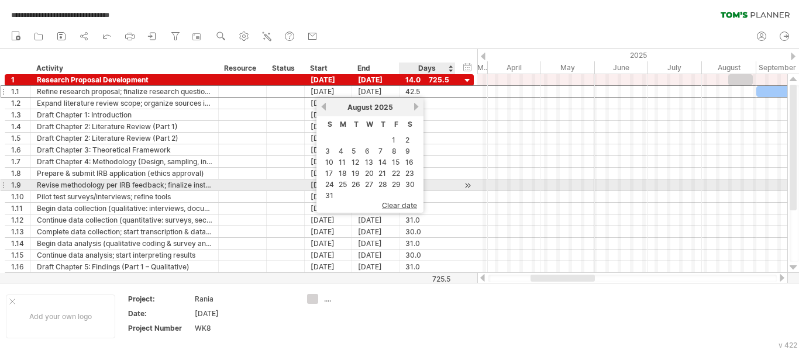
click at [408, 187] on link "30" at bounding box center [410, 184] width 12 height 11
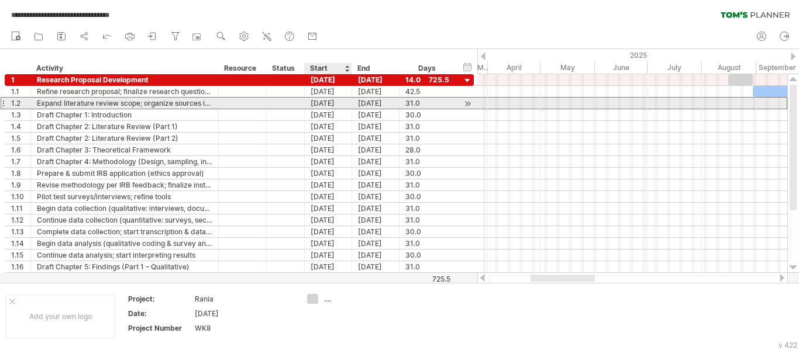
click at [315, 102] on div "[DATE]" at bounding box center [328, 103] width 47 height 11
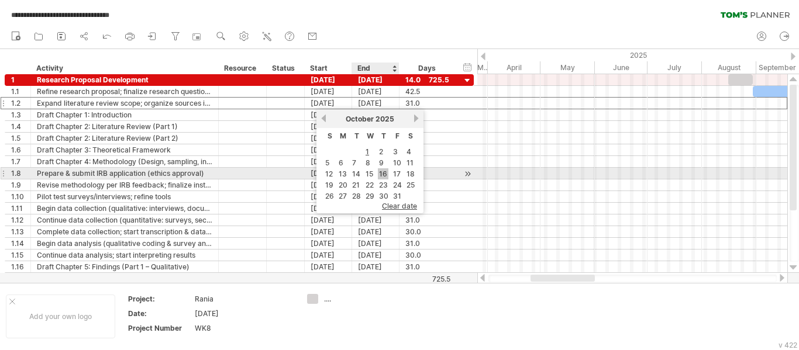
click at [383, 178] on link "16" at bounding box center [383, 174] width 11 height 11
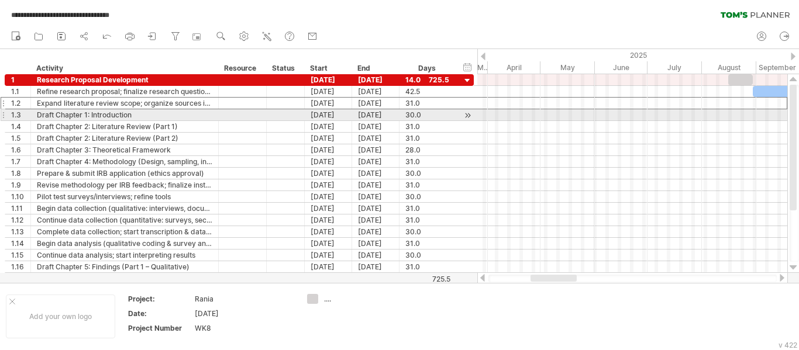
click at [500, 113] on div at bounding box center [632, 115] width 310 height 12
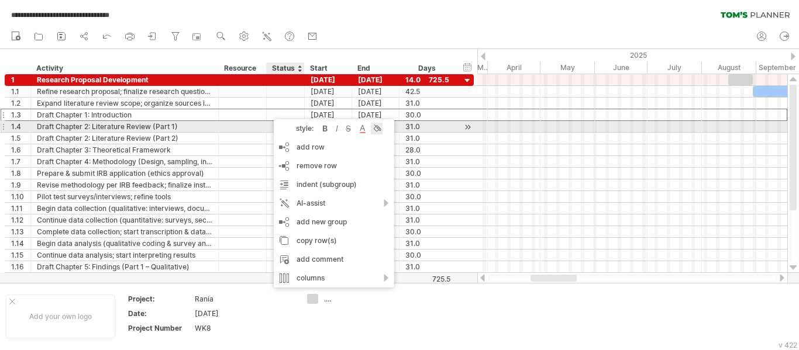
click at [374, 125] on div at bounding box center [377, 129] width 12 height 12
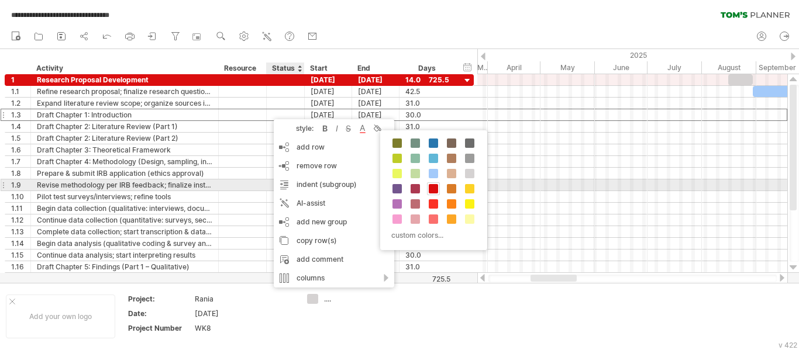
click at [435, 187] on span at bounding box center [433, 188] width 9 height 9
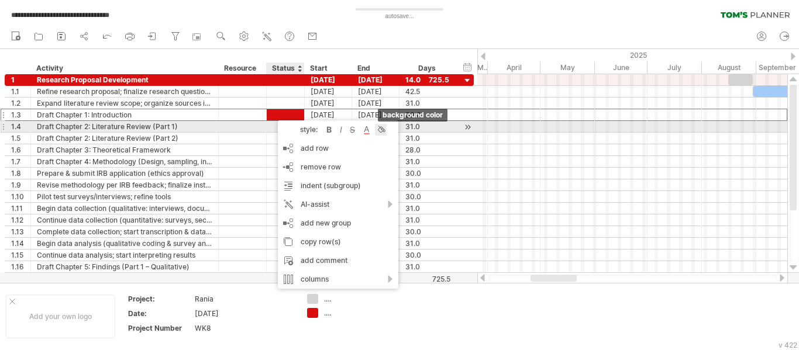
click at [380, 132] on div at bounding box center [381, 130] width 12 height 12
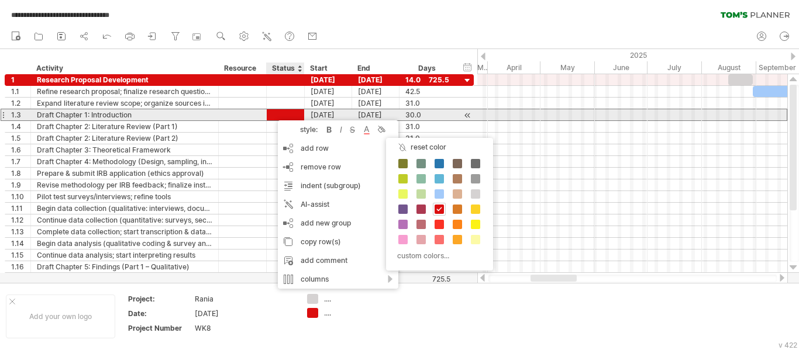
click at [286, 116] on div at bounding box center [286, 114] width 26 height 11
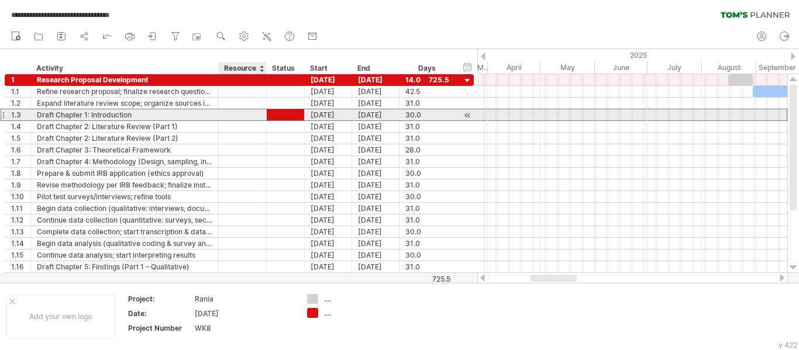
drag, startPoint x: 247, startPoint y: 117, endPoint x: 142, endPoint y: 118, distance: 105.3
click at [248, 117] on div at bounding box center [243, 114] width 36 height 11
drag, startPoint x: 142, startPoint y: 118, endPoint x: 270, endPoint y: 111, distance: 129.0
click at [142, 118] on div "Draft Chapter 1: Introduction" at bounding box center [125, 114] width 176 height 11
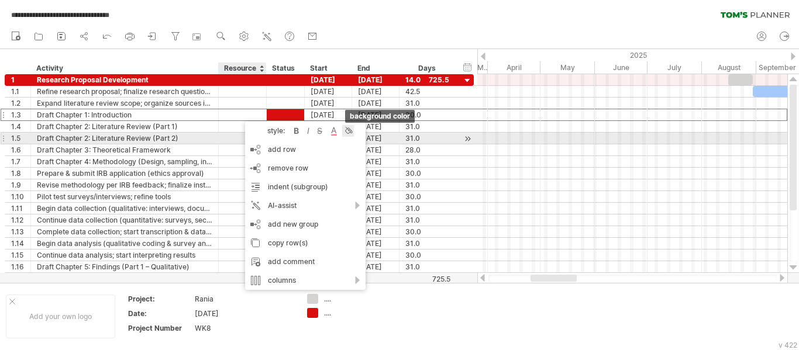
click at [350, 134] on div at bounding box center [348, 131] width 12 height 12
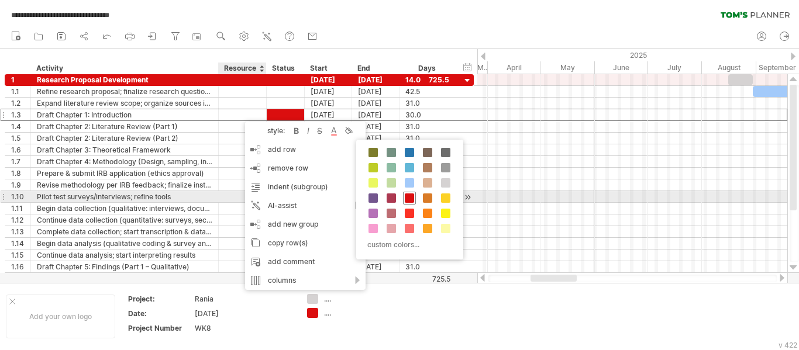
click at [414, 200] on span at bounding box center [409, 198] width 9 height 9
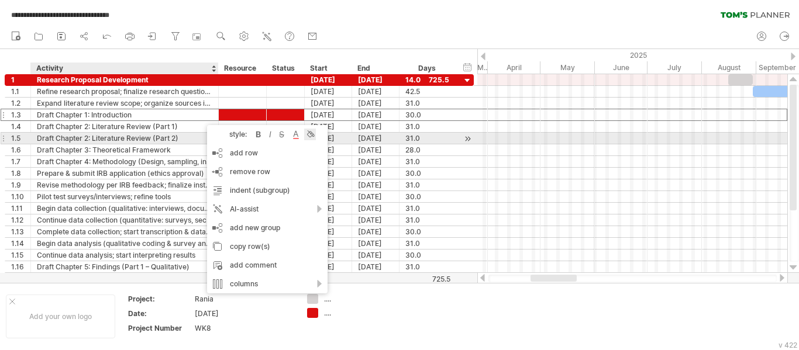
click at [315, 133] on div at bounding box center [310, 135] width 12 height 12
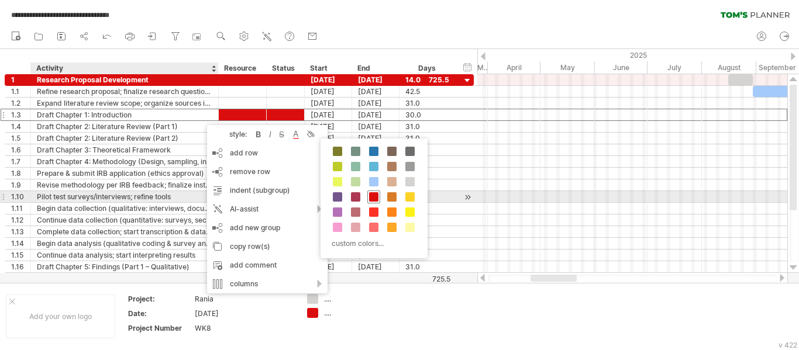
click at [376, 196] on span at bounding box center [373, 197] width 9 height 9
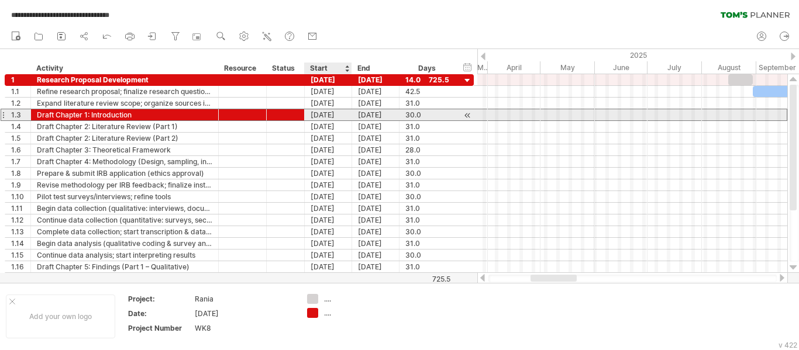
click at [339, 116] on div "[DATE]" at bounding box center [328, 114] width 47 height 11
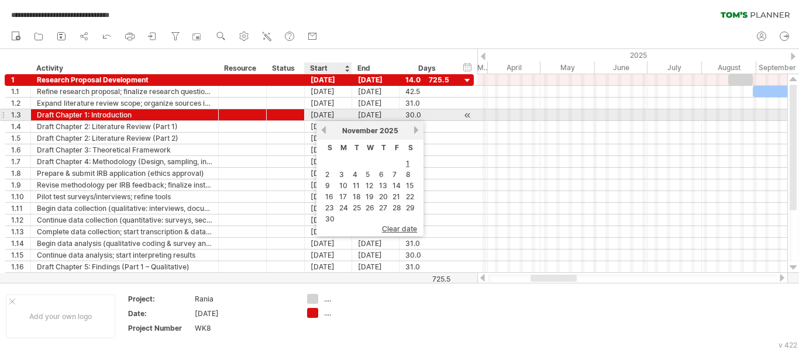
click at [340, 116] on div "[DATE]" at bounding box center [328, 114] width 47 height 11
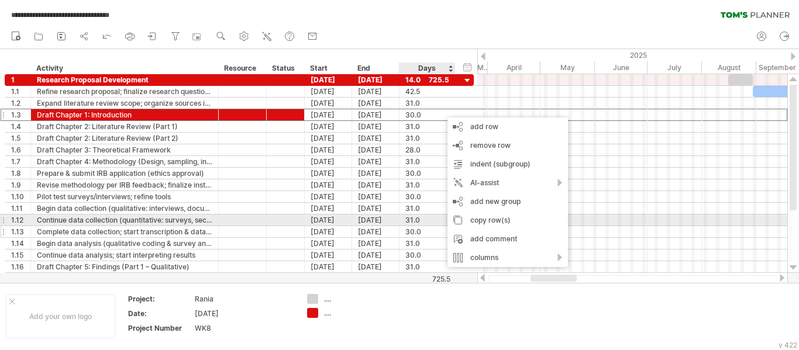
click at [292, 227] on div at bounding box center [286, 231] width 26 height 11
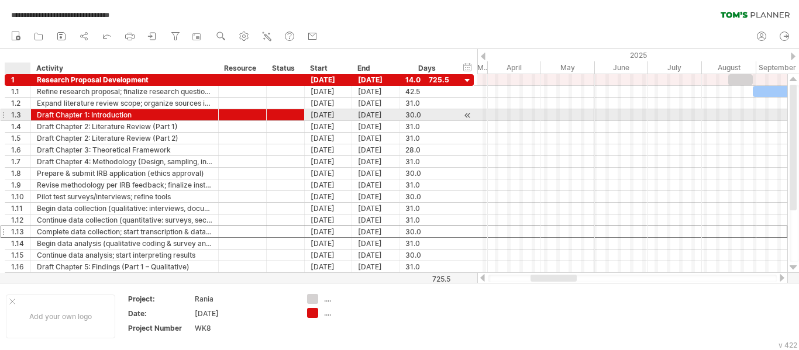
click at [16, 116] on div "1.3" at bounding box center [20, 114] width 19 height 11
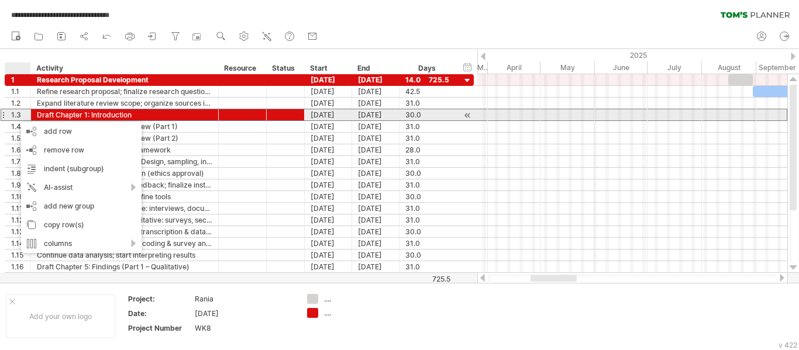
click at [13, 119] on div "1.3" at bounding box center [20, 114] width 19 height 11
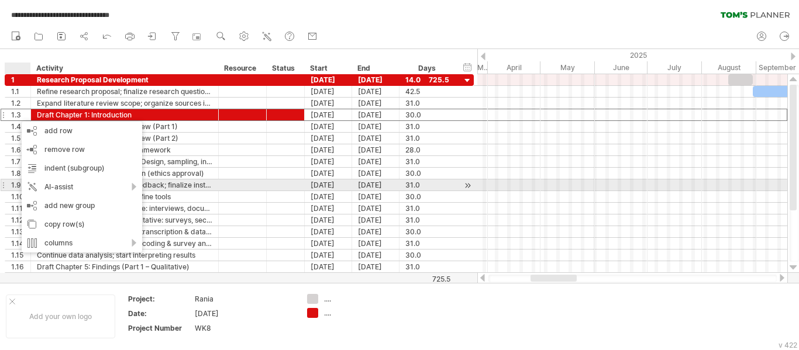
click at [290, 186] on div at bounding box center [286, 185] width 26 height 11
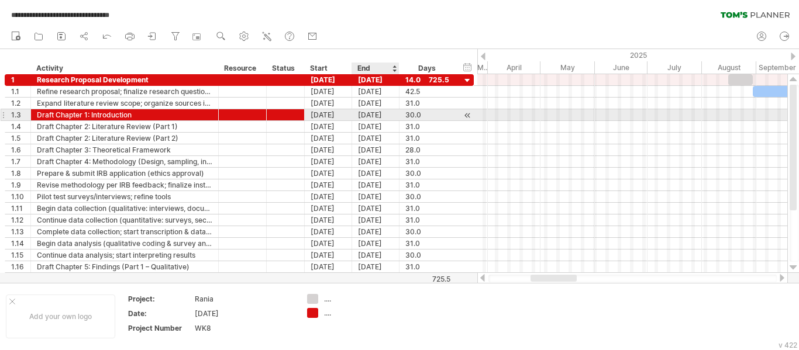
click at [470, 114] on div at bounding box center [467, 115] width 11 height 12
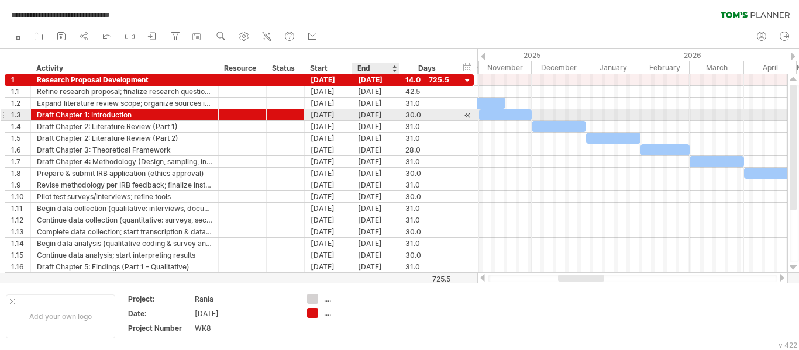
click at [471, 114] on div at bounding box center [467, 115] width 11 height 12
click at [462, 116] on div at bounding box center [467, 115] width 11 height 12
click at [465, 115] on div at bounding box center [467, 115] width 11 height 12
click at [466, 114] on div at bounding box center [467, 115] width 11 height 12
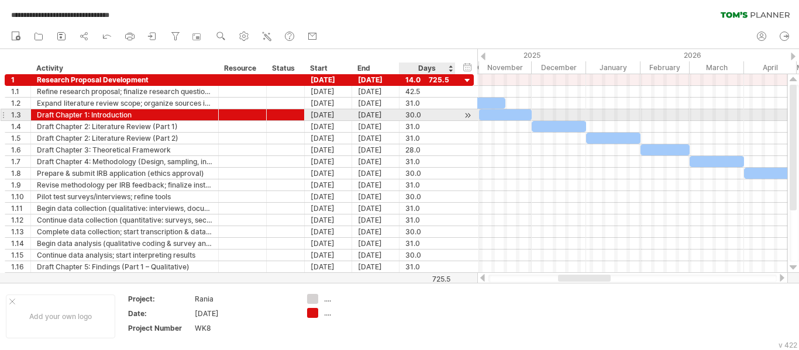
click at [467, 114] on div at bounding box center [467, 115] width 11 height 12
click at [469, 118] on div at bounding box center [467, 115] width 11 height 12
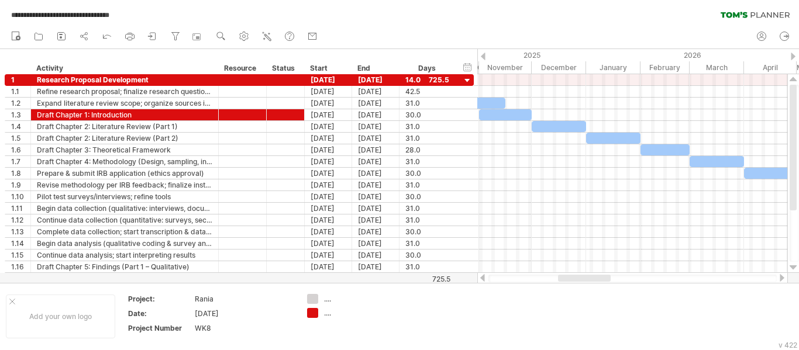
click at [481, 56] on div at bounding box center [483, 57] width 5 height 8
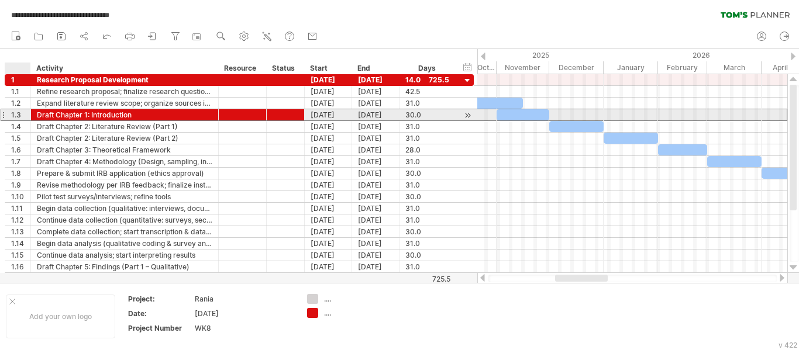
click at [25, 112] on div "1.3" at bounding box center [20, 114] width 19 height 11
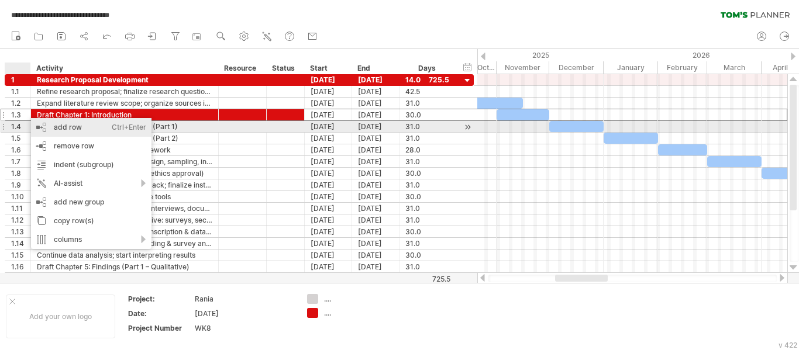
click at [77, 126] on div "add row Ctrl+Enter Cmd+Enter" at bounding box center [91, 127] width 121 height 19
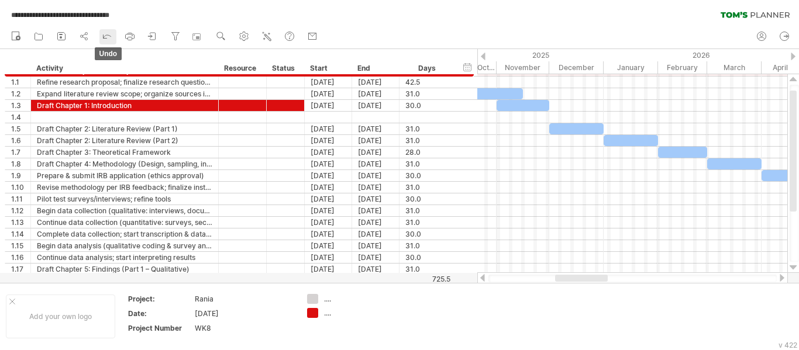
click at [111, 34] on icon at bounding box center [107, 36] width 12 height 12
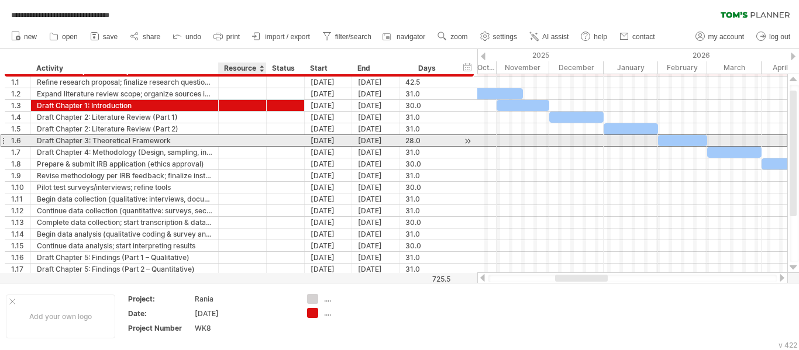
click at [242, 146] on div at bounding box center [243, 140] width 36 height 11
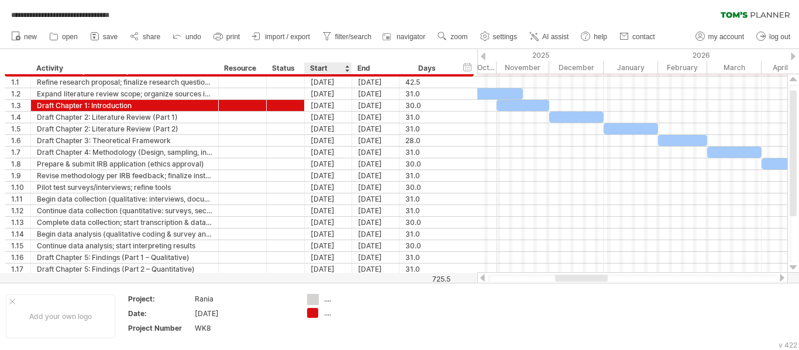
click at [315, 299] on div "**********" at bounding box center [399, 175] width 799 height 350
click at [330, 299] on div "...." at bounding box center [356, 299] width 64 height 10
click at [329, 300] on input "text" at bounding box center [353, 299] width 58 height 10
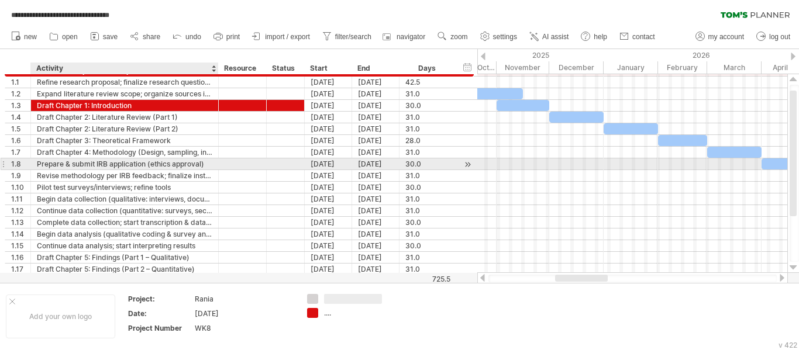
click at [224, 168] on div at bounding box center [243, 164] width 48 height 11
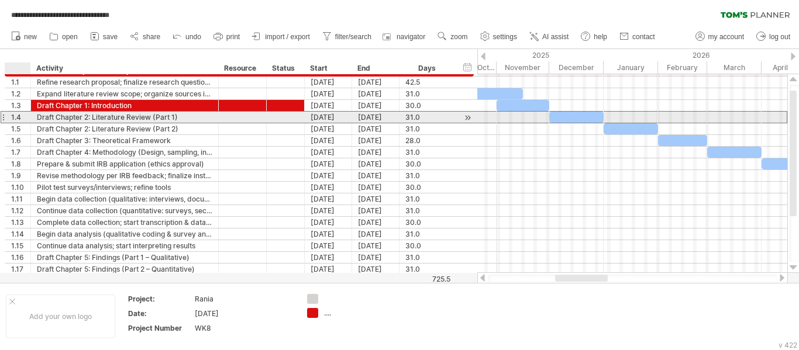
click at [22, 116] on div "1.4" at bounding box center [20, 117] width 19 height 11
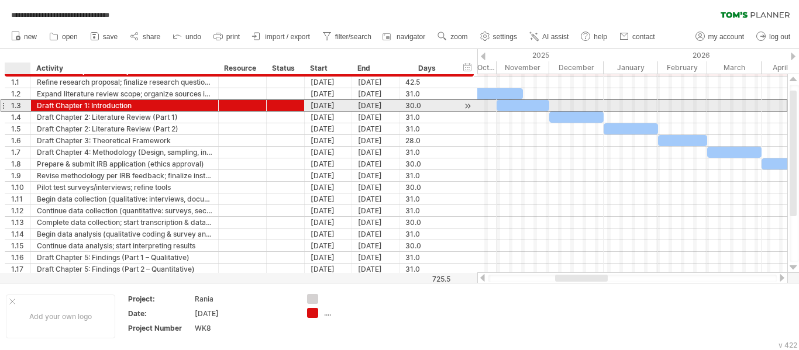
click at [20, 102] on div "1.3" at bounding box center [20, 105] width 19 height 11
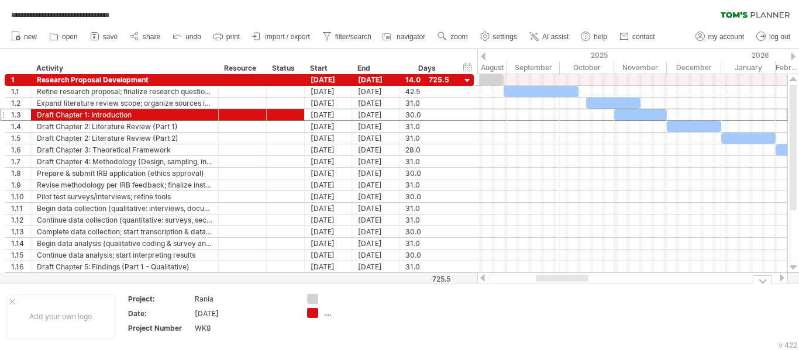
drag, startPoint x: 576, startPoint y: 281, endPoint x: 556, endPoint y: 298, distance: 26.1
click at [556, 298] on div "**********" at bounding box center [399, 175] width 799 height 350
click at [334, 301] on div at bounding box center [356, 299] width 64 height 10
type input "****"
click at [338, 326] on td "stat ...." at bounding box center [347, 316] width 92 height 45
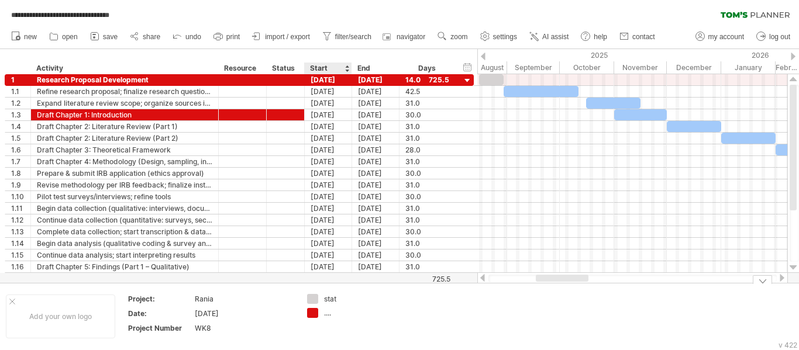
click at [346, 298] on div "stat" at bounding box center [356, 299] width 64 height 10
type input "*****"
click at [343, 336] on td "***** ...." at bounding box center [347, 316] width 92 height 45
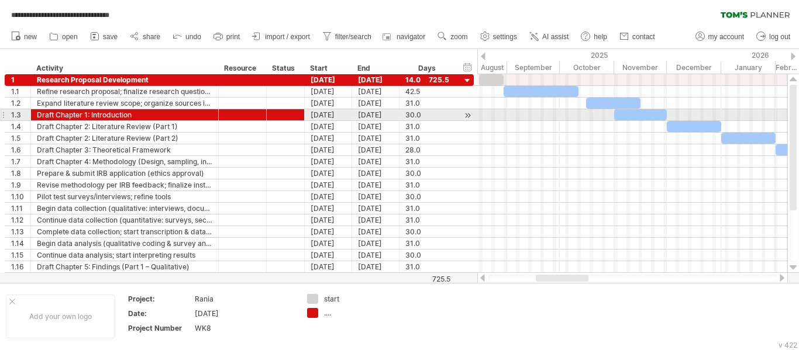
click at [0, 121] on div "**********" at bounding box center [237, 179] width 475 height 211
click at [5, 116] on div "1.3" at bounding box center [18, 114] width 26 height 11
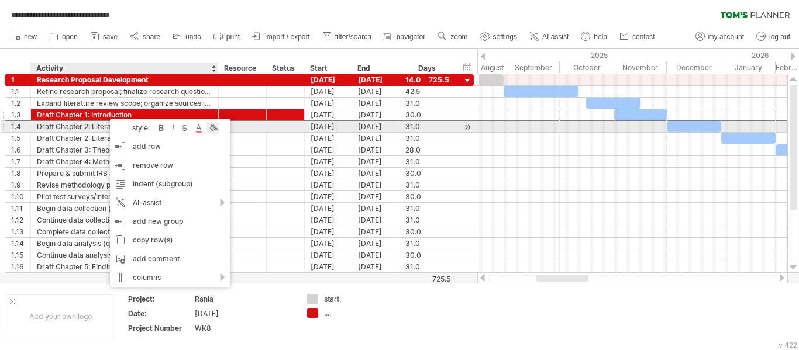
click at [215, 133] on div at bounding box center [213, 128] width 12 height 12
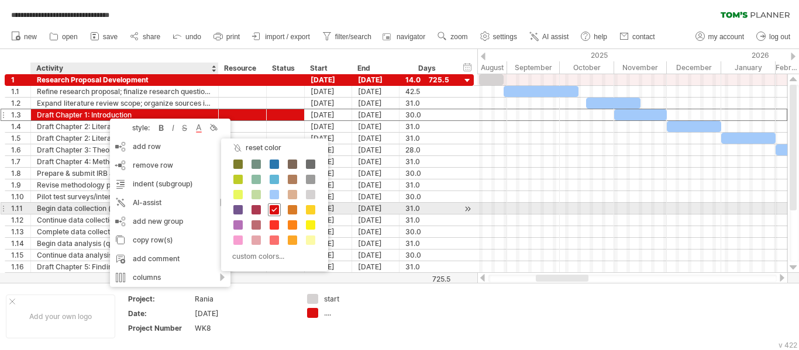
click at [273, 210] on span at bounding box center [274, 209] width 9 height 9
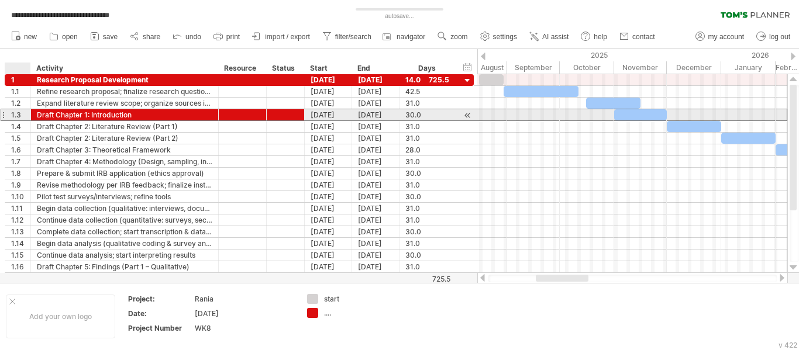
click at [15, 116] on div "1.3" at bounding box center [20, 114] width 19 height 11
click at [83, 112] on div "Draft Chapter 1: Introduction" at bounding box center [125, 114] width 176 height 11
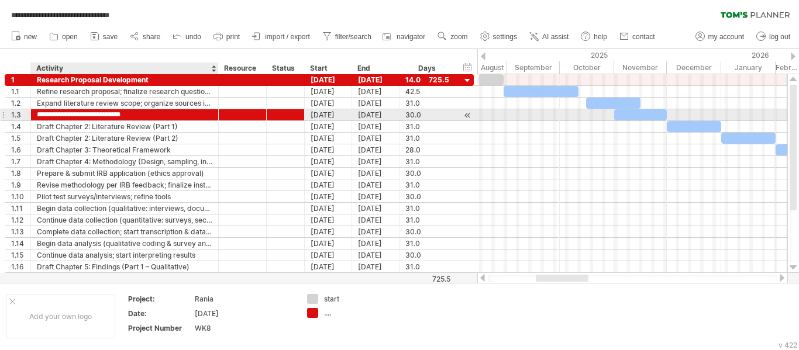
click at [83, 112] on input "**********" at bounding box center [125, 114] width 176 height 11
click at [174, 115] on input "**********" at bounding box center [125, 114] width 176 height 11
click at [239, 115] on div at bounding box center [243, 114] width 36 height 11
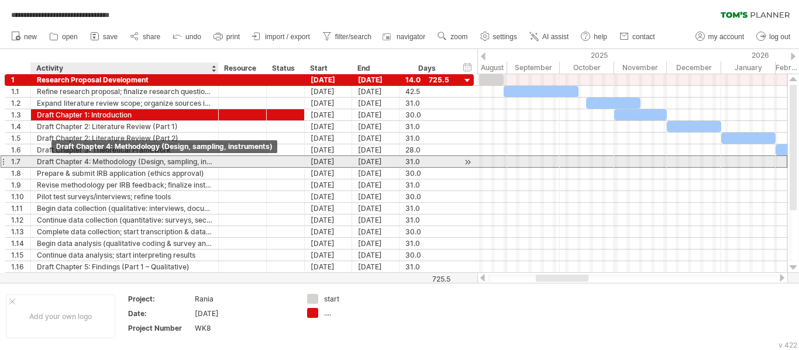
drag, startPoint x: 41, startPoint y: 164, endPoint x: 42, endPoint y: 158, distance: 6.0
click at [43, 163] on div "Draft Chapter 4: Methodology (Design, sampling, instruments)" at bounding box center [125, 161] width 176 height 11
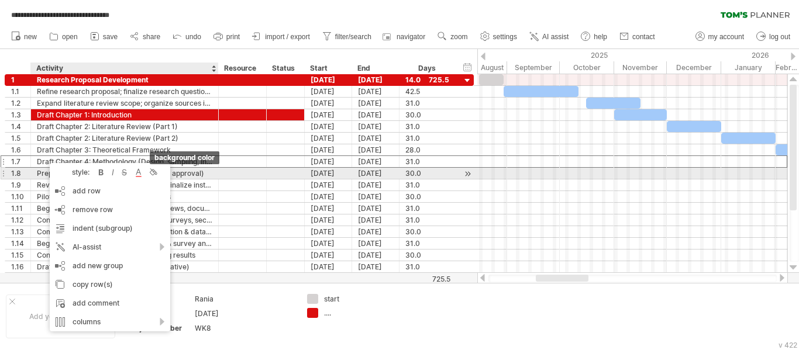
click at [153, 170] on div at bounding box center [153, 173] width 12 height 12
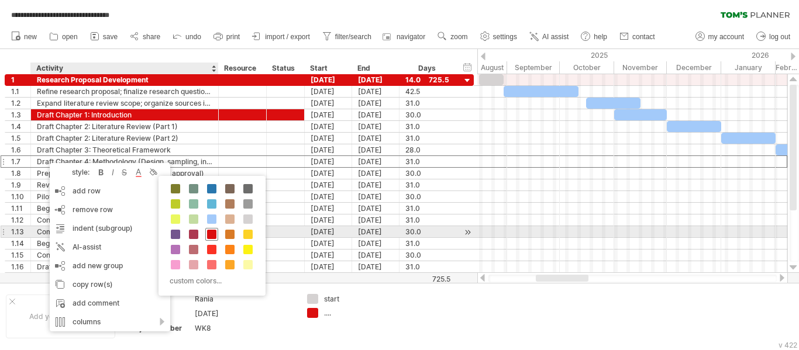
click at [209, 233] on span at bounding box center [211, 234] width 9 height 9
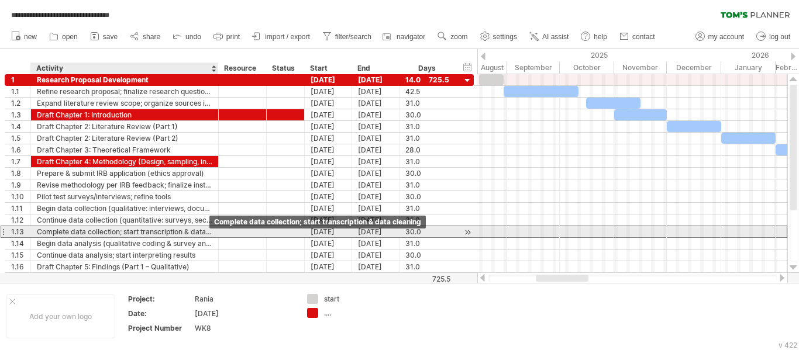
click at [207, 233] on div "Complete data collection; start transcription & data cleaning" at bounding box center [125, 231] width 176 height 11
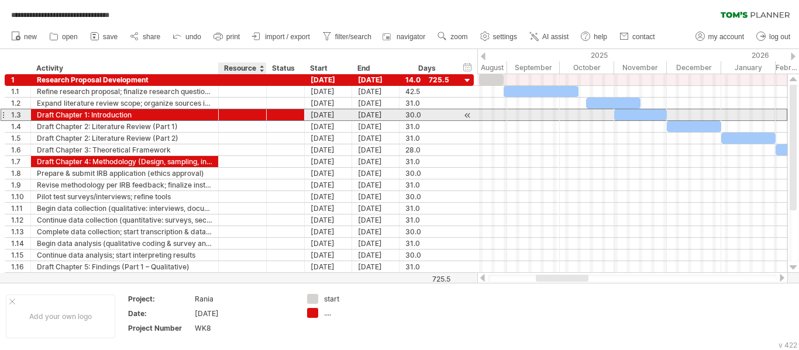
drag, startPoint x: 242, startPoint y: 116, endPoint x: 279, endPoint y: 112, distance: 37.7
click at [279, 112] on div "**********" at bounding box center [239, 115] width 469 height 12
click at [252, 119] on div "**********" at bounding box center [239, 115] width 469 height 12
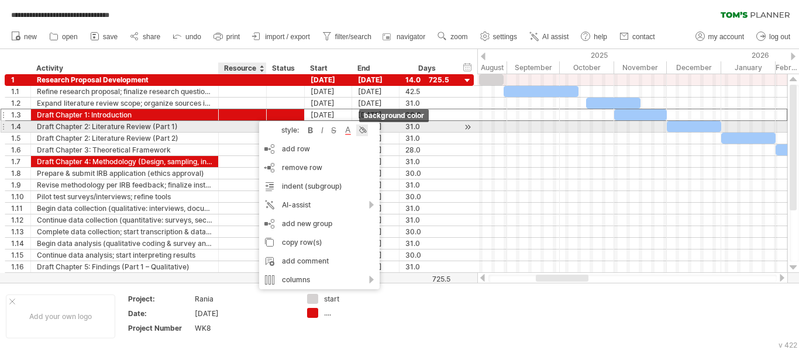
click at [363, 130] on div at bounding box center [362, 131] width 12 height 12
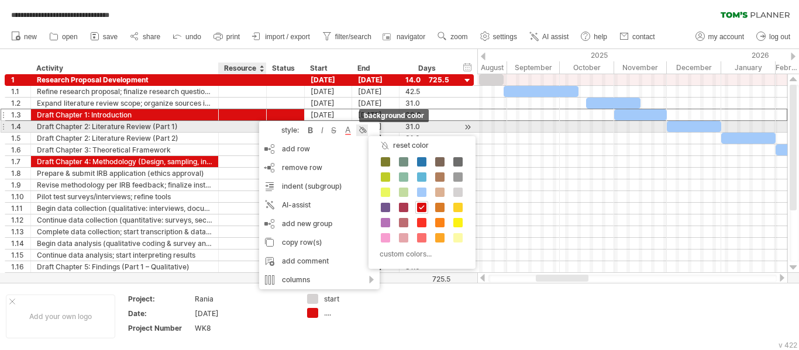
click at [363, 130] on div at bounding box center [362, 131] width 12 height 12
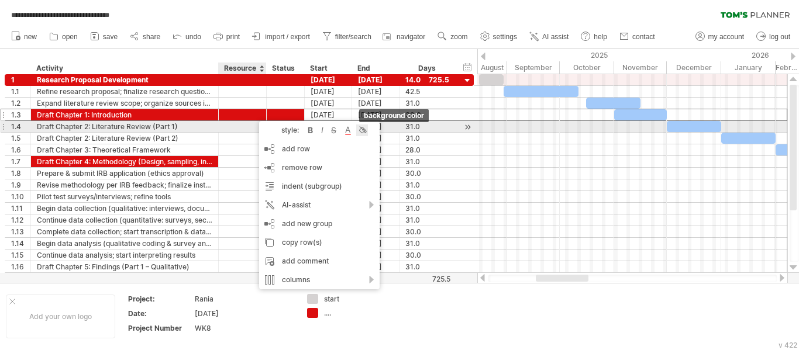
click at [363, 130] on div at bounding box center [362, 131] width 12 height 12
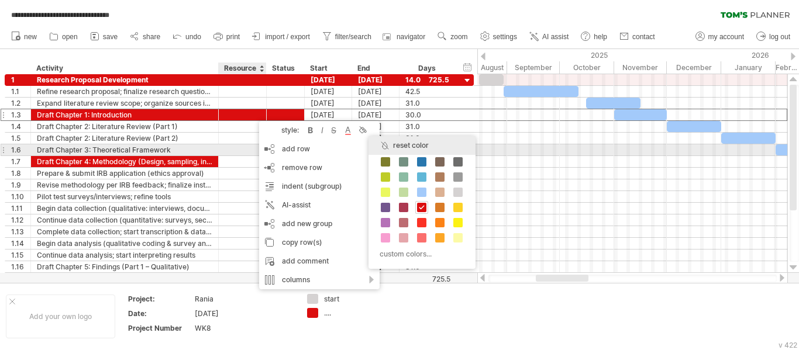
click at [386, 149] on div "reset color" at bounding box center [422, 145] width 107 height 19
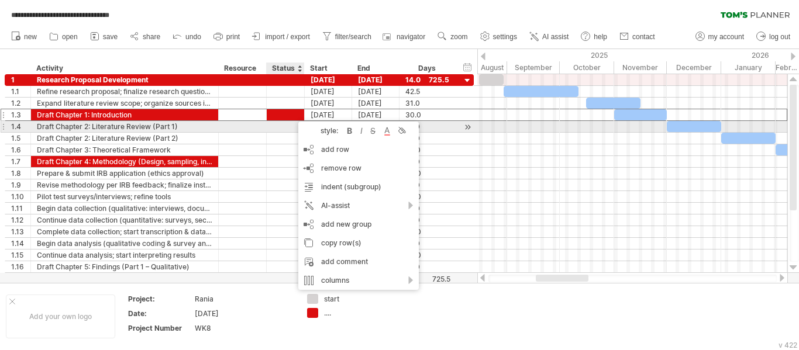
click at [396, 129] on div "style: bold italic strikethrough text color background color" at bounding box center [358, 131] width 121 height 19
click at [405, 132] on div at bounding box center [402, 131] width 12 height 12
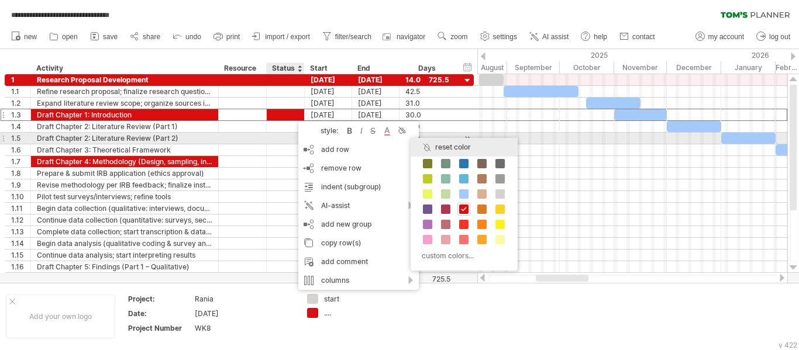
click at [425, 143] on div "reset color" at bounding box center [464, 147] width 107 height 19
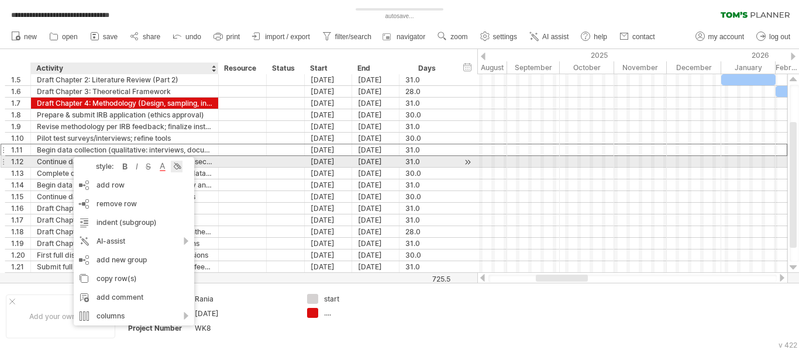
click at [175, 166] on div at bounding box center [177, 167] width 12 height 12
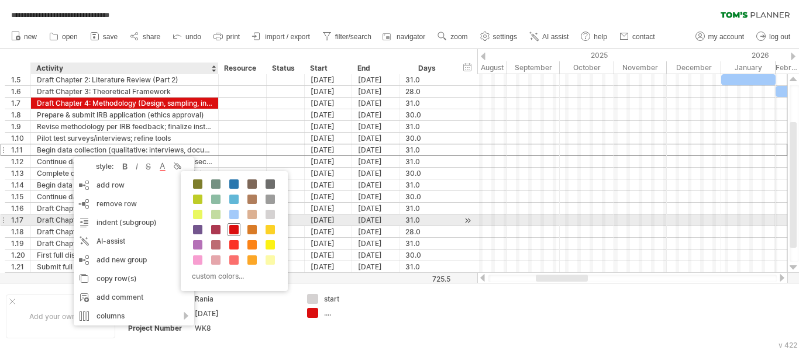
click at [232, 224] on div at bounding box center [234, 230] width 13 height 13
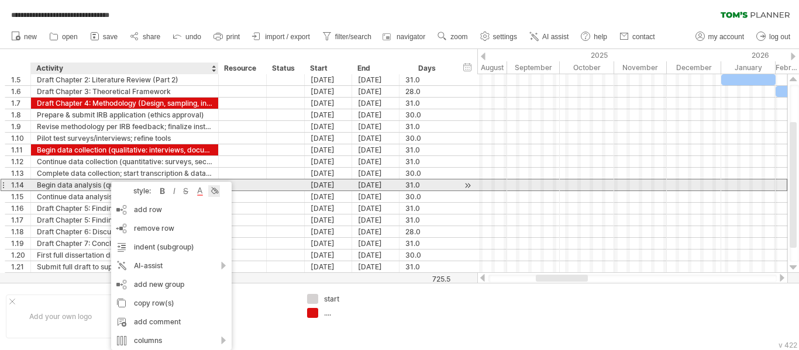
click at [213, 188] on div at bounding box center [214, 191] width 12 height 12
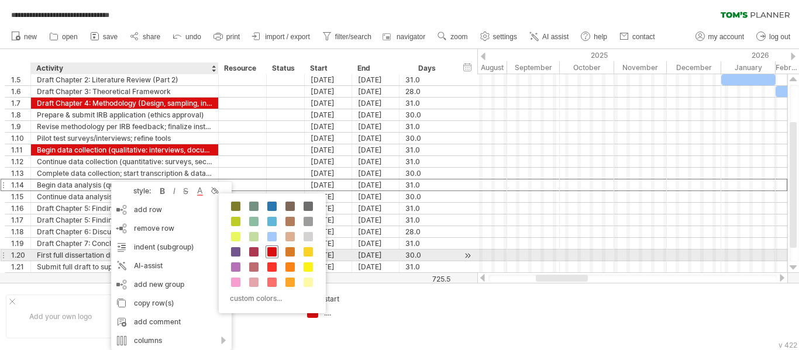
click at [272, 255] on span at bounding box center [271, 252] width 9 height 9
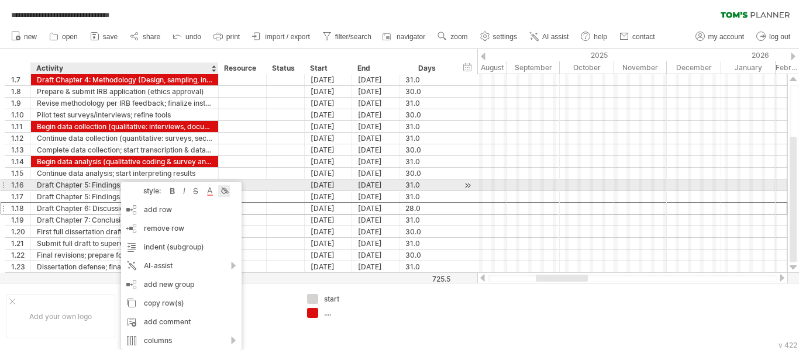
click at [224, 189] on div at bounding box center [224, 191] width 12 height 12
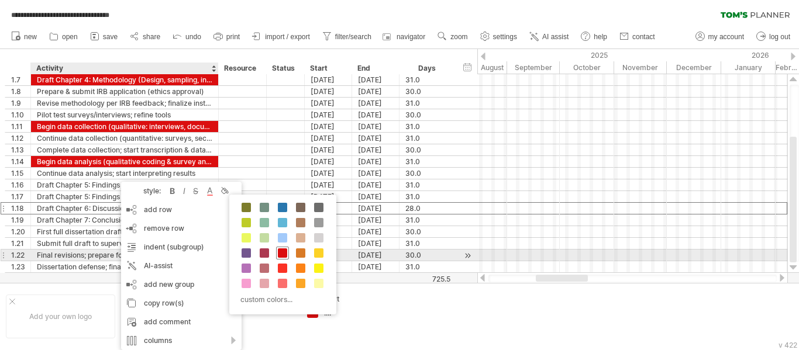
click at [280, 254] on span at bounding box center [282, 253] width 9 height 9
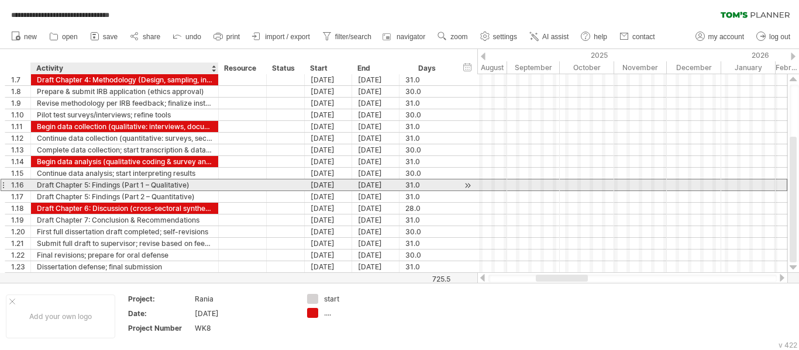
click at [239, 189] on div at bounding box center [243, 185] width 36 height 11
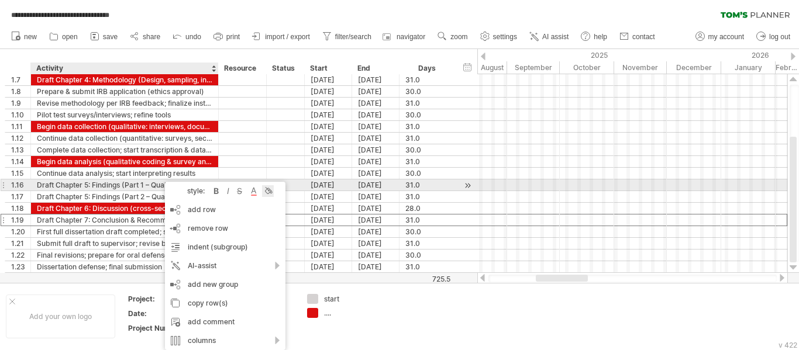
click at [268, 190] on div at bounding box center [268, 191] width 12 height 12
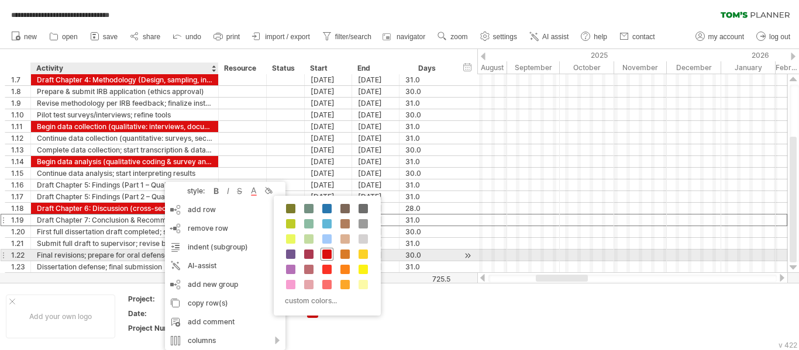
click at [327, 255] on span at bounding box center [326, 254] width 9 height 9
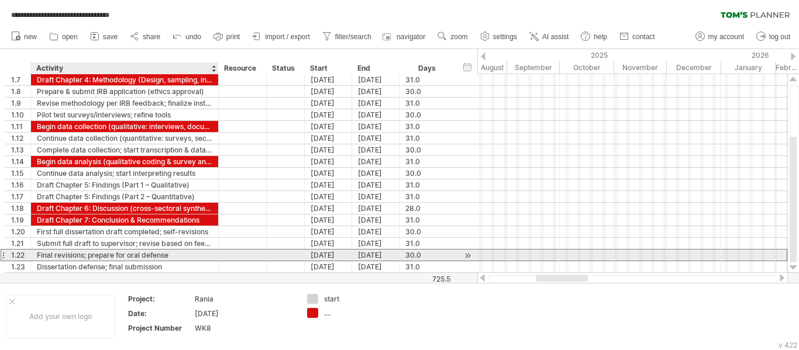
click at [95, 253] on div "Final revisions; prepare for oral defense" at bounding box center [125, 255] width 176 height 11
click at [92, 263] on div "Dissertation defense; final submission" at bounding box center [125, 267] width 176 height 11
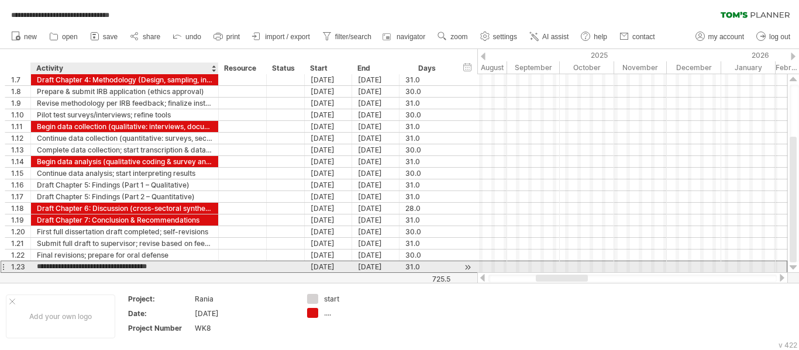
click at [92, 267] on input "**********" at bounding box center [125, 267] width 176 height 11
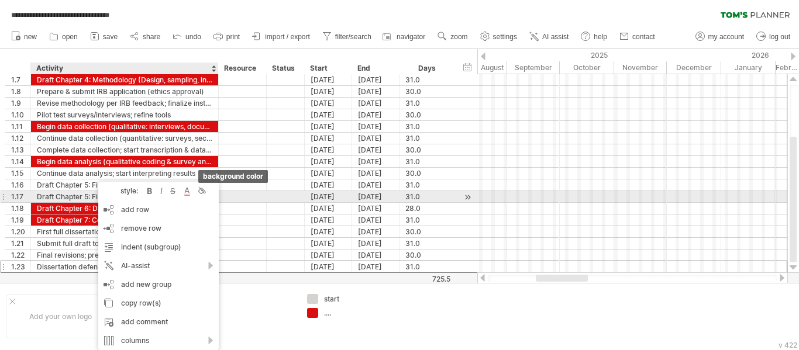
click at [202, 195] on div at bounding box center [201, 191] width 12 height 12
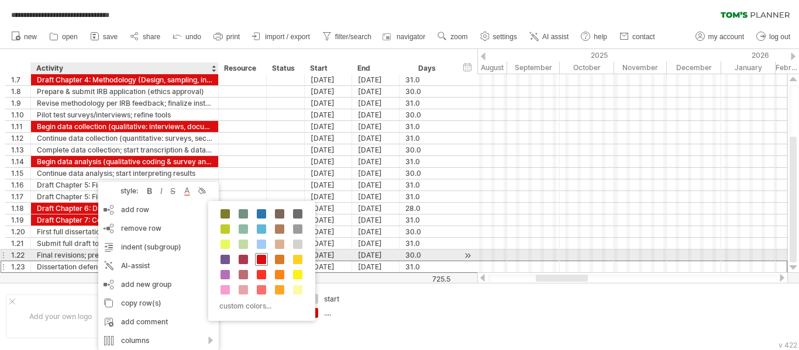
click at [259, 259] on span at bounding box center [261, 259] width 9 height 9
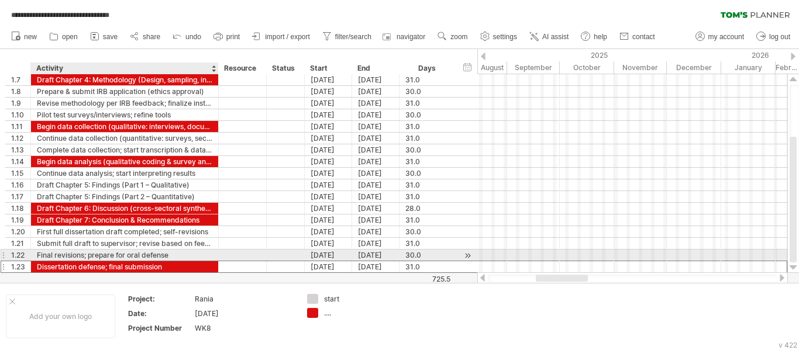
click at [259, 259] on div at bounding box center [243, 255] width 36 height 11
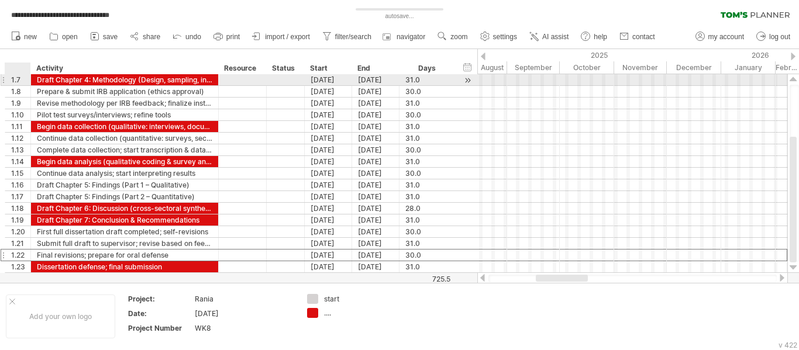
click at [19, 80] on div "1.7" at bounding box center [20, 79] width 19 height 11
click at [22, 105] on div "1.9" at bounding box center [20, 103] width 19 height 11
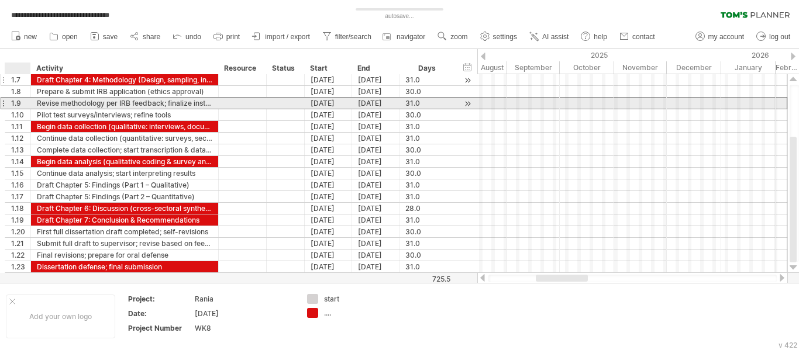
click at [20, 78] on div "1.7" at bounding box center [20, 79] width 19 height 11
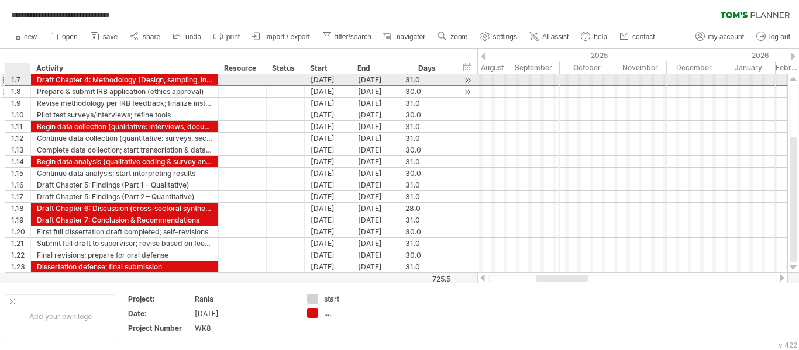
click at [20, 68] on div at bounding box center [20, 69] width 19 height 12
click at [17, 94] on div "1.8" at bounding box center [20, 91] width 19 height 11
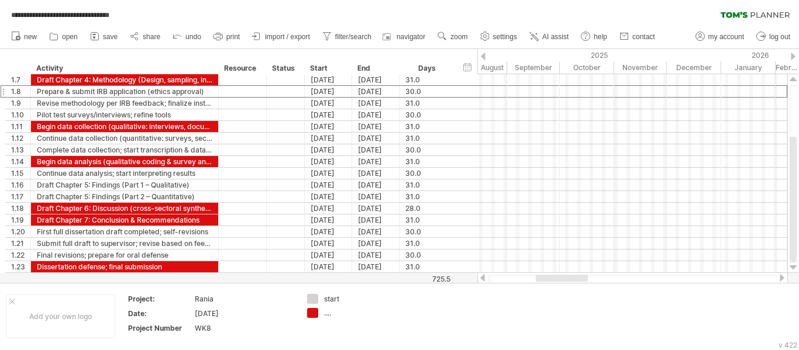
click at [485, 53] on div at bounding box center [483, 57] width 5 height 8
drag, startPoint x: 573, startPoint y: 283, endPoint x: 514, endPoint y: 291, distance: 59.1
click at [514, 291] on div "**********" at bounding box center [399, 175] width 799 height 350
click at [779, 276] on div at bounding box center [782, 278] width 9 height 8
click at [793, 56] on div at bounding box center [793, 57] width 5 height 8
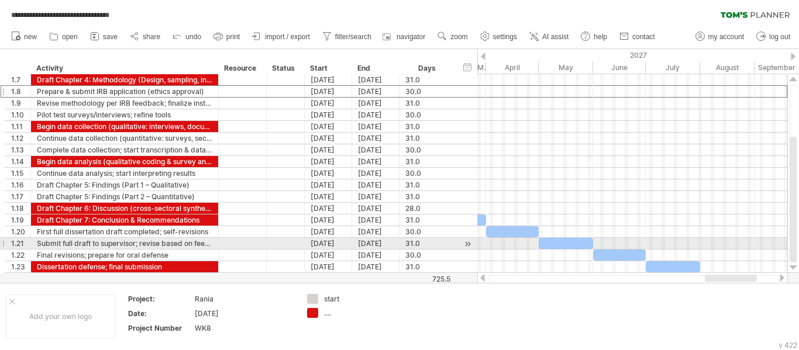
drag, startPoint x: 565, startPoint y: 280, endPoint x: 784, endPoint y: 250, distance: 221.4
click at [732, 245] on div "**********" at bounding box center [399, 175] width 799 height 350
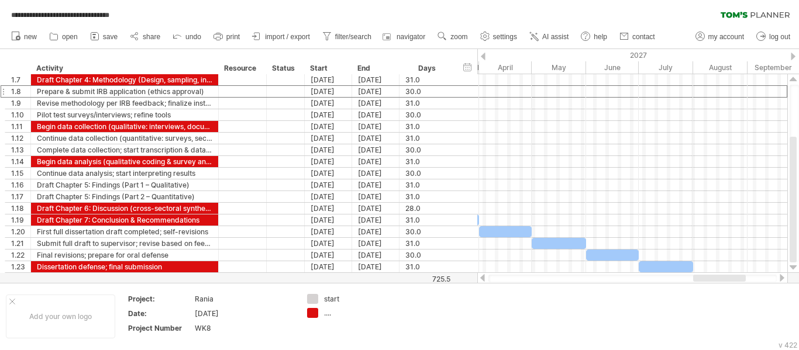
click at [483, 281] on div at bounding box center [482, 278] width 9 height 8
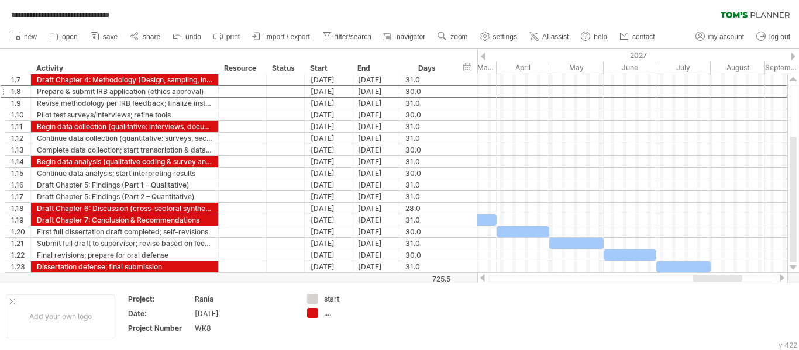
click at [482, 280] on div at bounding box center [482, 278] width 9 height 8
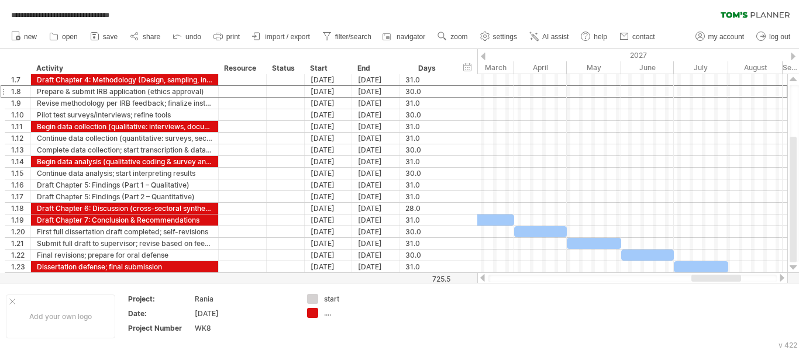
click at [482, 280] on div at bounding box center [482, 278] width 9 height 8
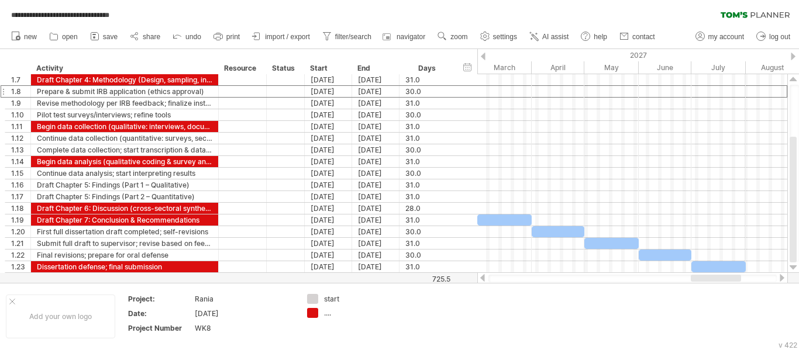
click at [482, 279] on div at bounding box center [482, 278] width 9 height 8
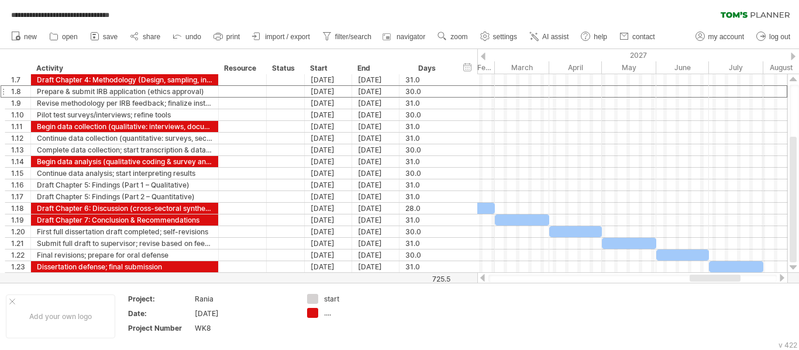
click at [482, 279] on div at bounding box center [482, 278] width 9 height 8
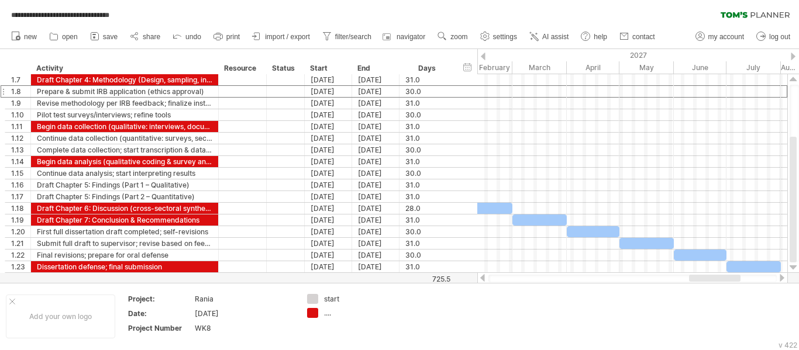
click at [482, 279] on div at bounding box center [482, 278] width 9 height 8
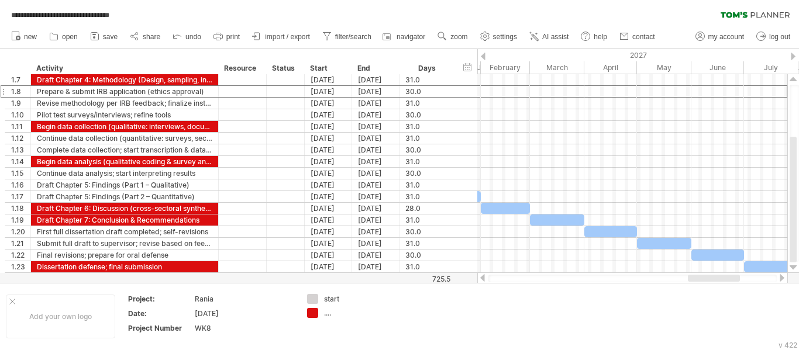
click at [482, 279] on div at bounding box center [482, 278] width 9 height 8
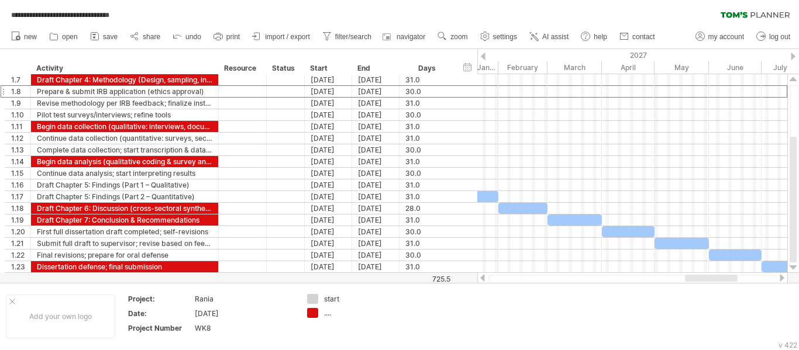
click at [482, 279] on div at bounding box center [482, 278] width 9 height 8
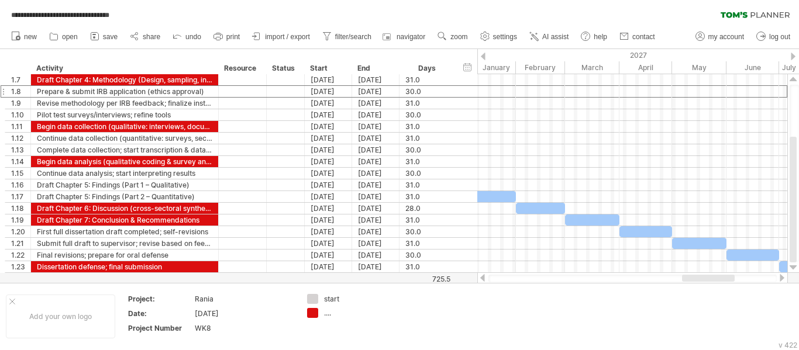
click at [482, 279] on div at bounding box center [482, 278] width 9 height 8
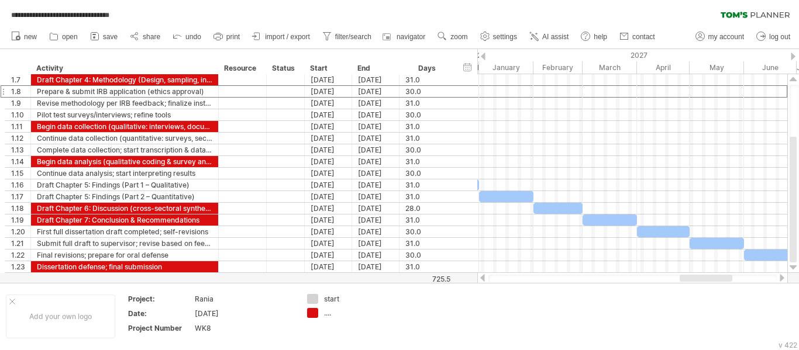
click at [482, 279] on div at bounding box center [482, 278] width 9 height 8
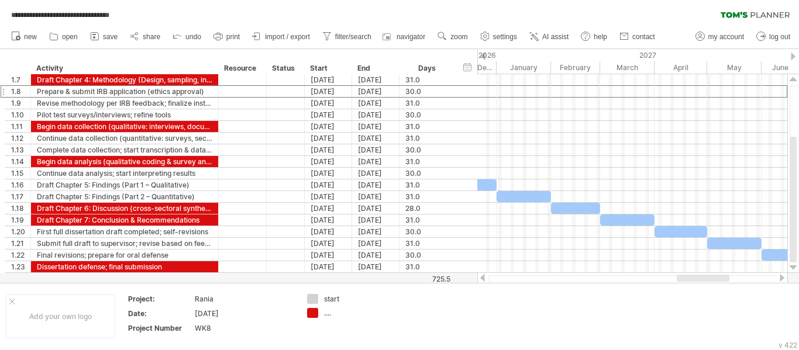
click at [482, 279] on div at bounding box center [482, 278] width 9 height 8
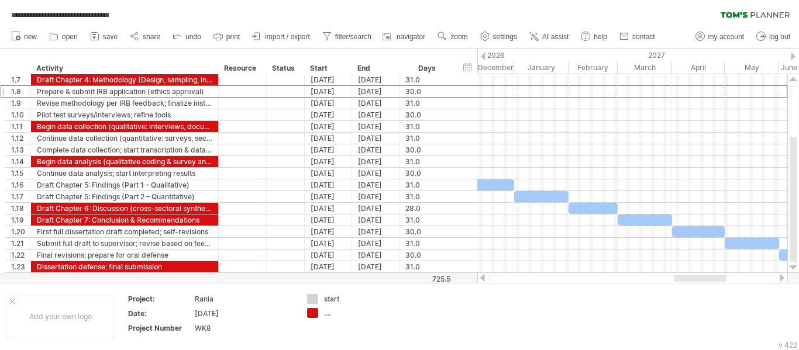
click at [482, 279] on div at bounding box center [482, 278] width 9 height 8
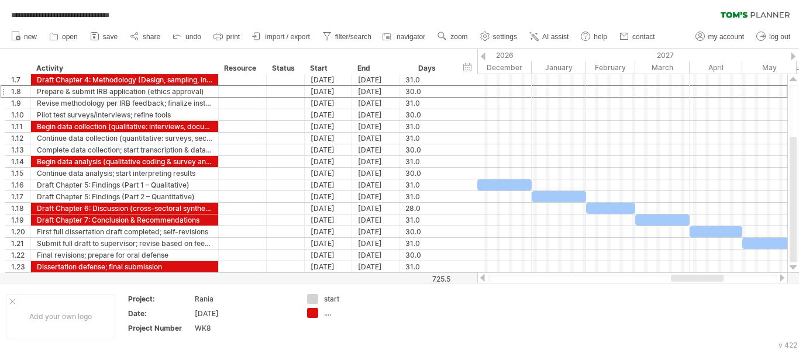
click at [482, 279] on div at bounding box center [482, 278] width 9 height 8
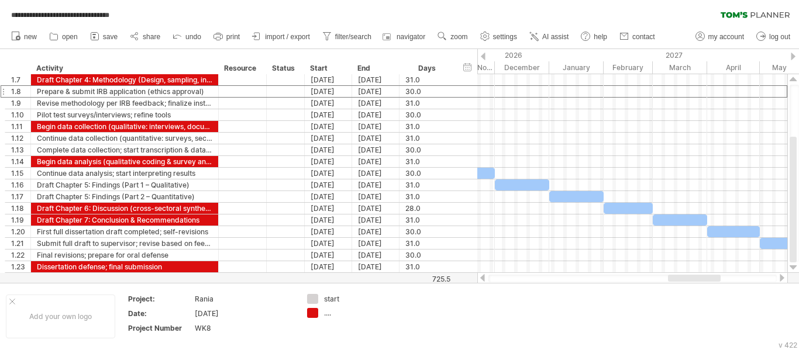
click at [482, 279] on div at bounding box center [482, 278] width 9 height 8
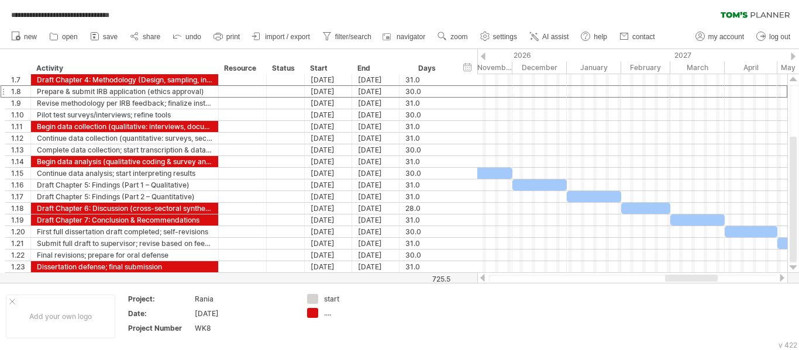
click at [482, 279] on div at bounding box center [482, 278] width 9 height 8
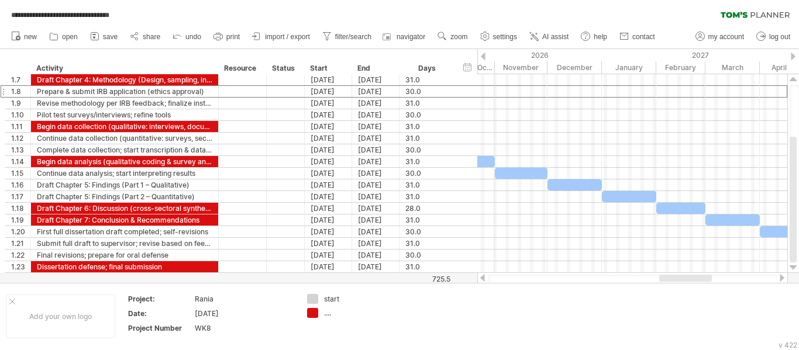
click at [482, 279] on div at bounding box center [482, 278] width 9 height 8
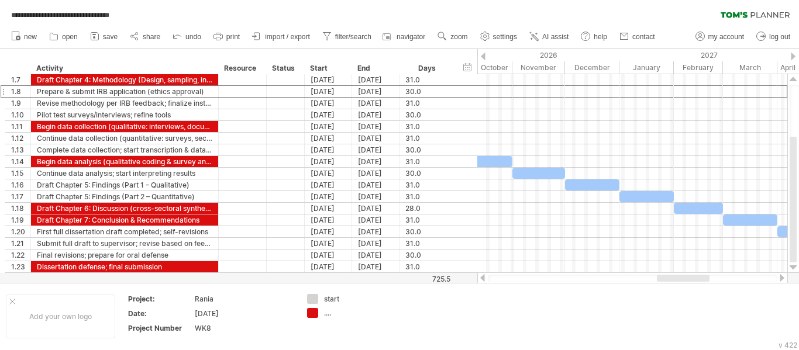
click at [482, 279] on div at bounding box center [482, 278] width 9 height 8
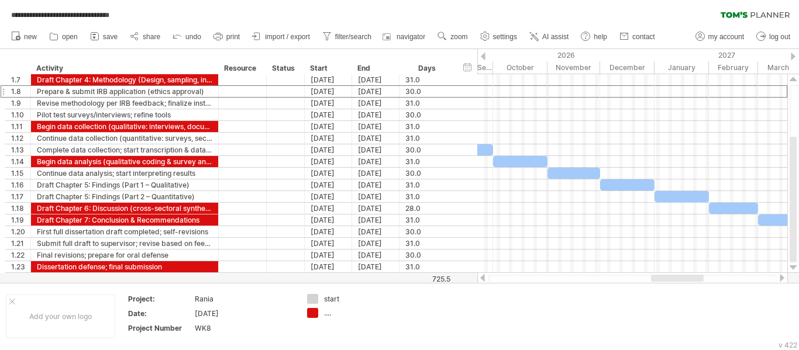
click at [482, 279] on div at bounding box center [482, 278] width 9 height 8
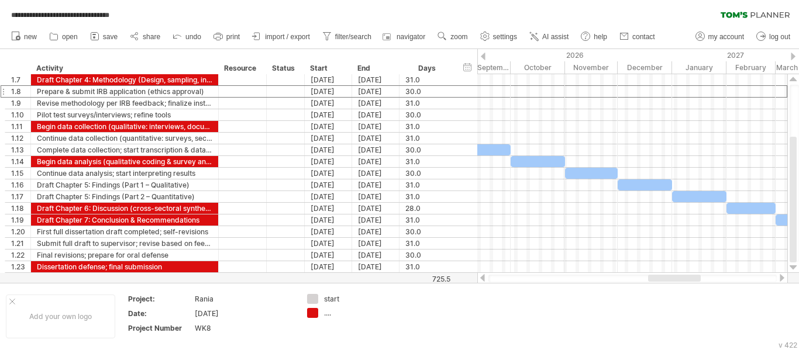
click at [482, 279] on div at bounding box center [482, 278] width 9 height 8
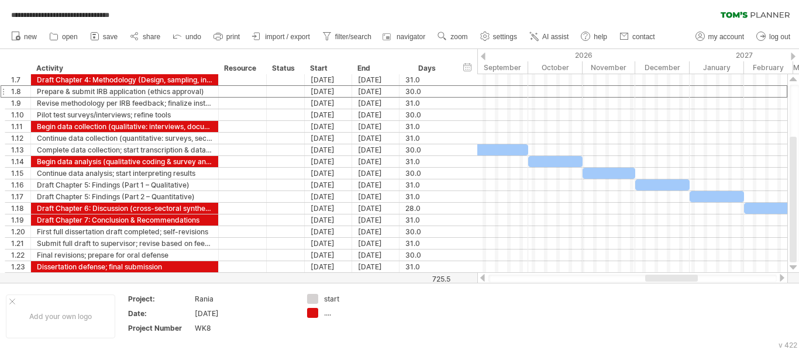
click at [482, 279] on div at bounding box center [482, 278] width 9 height 8
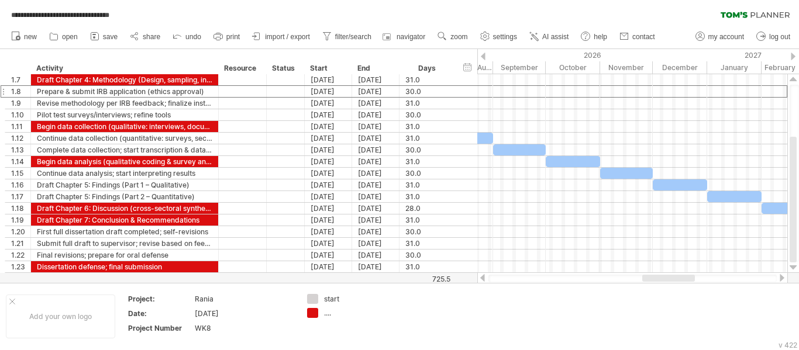
click at [482, 279] on div at bounding box center [482, 278] width 9 height 8
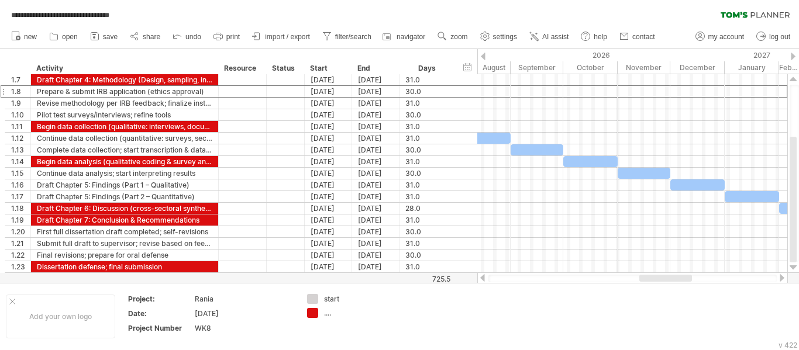
click at [482, 279] on div at bounding box center [482, 278] width 9 height 8
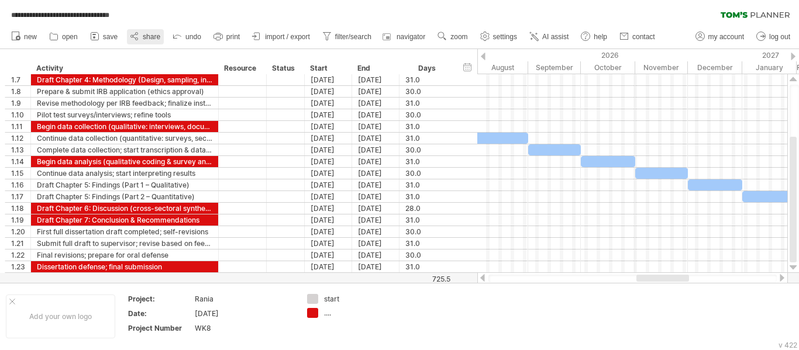
click at [143, 37] on span "share" at bounding box center [152, 37] width 18 height 8
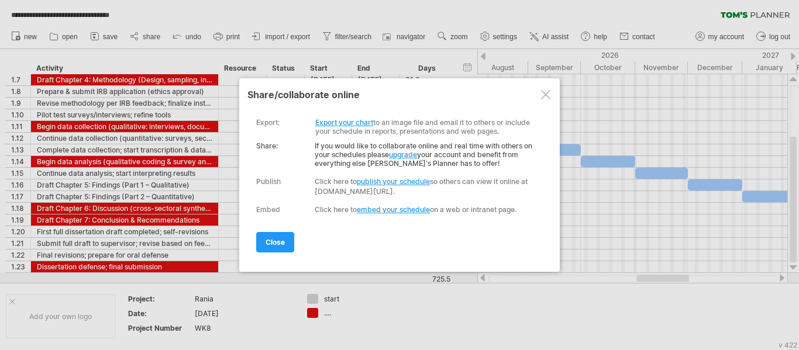
click at [396, 184] on link "publish your schedule" at bounding box center [393, 181] width 73 height 9
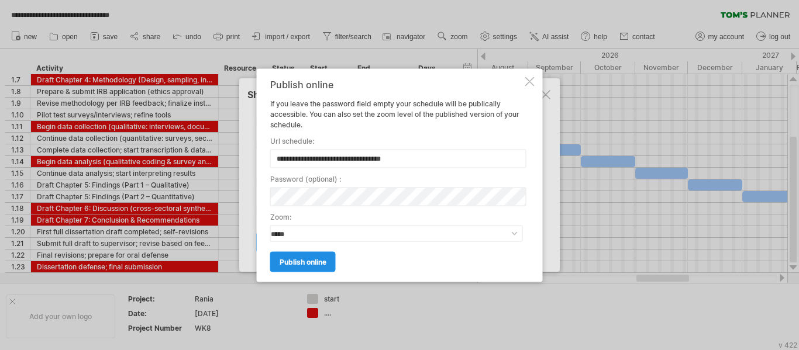
click at [321, 267] on link "publish online" at bounding box center [303, 262] width 66 height 20
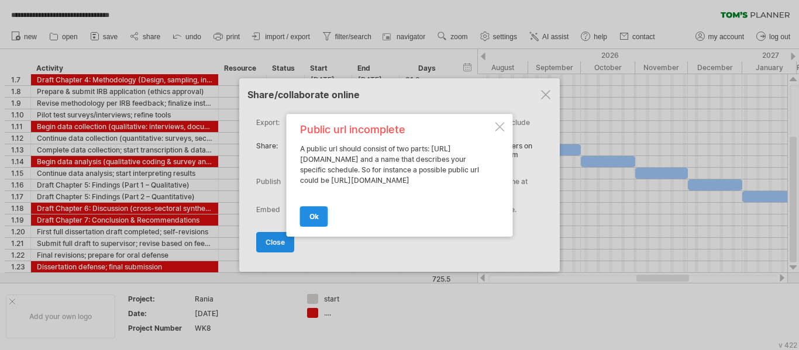
click at [313, 221] on span "ok" at bounding box center [314, 216] width 9 height 9
click at [305, 222] on div "**********" at bounding box center [396, 180] width 281 height 143
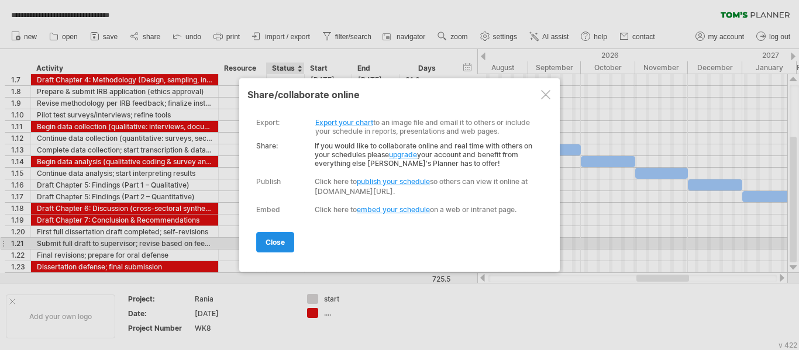
click at [285, 244] on span "close" at bounding box center [275, 242] width 19 height 9
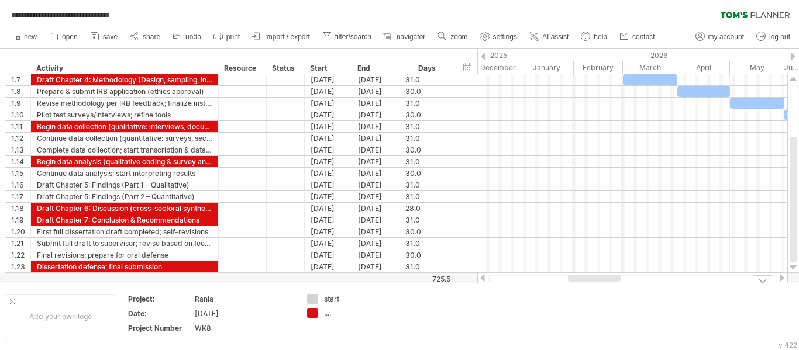
drag, startPoint x: 583, startPoint y: 287, endPoint x: 591, endPoint y: 278, distance: 12.1
click at [569, 288] on div "**********" at bounding box center [399, 175] width 799 height 350
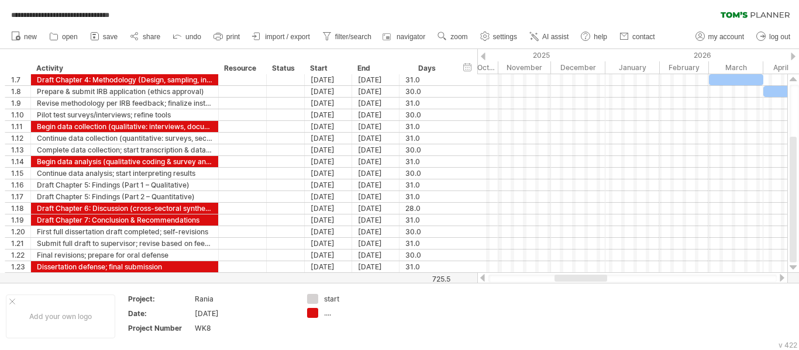
drag, startPoint x: 591, startPoint y: 278, endPoint x: 618, endPoint y: 264, distance: 30.9
click at [657, 248] on div "**********" at bounding box center [399, 175] width 799 height 350
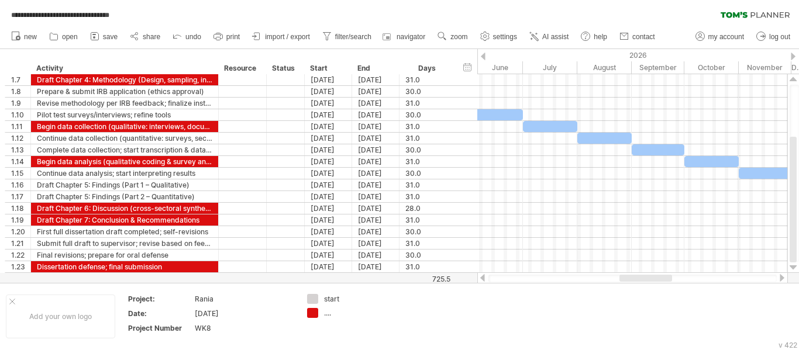
click at [780, 277] on div at bounding box center [782, 278] width 9 height 8
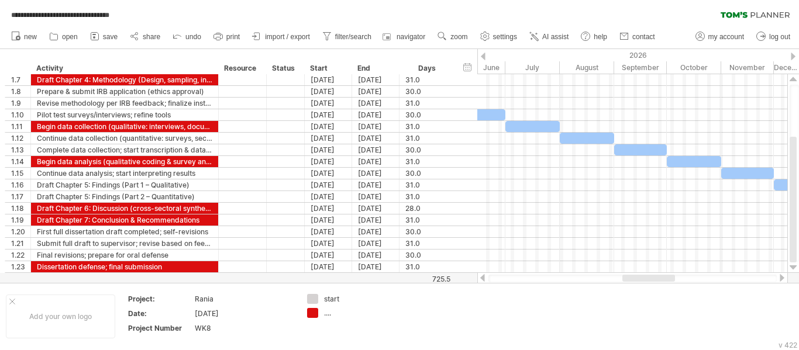
click at [780, 277] on div at bounding box center [782, 278] width 9 height 8
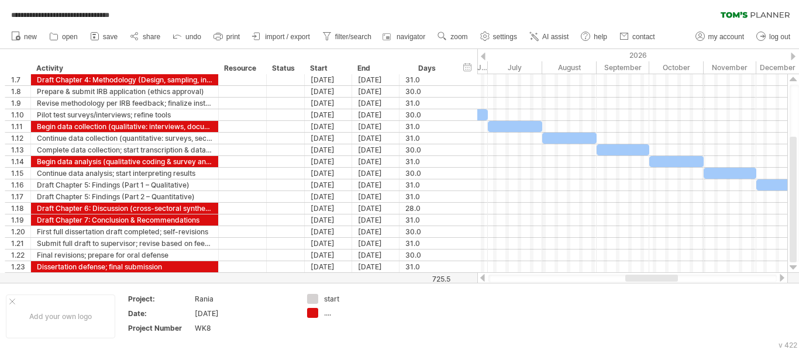
click at [780, 277] on div at bounding box center [782, 278] width 9 height 8
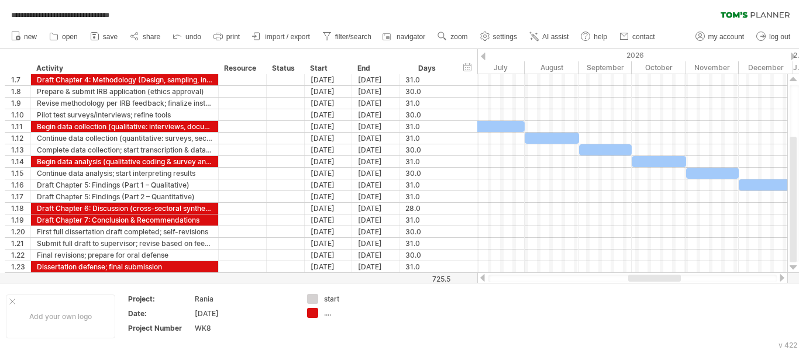
click at [780, 276] on div at bounding box center [782, 278] width 9 height 8
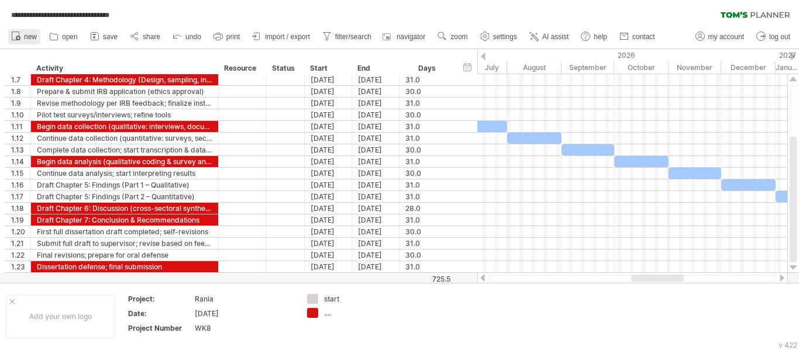
click at [30, 36] on span "new" at bounding box center [30, 37] width 13 height 8
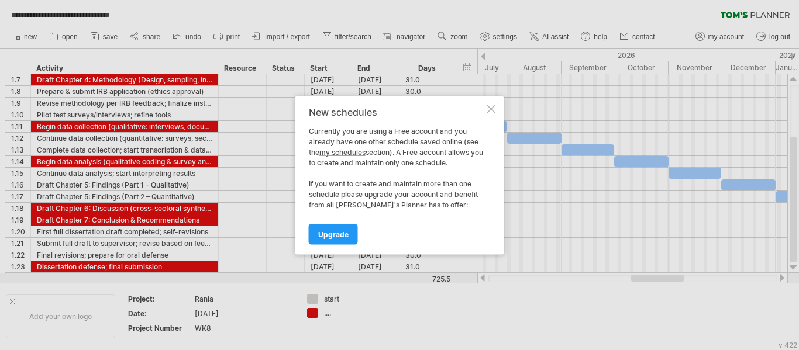
click at [346, 229] on link "Upgrade" at bounding box center [333, 234] width 49 height 20
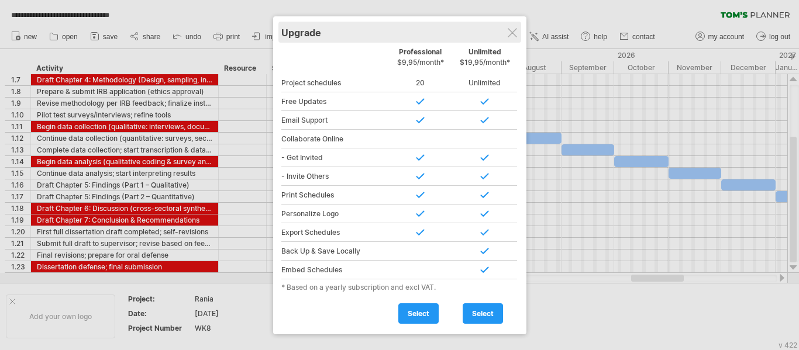
click at [501, 28] on div "Upgrade" at bounding box center [399, 32] width 237 height 21
click at [510, 34] on div at bounding box center [512, 32] width 9 height 9
